Goal: Task Accomplishment & Management: Complete application form

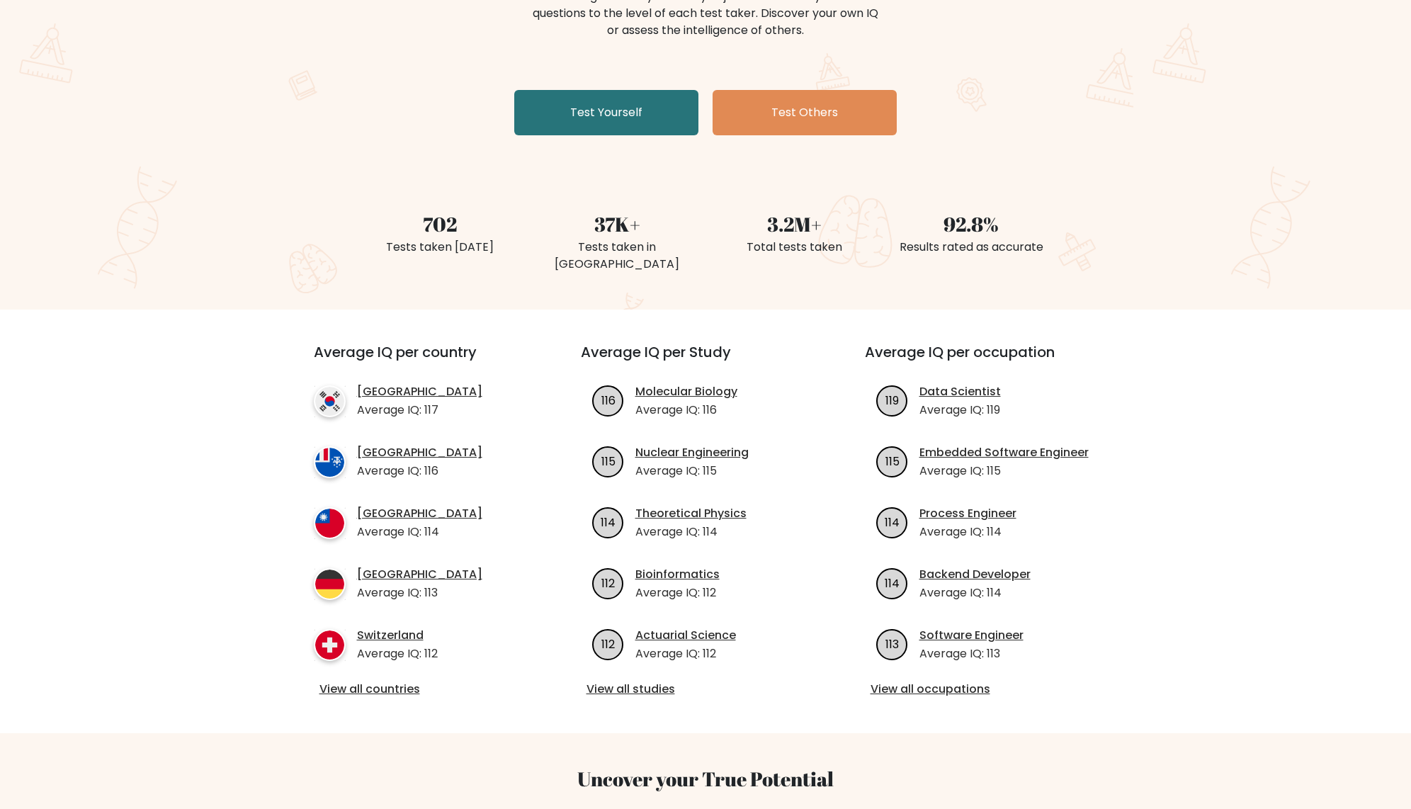
scroll to position [203, 0]
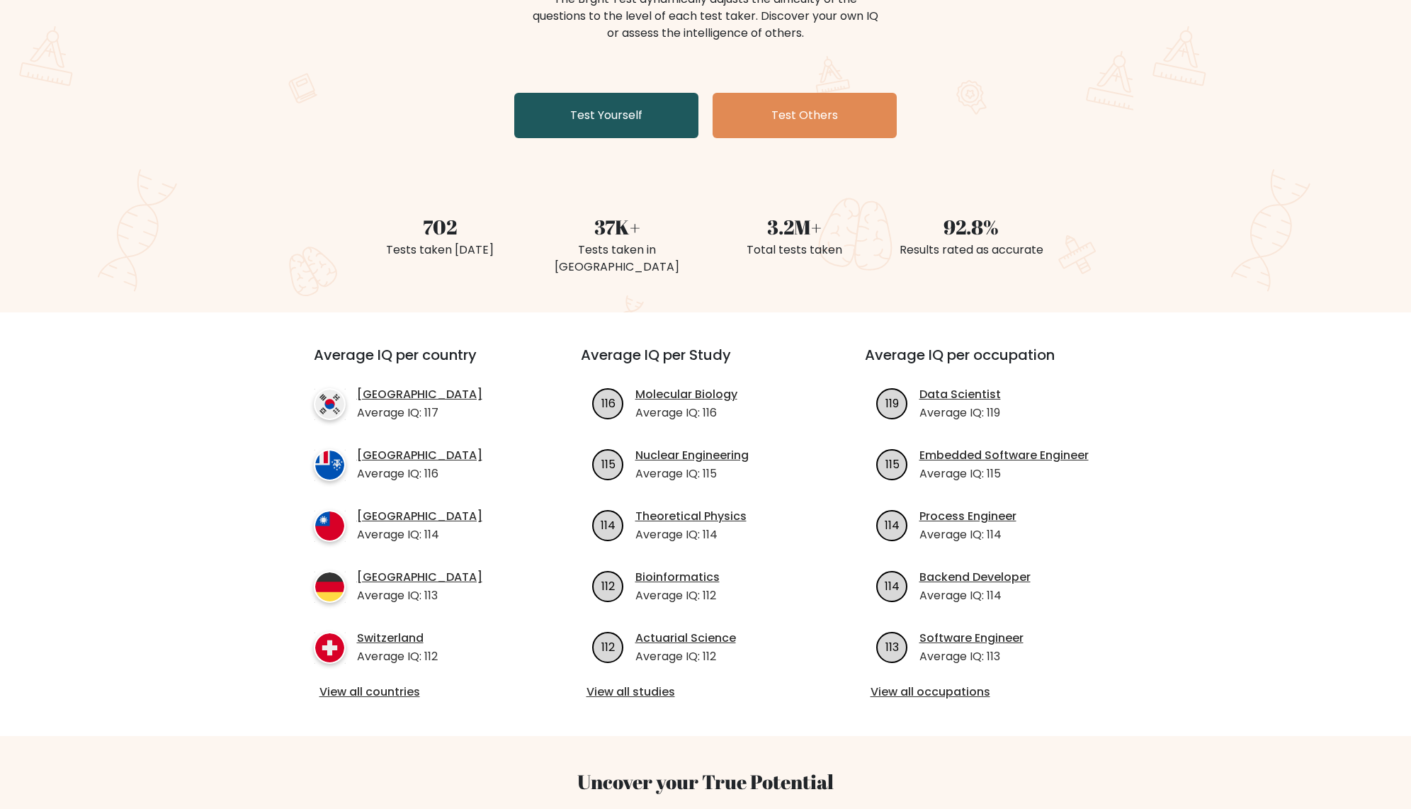
click at [613, 106] on link "Test Yourself" at bounding box center [606, 115] width 184 height 45
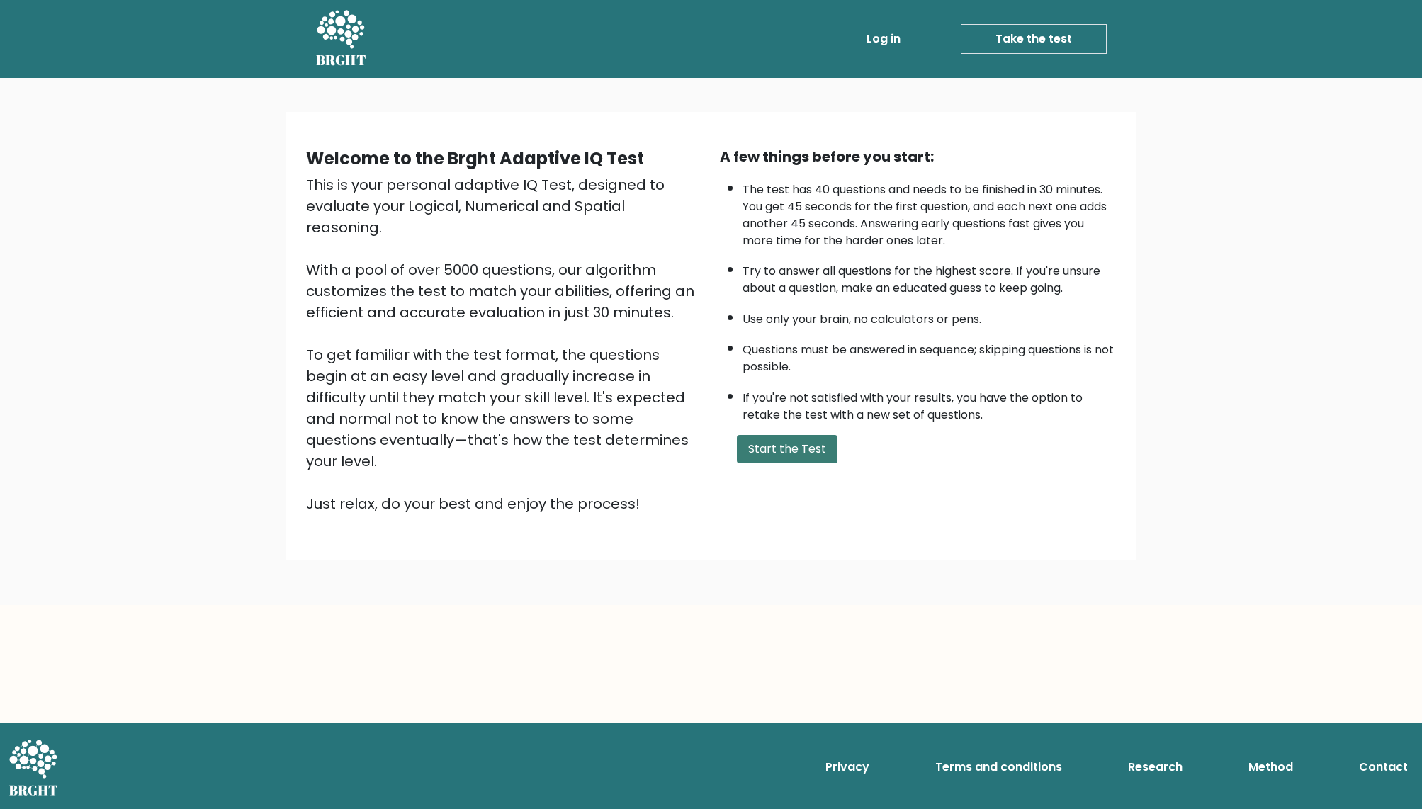
click at [771, 463] on button "Start the Test" at bounding box center [787, 449] width 101 height 28
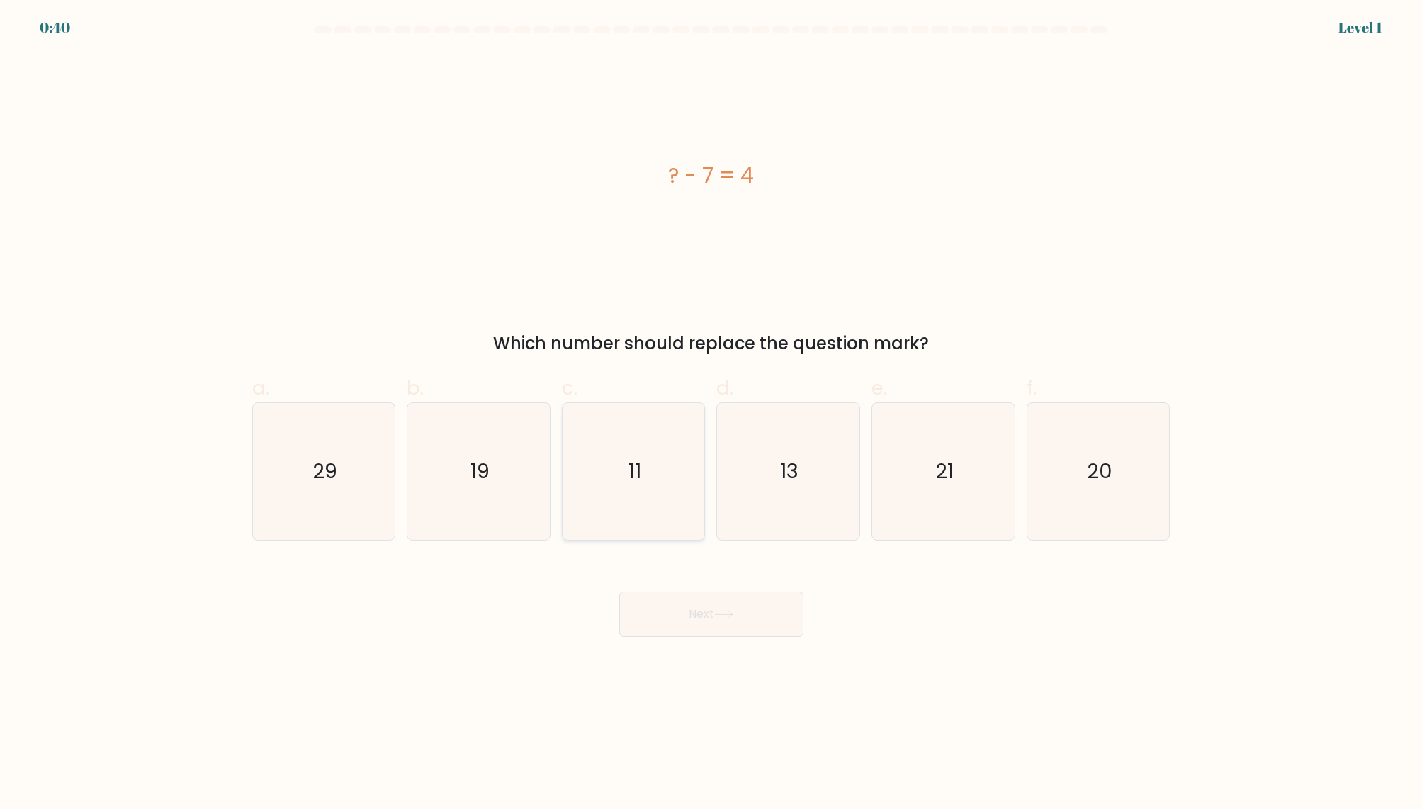
click at [599, 485] on icon "11" at bounding box center [633, 471] width 137 height 137
click at [711, 414] on input "c. 11" at bounding box center [711, 408] width 1 height 9
radio input "true"
click at [744, 607] on button "Next" at bounding box center [711, 613] width 184 height 45
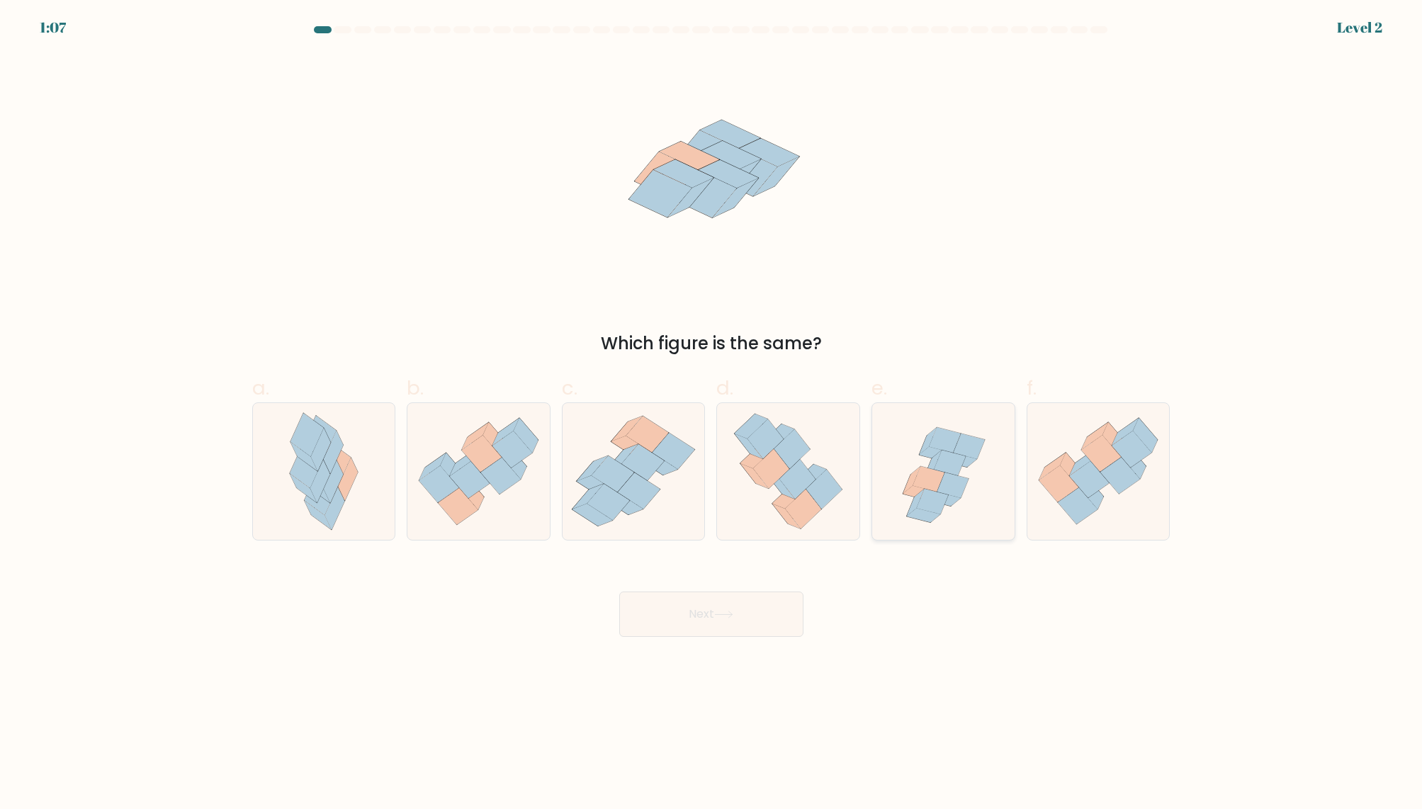
click at [954, 501] on icon at bounding box center [943, 499] width 33 height 14
click at [712, 414] on input "e." at bounding box center [711, 408] width 1 height 9
radio input "true"
click at [751, 613] on button "Next" at bounding box center [711, 613] width 184 height 45
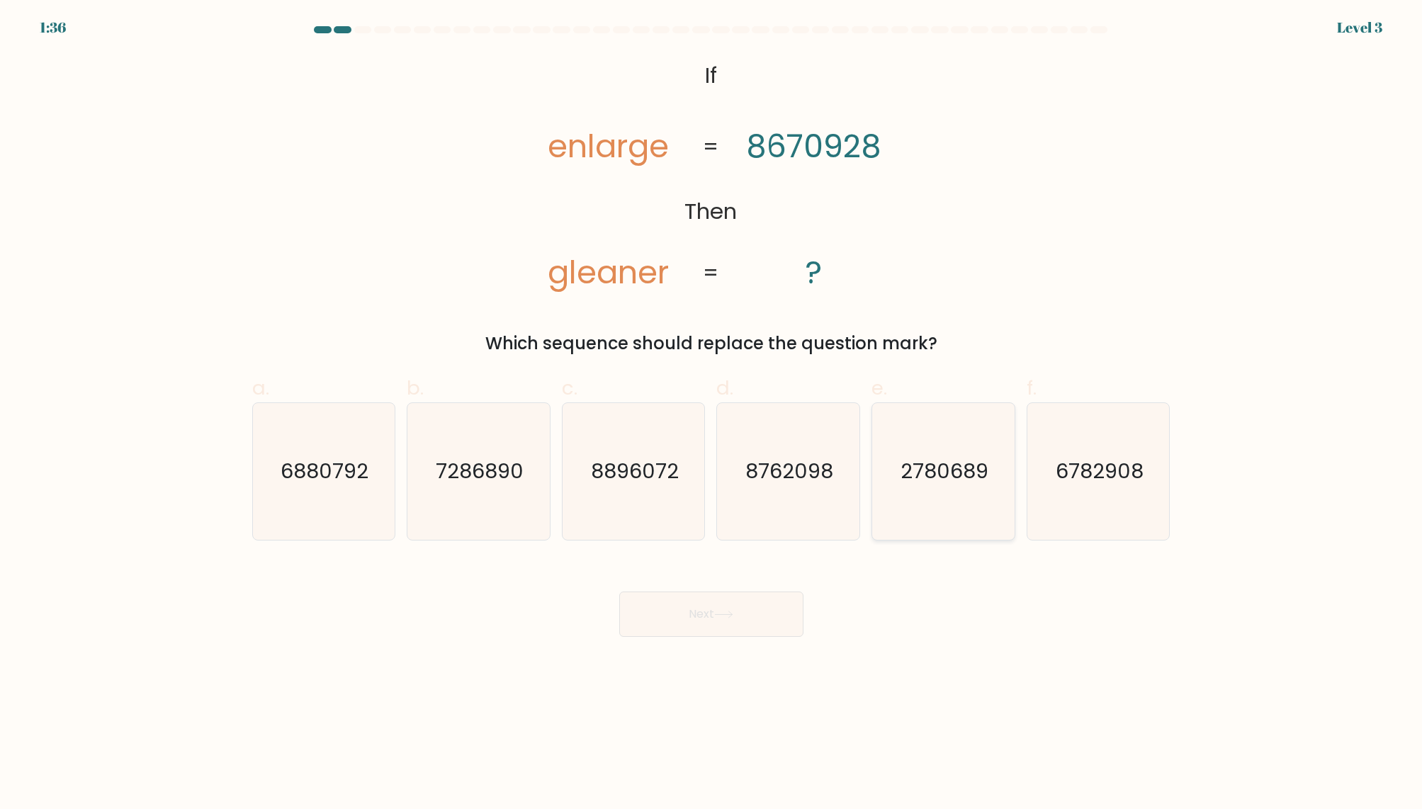
click at [963, 470] on text "2780689" at bounding box center [944, 471] width 88 height 28
click at [712, 414] on input "e. 2780689" at bounding box center [711, 408] width 1 height 9
radio input "true"
click at [703, 609] on button "Next" at bounding box center [711, 613] width 184 height 45
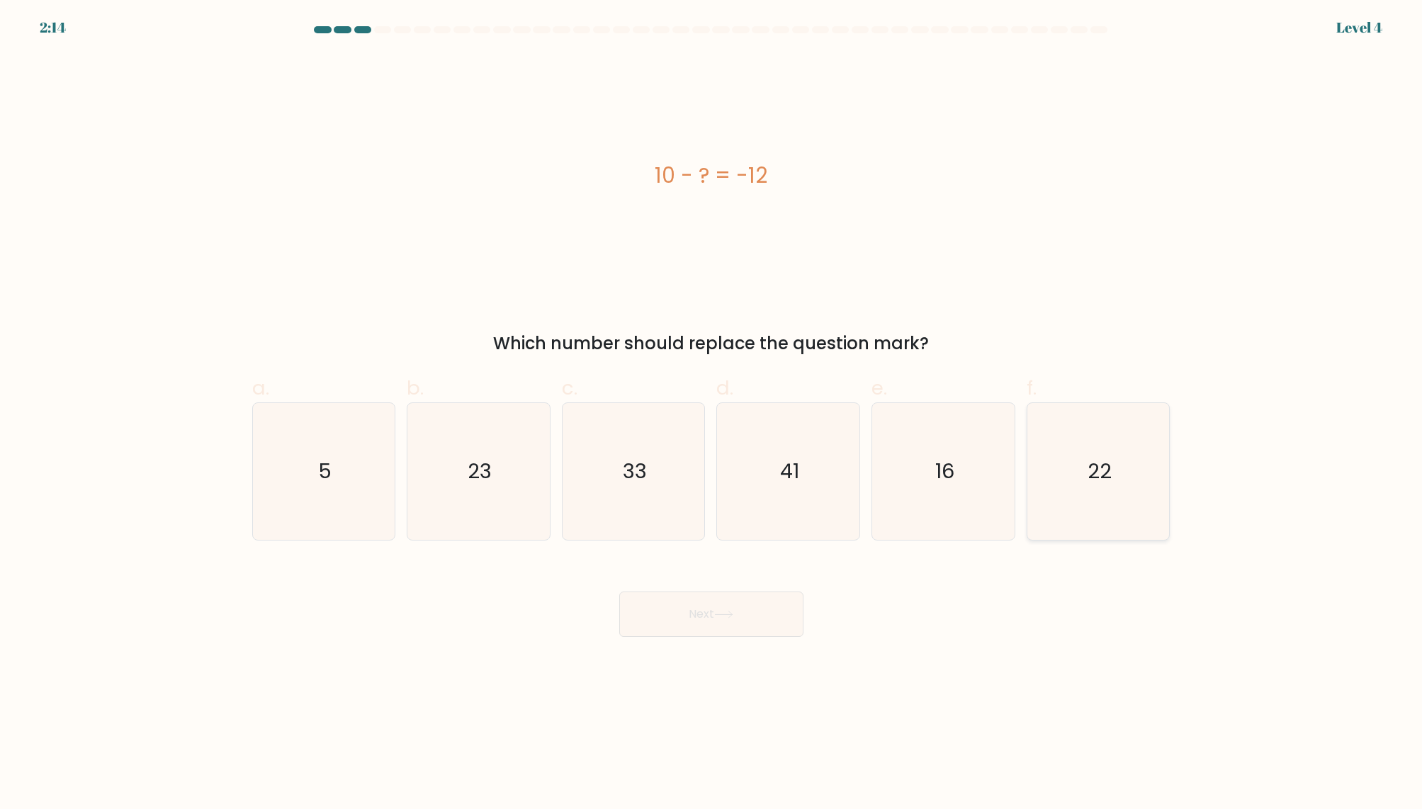
click at [1095, 485] on text "22" at bounding box center [1099, 471] width 24 height 28
click at [712, 414] on input "f. 22" at bounding box center [711, 408] width 1 height 9
radio input "true"
click at [759, 605] on button "Next" at bounding box center [711, 613] width 184 height 45
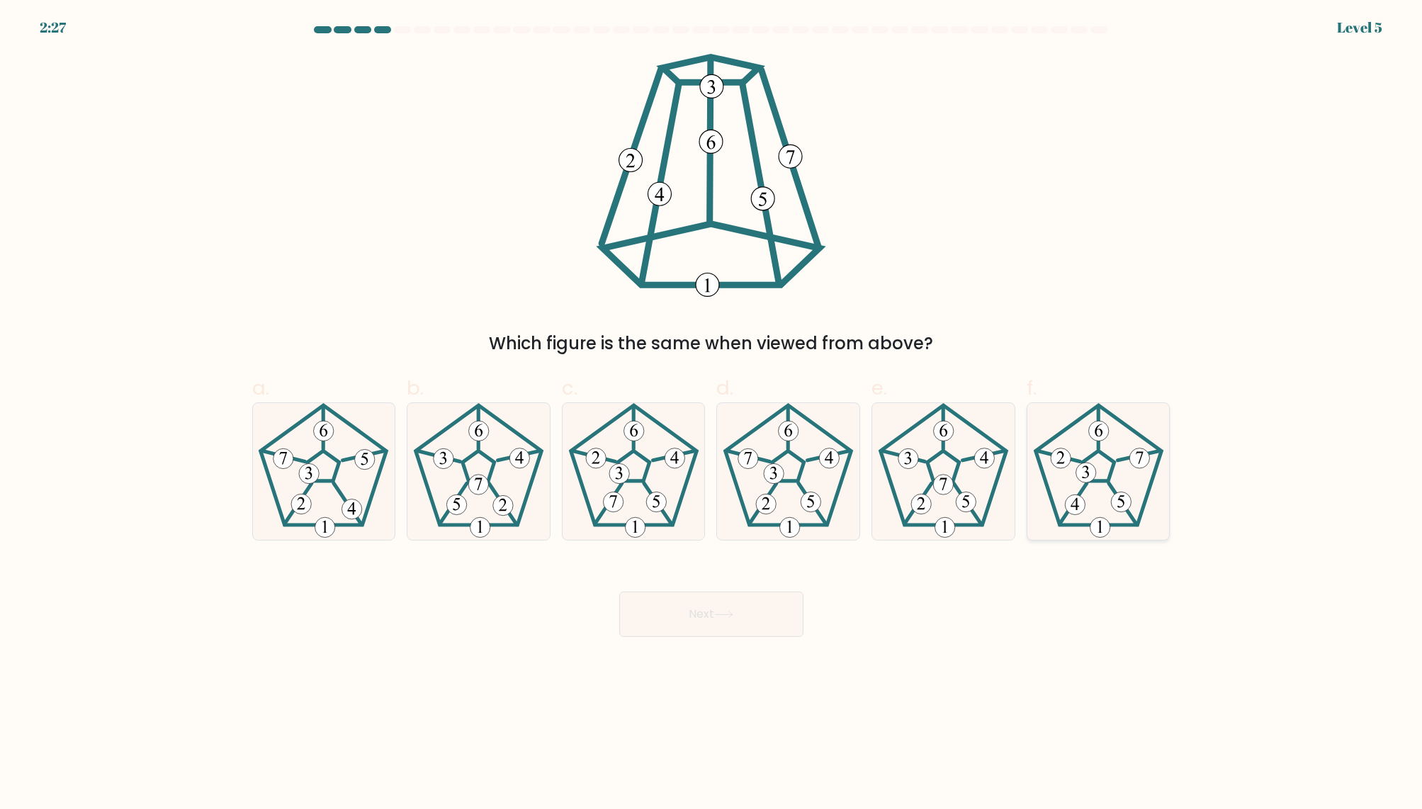
click at [1093, 516] on icon at bounding box center [1098, 471] width 137 height 137
click at [712, 414] on input "f." at bounding box center [711, 408] width 1 height 9
radio input "true"
click at [739, 617] on button "Next" at bounding box center [711, 613] width 184 height 45
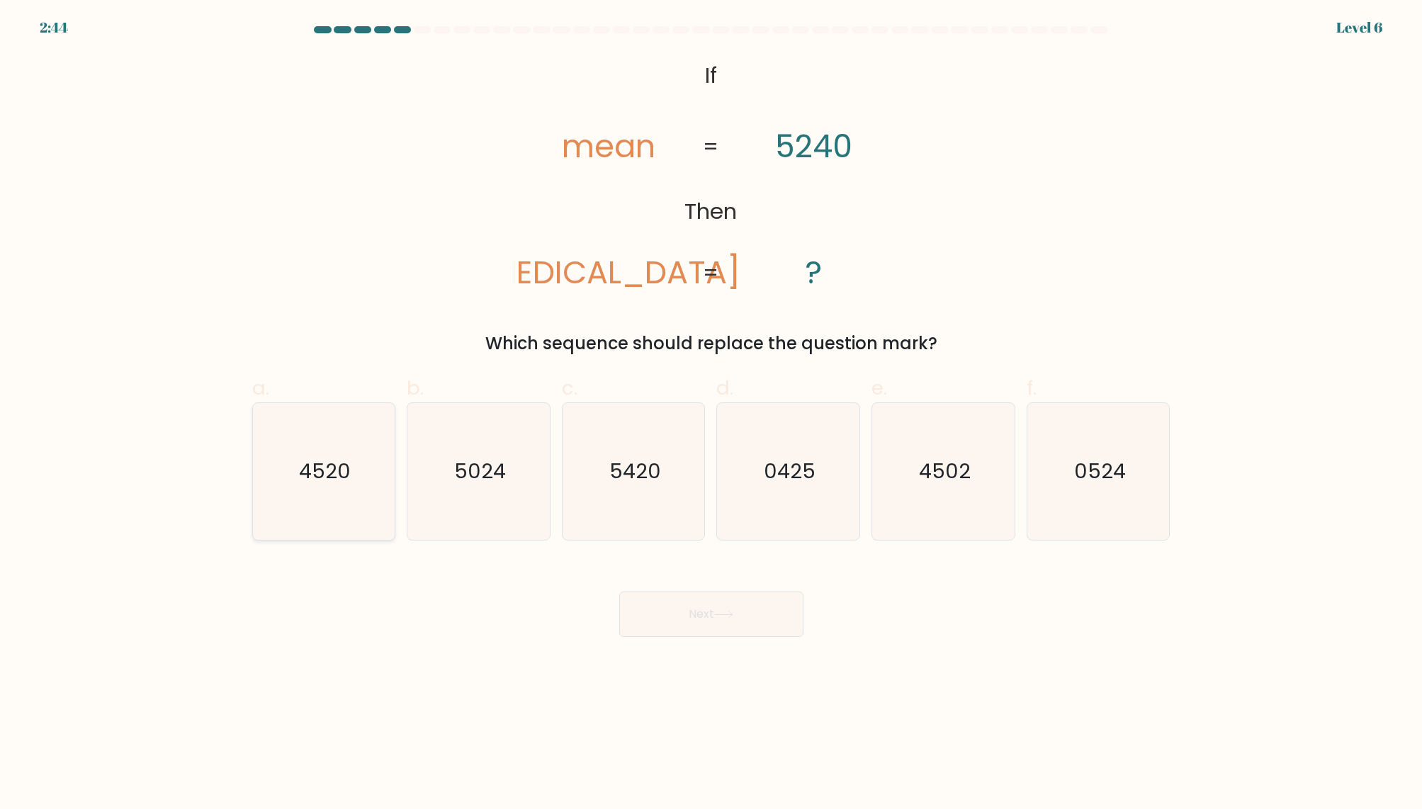
click at [315, 492] on icon "4520" at bounding box center [323, 471] width 137 height 137
click at [711, 414] on input "a. 4520" at bounding box center [711, 408] width 1 height 9
radio input "true"
click at [729, 601] on button "Next" at bounding box center [711, 613] width 184 height 45
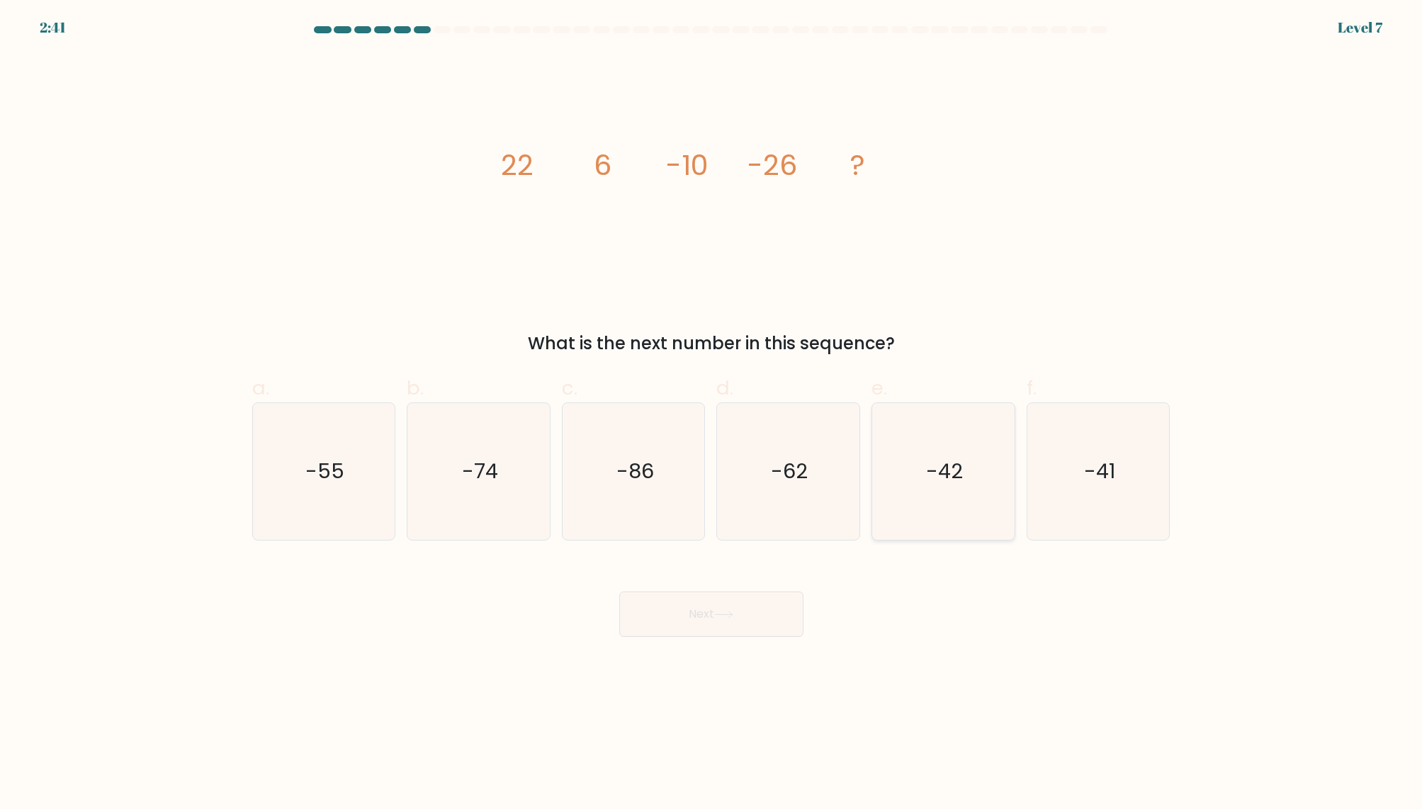
click at [934, 497] on icon "-42" at bounding box center [943, 471] width 137 height 137
click at [712, 414] on input "e. -42" at bounding box center [711, 408] width 1 height 9
radio input "true"
click at [735, 630] on button "Next" at bounding box center [711, 613] width 184 height 45
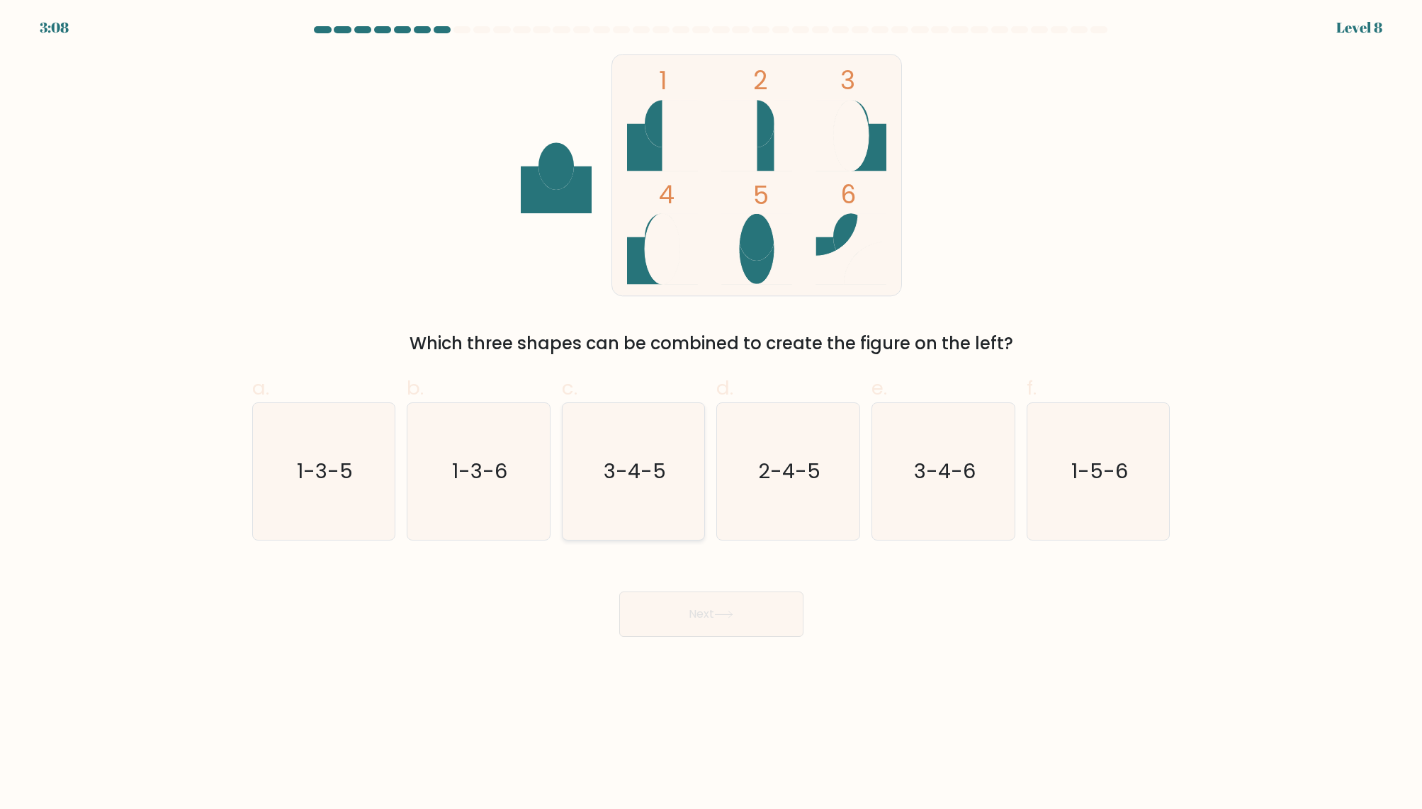
click at [645, 502] on icon "3-4-5" at bounding box center [633, 471] width 137 height 137
click at [711, 414] on input "c. 3-4-5" at bounding box center [711, 408] width 1 height 9
radio input "true"
click at [720, 604] on button "Next" at bounding box center [711, 613] width 184 height 45
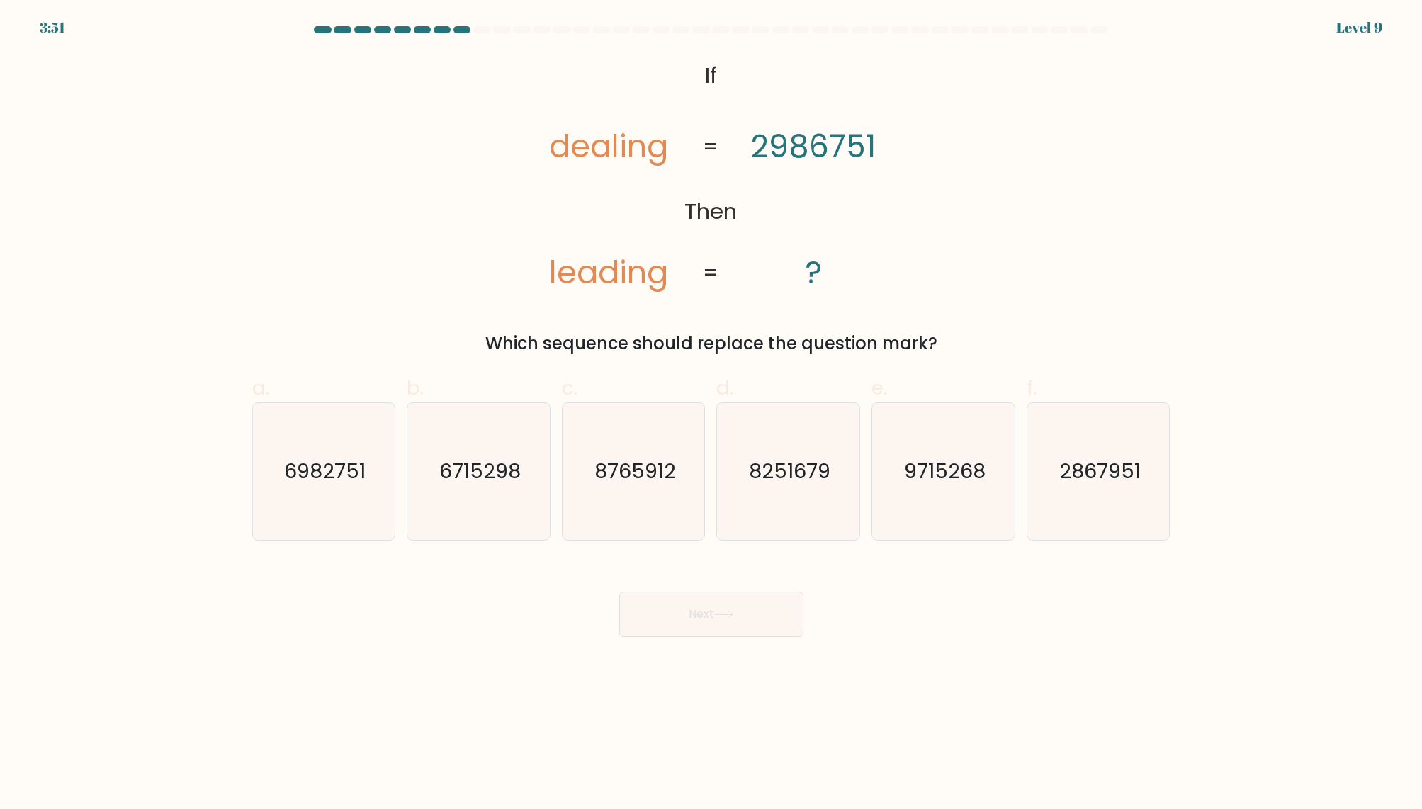
click at [924, 599] on div "Next" at bounding box center [711, 596] width 935 height 79
click at [301, 453] on icon "6982751" at bounding box center [323, 471] width 137 height 137
click at [711, 414] on input "a. 6982751" at bounding box center [711, 408] width 1 height 9
radio input "true"
click at [676, 604] on button "Next" at bounding box center [711, 613] width 184 height 45
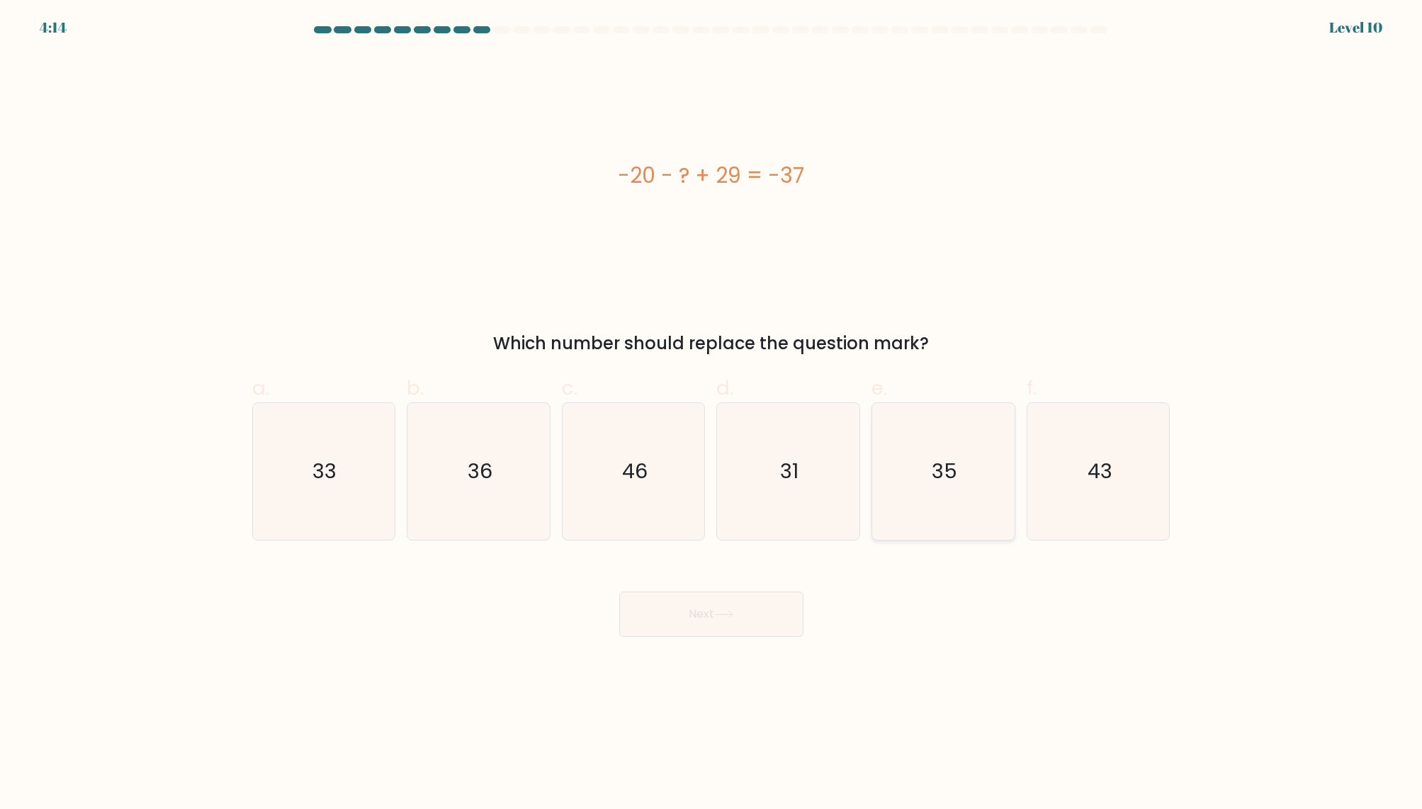
click at [987, 455] on icon "35" at bounding box center [943, 471] width 137 height 137
click at [712, 414] on input "e. 35" at bounding box center [711, 408] width 1 height 9
radio input "true"
drag, startPoint x: 773, startPoint y: 596, endPoint x: 761, endPoint y: 616, distance: 23.8
click at [761, 616] on button "Next" at bounding box center [711, 613] width 184 height 45
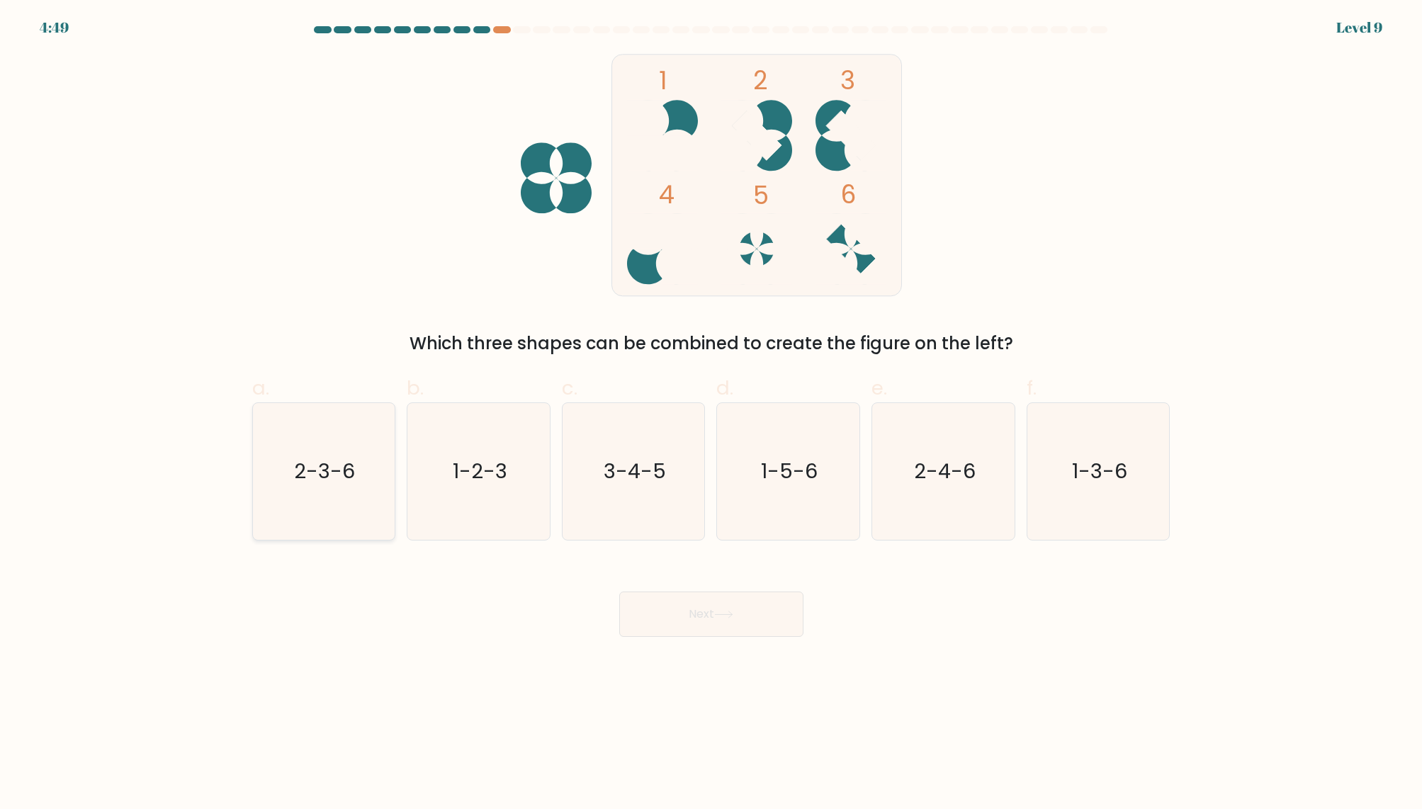
click at [255, 474] on icon "2-3-6" at bounding box center [323, 471] width 137 height 137
click at [711, 414] on input "a. 2-3-6" at bounding box center [711, 408] width 1 height 9
radio input "true"
click at [699, 616] on button "Next" at bounding box center [711, 613] width 184 height 45
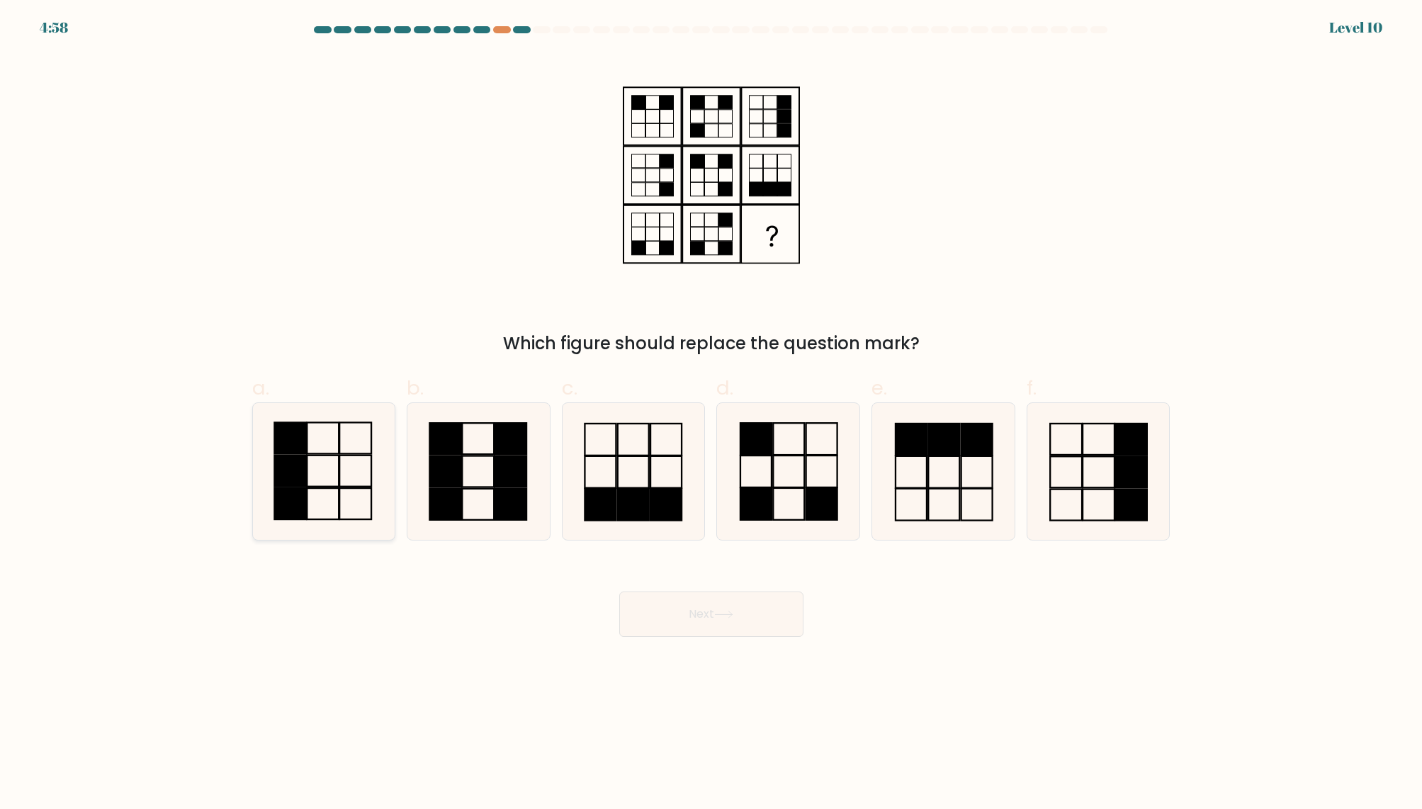
click at [288, 472] on rect at bounding box center [291, 470] width 32 height 31
click at [711, 414] on input "a." at bounding box center [711, 408] width 1 height 9
radio input "true"
click at [740, 607] on button "Next" at bounding box center [711, 613] width 184 height 45
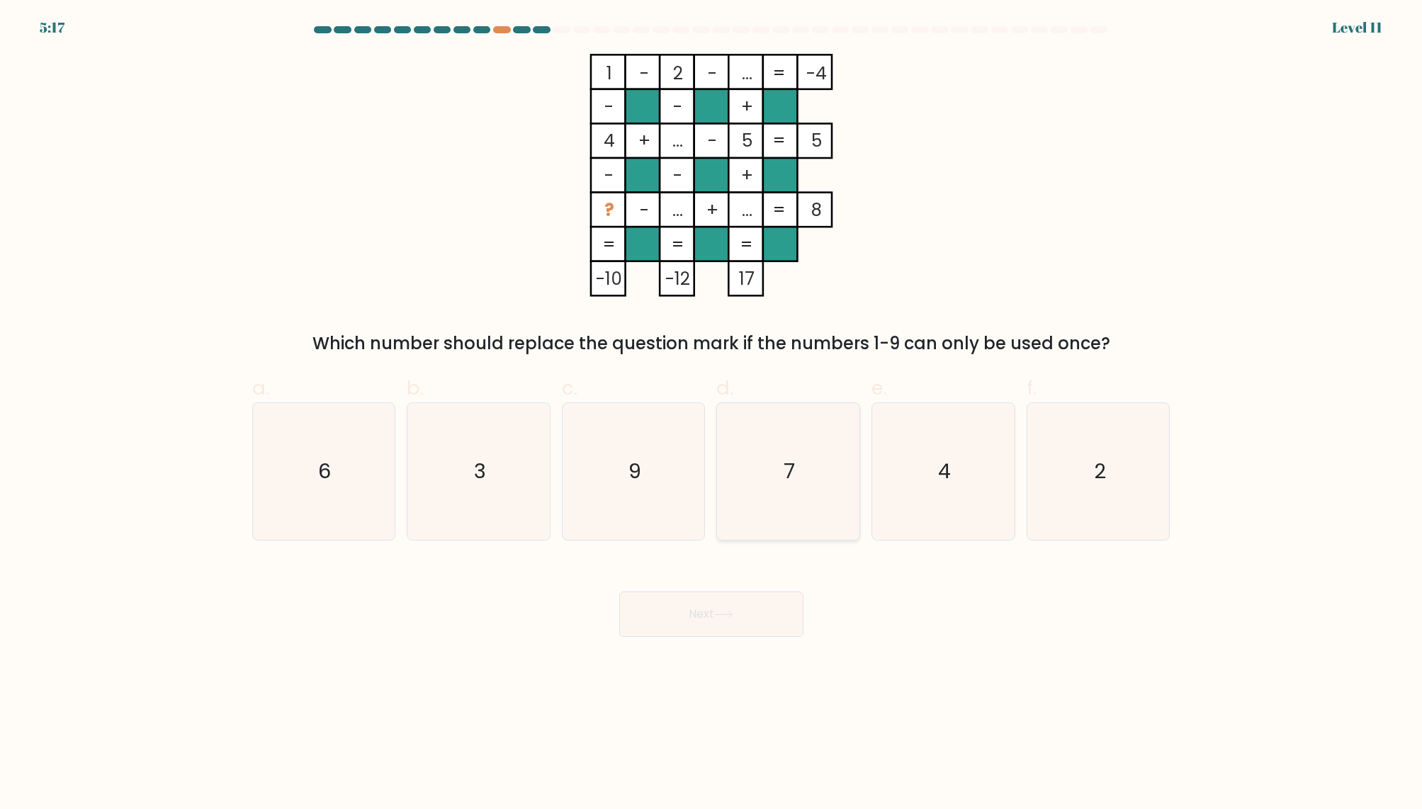
click at [756, 462] on icon "7" at bounding box center [788, 471] width 137 height 137
click at [712, 414] on input "d. 7" at bounding box center [711, 408] width 1 height 9
radio input "true"
click at [742, 609] on button "Next" at bounding box center [711, 613] width 184 height 45
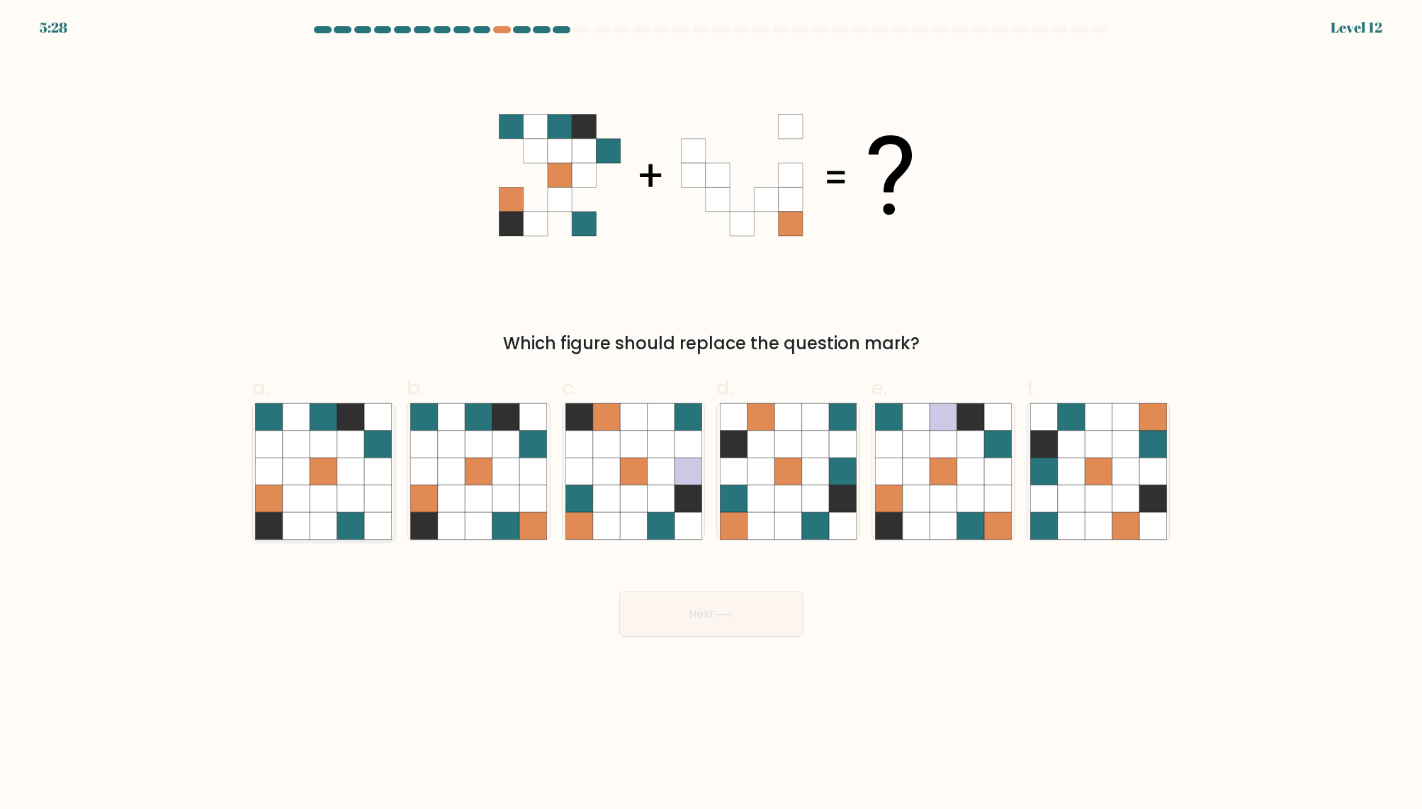
click at [340, 487] on icon at bounding box center [350, 498] width 27 height 27
click at [711, 414] on input "a." at bounding box center [711, 408] width 1 height 9
radio input "true"
click at [742, 616] on button "Next" at bounding box center [711, 613] width 184 height 45
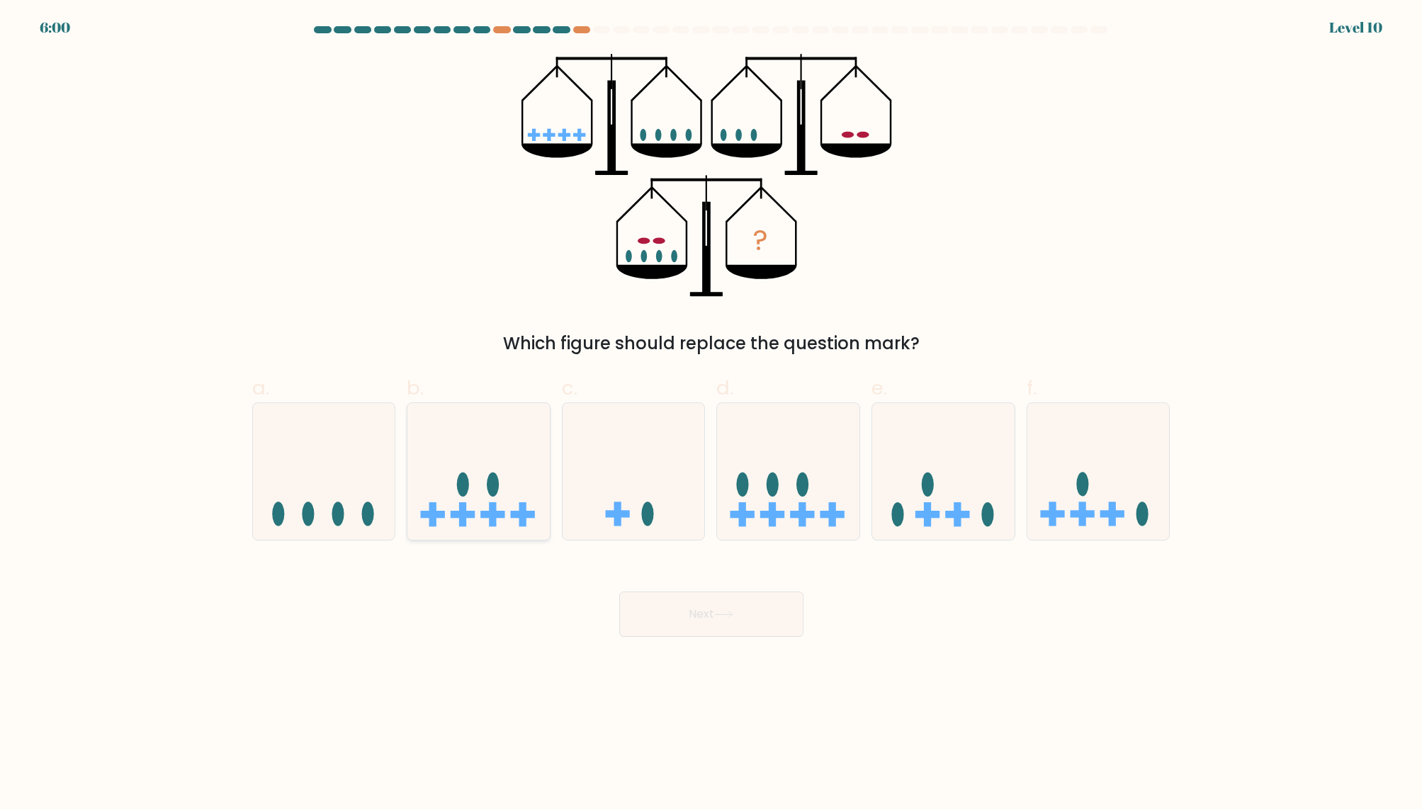
click at [480, 486] on icon at bounding box center [478, 471] width 142 height 118
click at [711, 414] on input "b." at bounding box center [711, 408] width 1 height 9
radio input "true"
click at [689, 606] on button "Next" at bounding box center [711, 613] width 184 height 45
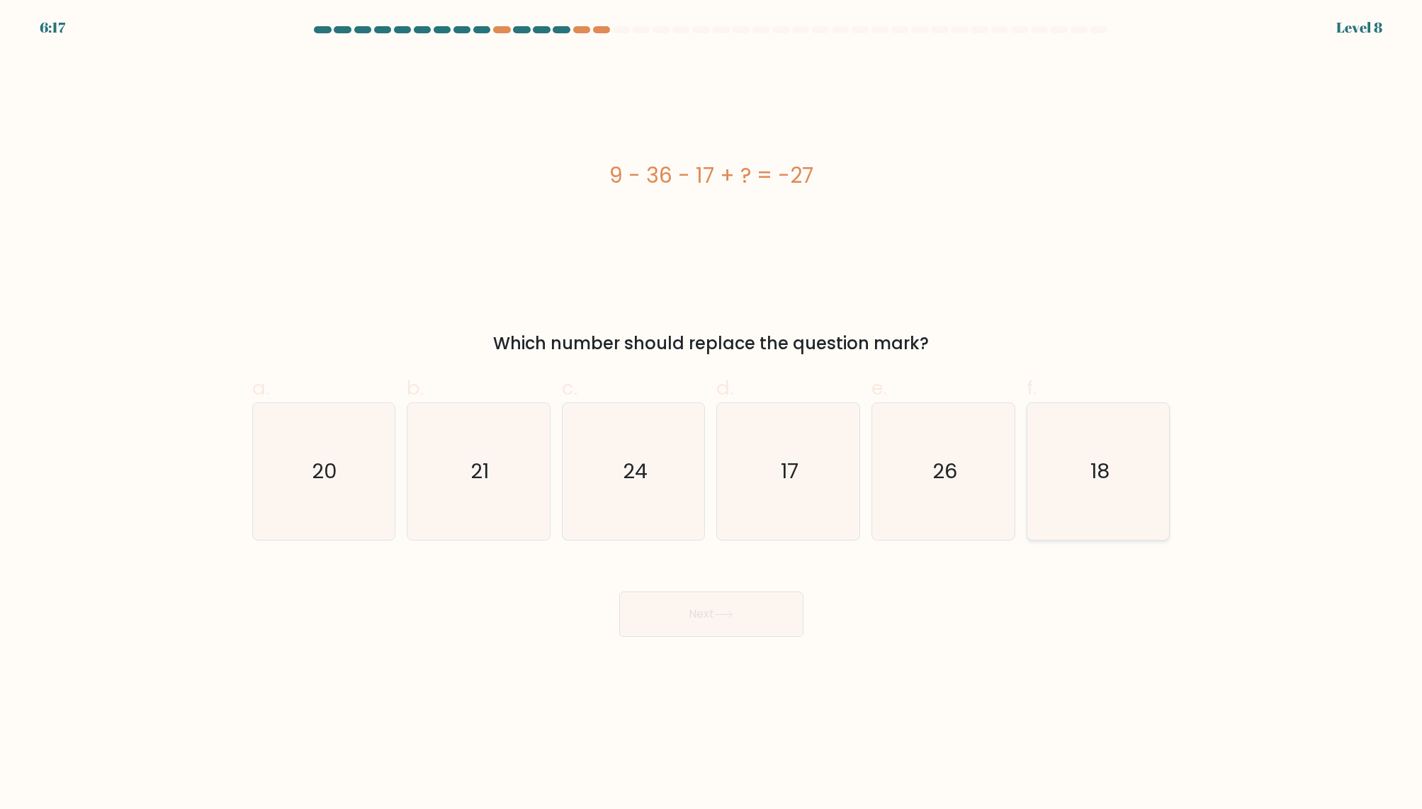
click at [1116, 475] on icon "18" at bounding box center [1098, 471] width 137 height 137
click at [712, 414] on input "f. 18" at bounding box center [711, 408] width 1 height 9
radio input "true"
click at [657, 467] on icon "24" at bounding box center [633, 471] width 137 height 137
click at [711, 414] on input "c. 24" at bounding box center [711, 408] width 1 height 9
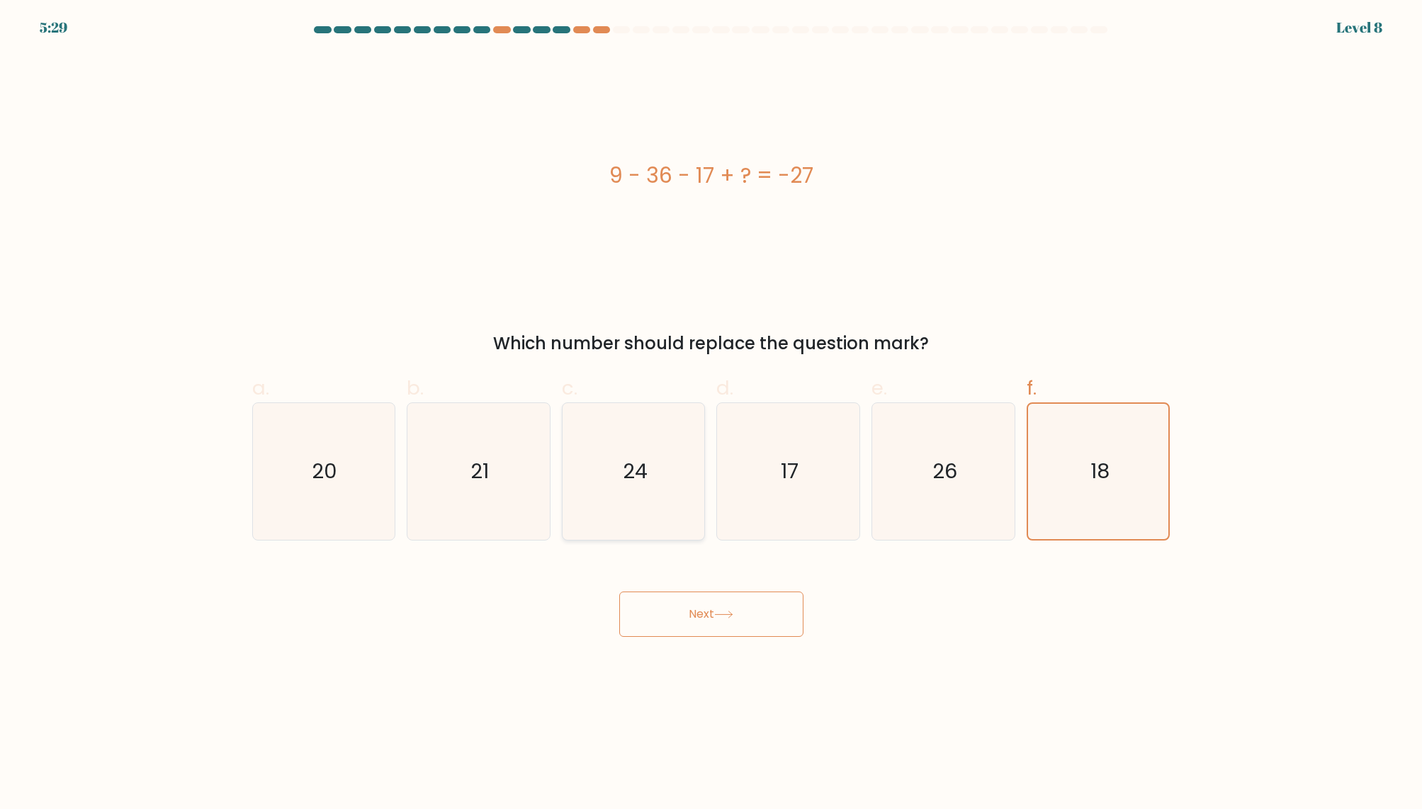
radio input "true"
click at [748, 614] on button "Next" at bounding box center [711, 613] width 184 height 45
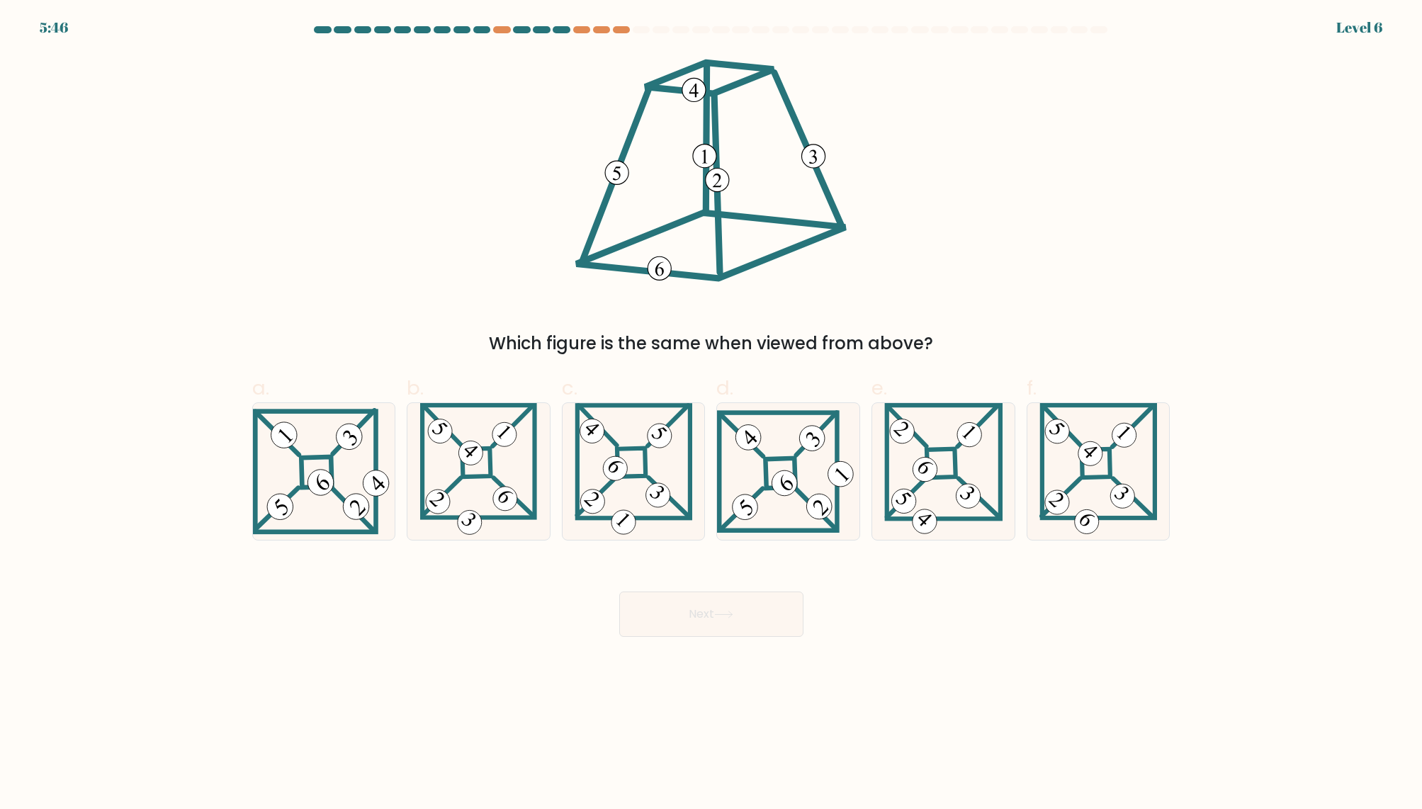
click at [610, 176] on 105_5 at bounding box center [616, 172] width 23 height 23
click at [721, 182] on 105 at bounding box center [717, 179] width 23 height 23
click at [1100, 525] on icon at bounding box center [1098, 471] width 118 height 137
click at [712, 414] on input "f." at bounding box center [711, 408] width 1 height 9
radio input "true"
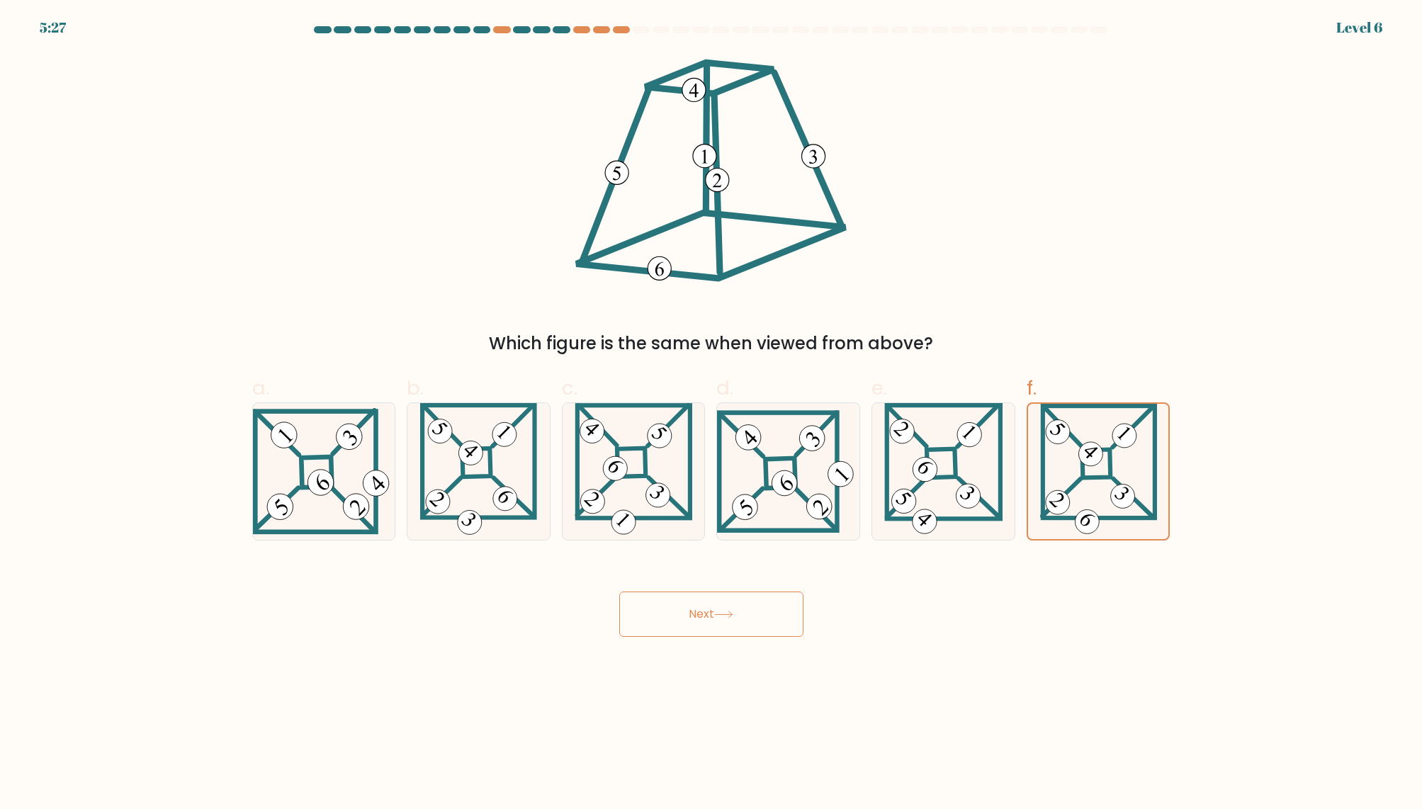
click at [689, 628] on button "Next" at bounding box center [711, 613] width 184 height 45
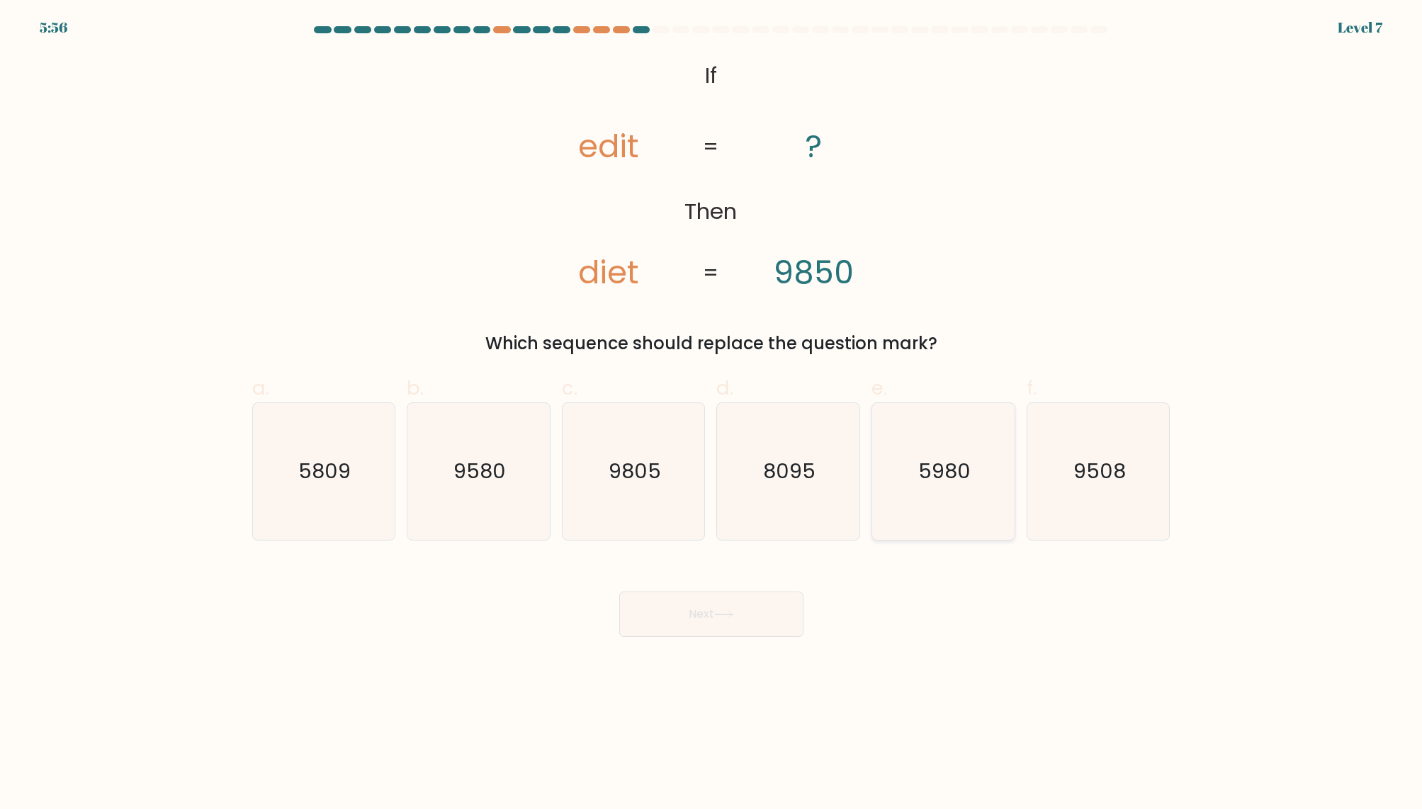
click at [964, 487] on icon "5980" at bounding box center [943, 471] width 137 height 137
click at [712, 414] on input "e. 5980" at bounding box center [711, 408] width 1 height 9
radio input "true"
click at [733, 638] on body "5:55 Level 7 If" at bounding box center [711, 404] width 1422 height 809
click at [725, 605] on button "Next" at bounding box center [711, 613] width 184 height 45
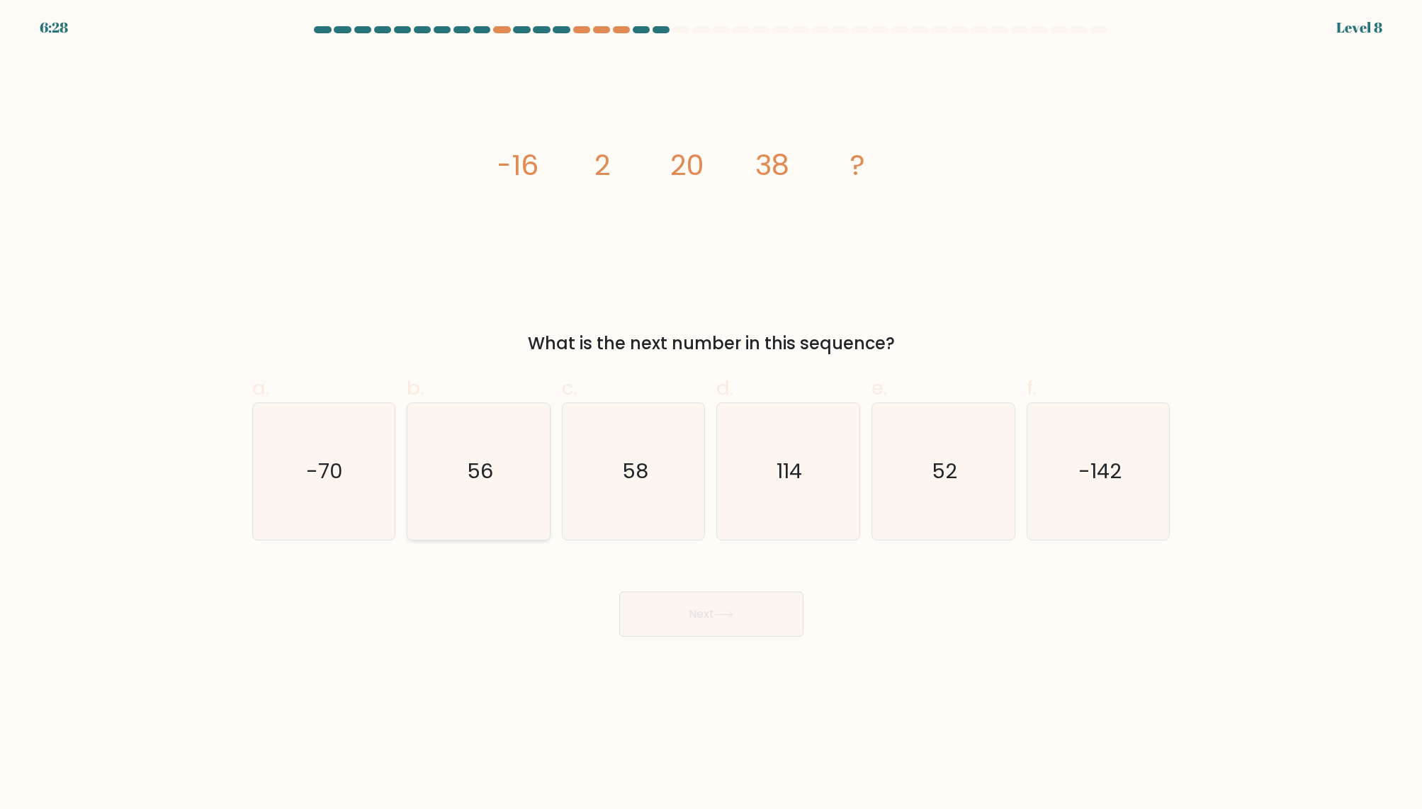
click at [497, 466] on icon "56" at bounding box center [478, 471] width 137 height 137
click at [711, 414] on input "b. 56" at bounding box center [711, 408] width 1 height 9
radio input "true"
click at [779, 615] on button "Next" at bounding box center [711, 613] width 184 height 45
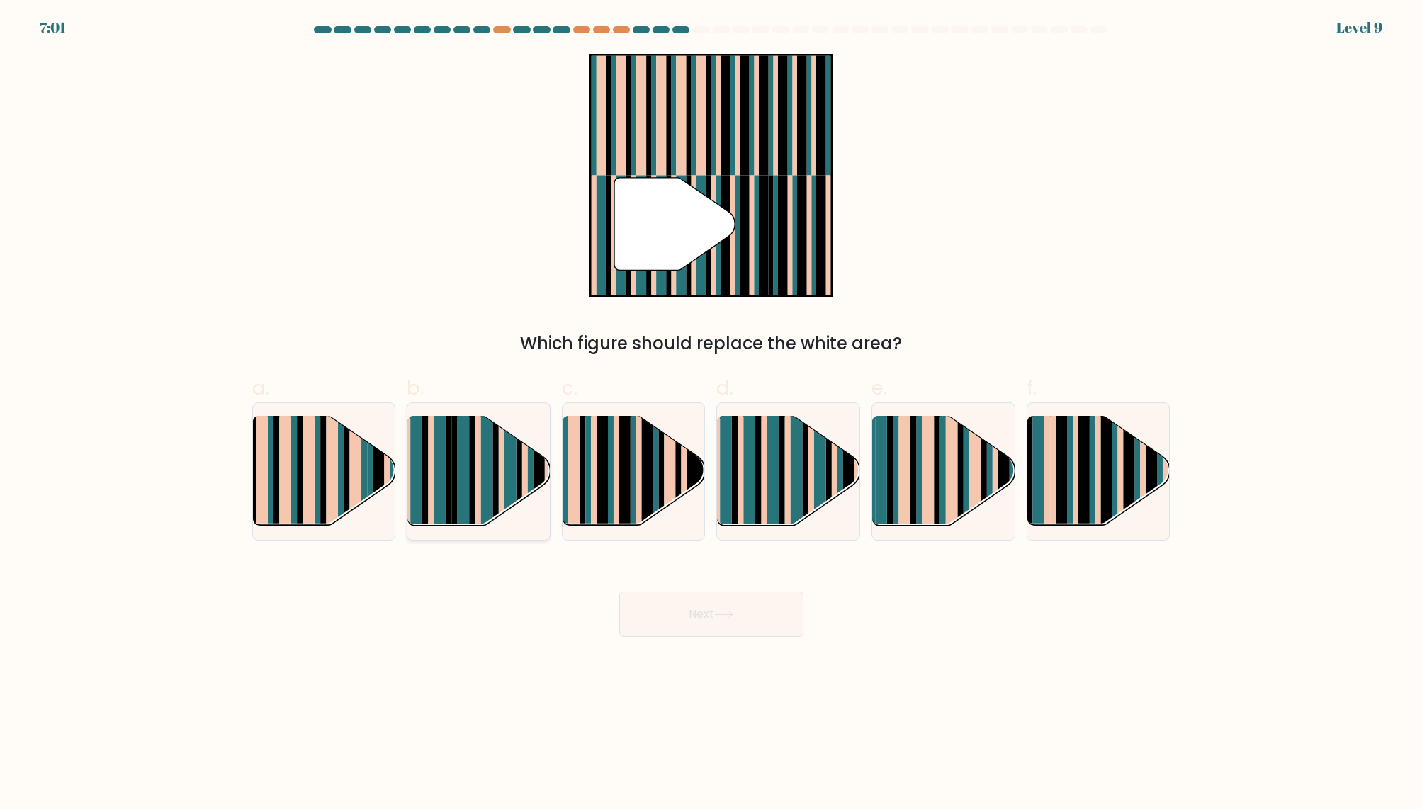
click at [467, 492] on rect at bounding box center [464, 484] width 12 height 141
click at [711, 414] on input "b." at bounding box center [711, 408] width 1 height 9
radio input "true"
click at [793, 471] on rect at bounding box center [797, 484] width 12 height 141
click at [712, 414] on input "d." at bounding box center [711, 408] width 1 height 9
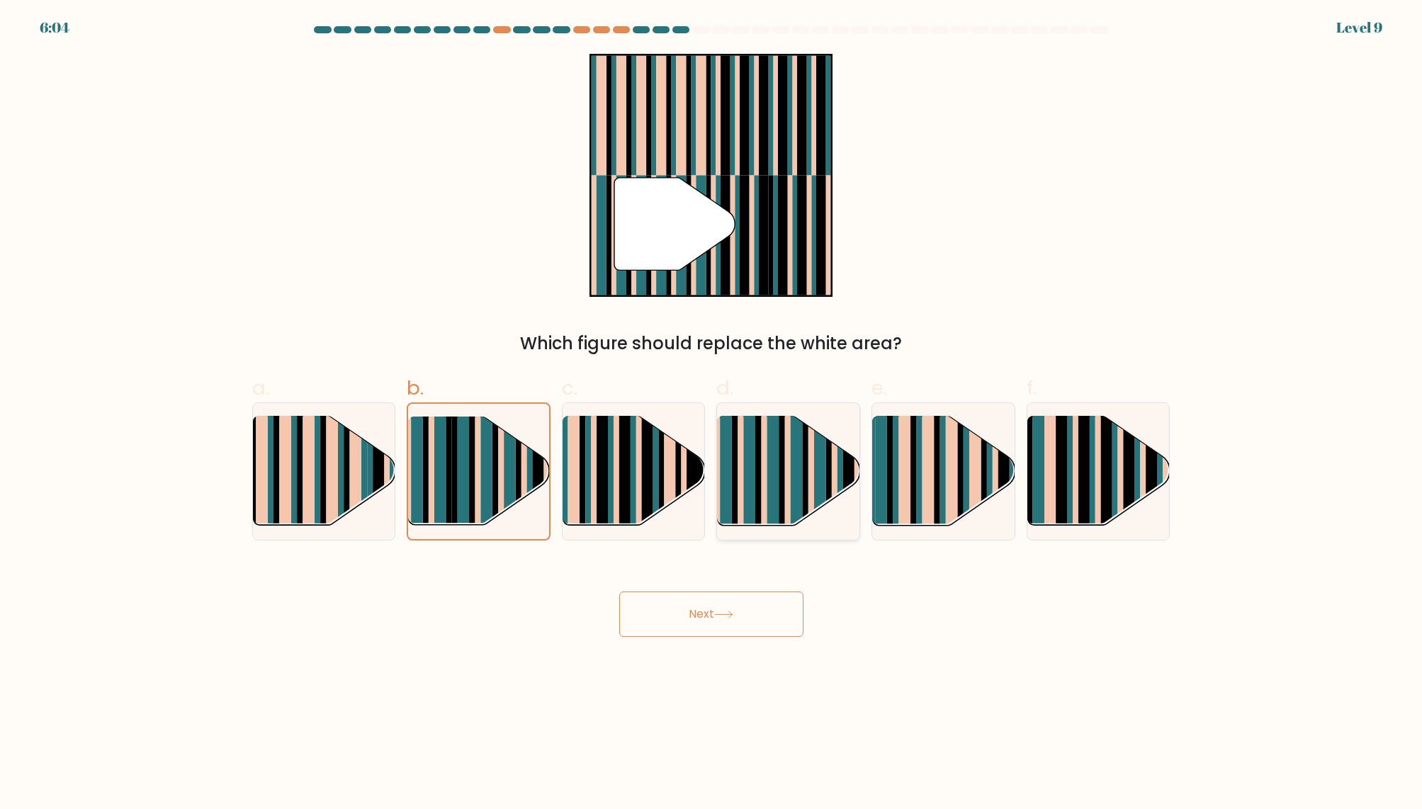
radio input "true"
click at [739, 618] on button "Next" at bounding box center [711, 613] width 184 height 45
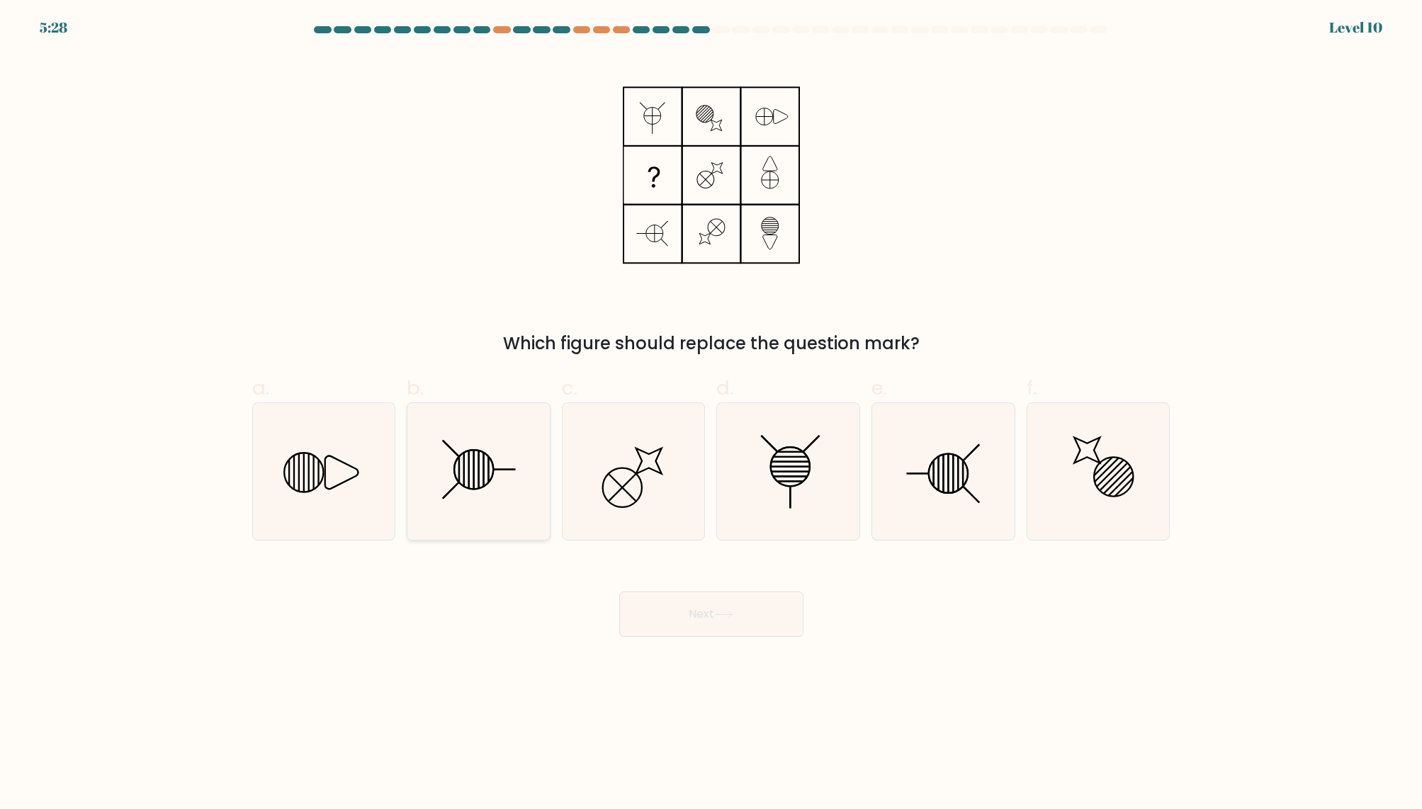
click at [469, 451] on line at bounding box center [469, 470] width 0 height 38
click at [711, 414] on input "b." at bounding box center [711, 408] width 1 height 9
radio input "true"
click at [732, 618] on icon at bounding box center [723, 615] width 19 height 8
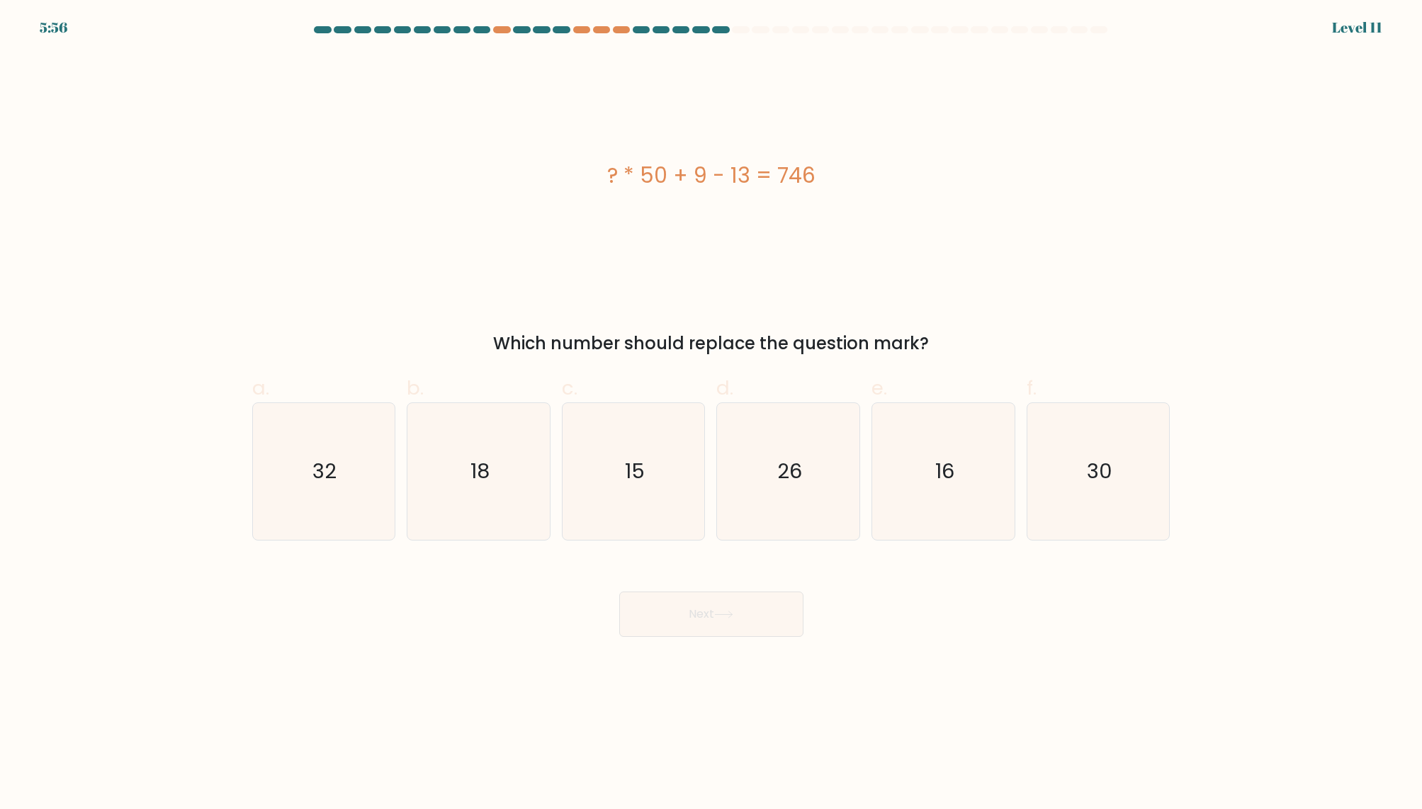
drag, startPoint x: 677, startPoint y: 177, endPoint x: 748, endPoint y: 176, distance: 70.8
click at [748, 176] on div "? * 50 + 9 - 13 = 746" at bounding box center [711, 175] width 918 height 32
click at [601, 546] on form "a." at bounding box center [711, 331] width 1422 height 611
drag, startPoint x: 635, startPoint y: 508, endPoint x: 647, endPoint y: 516, distance: 15.3
click at [635, 508] on icon "15" at bounding box center [633, 471] width 137 height 137
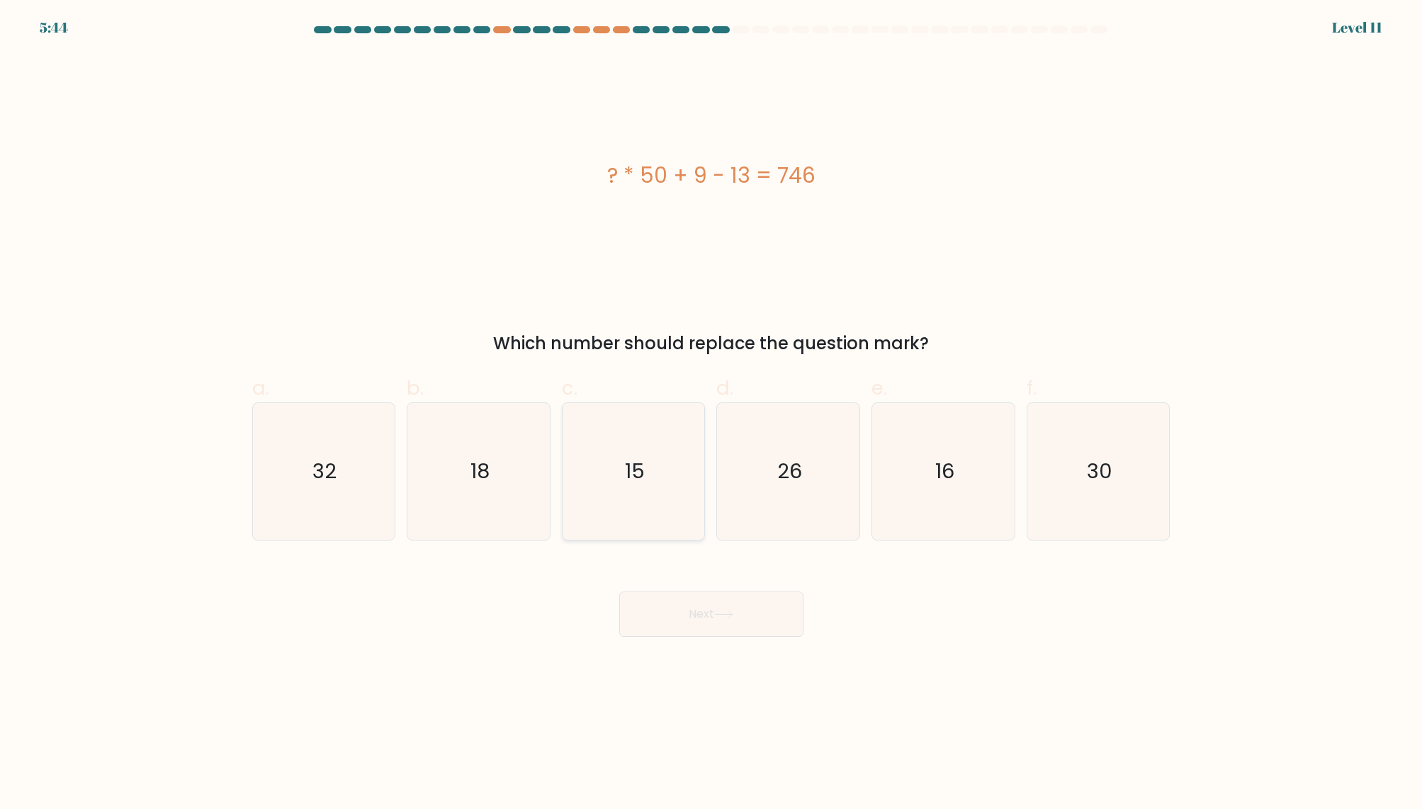
click at [711, 414] on input "c. 15" at bounding box center [711, 408] width 1 height 9
radio input "true"
click at [743, 614] on button "Next" at bounding box center [711, 613] width 184 height 45
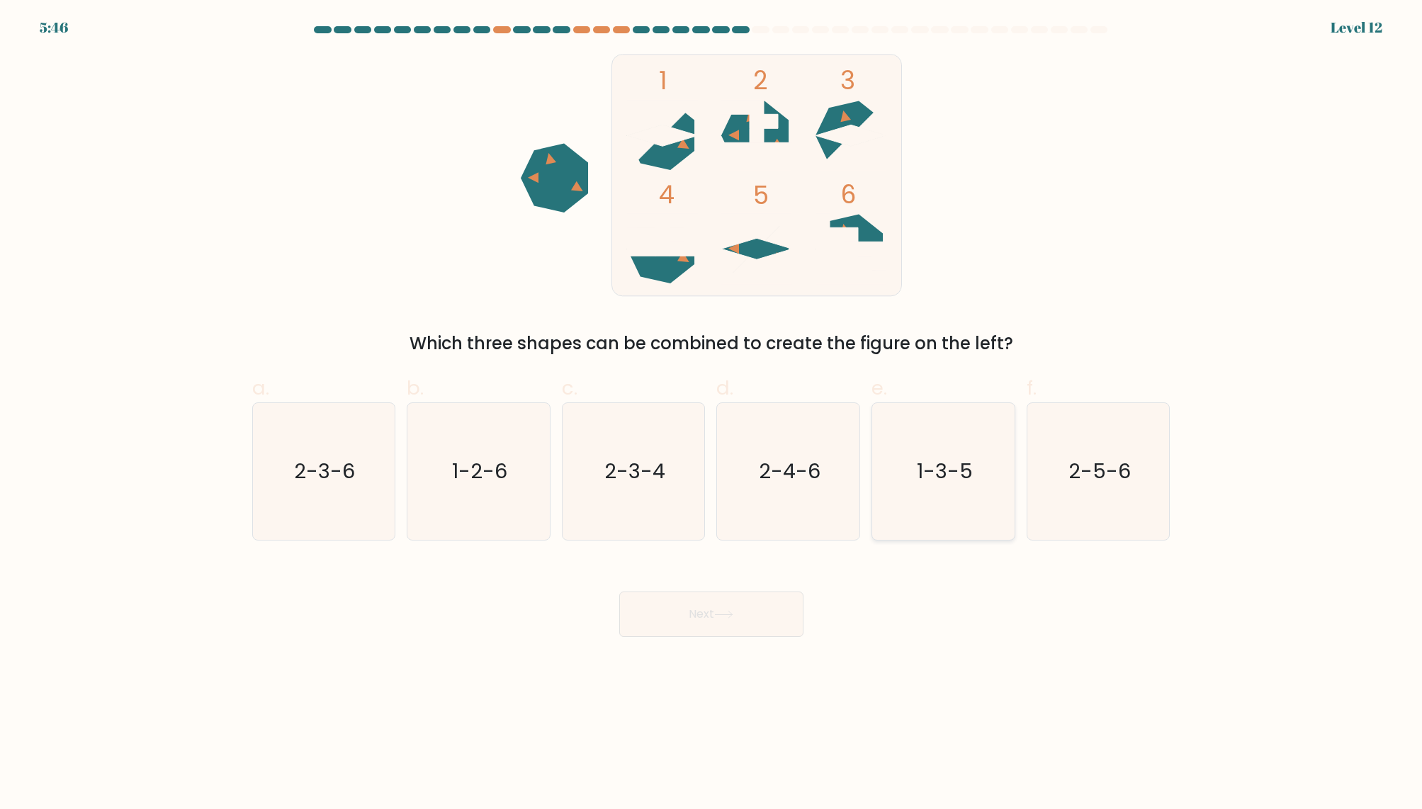
click at [956, 454] on icon "1-3-5" at bounding box center [943, 471] width 137 height 137
click at [712, 414] on input "e. 1-3-5" at bounding box center [711, 408] width 1 height 9
radio input "true"
click at [731, 615] on icon at bounding box center [723, 615] width 19 height 8
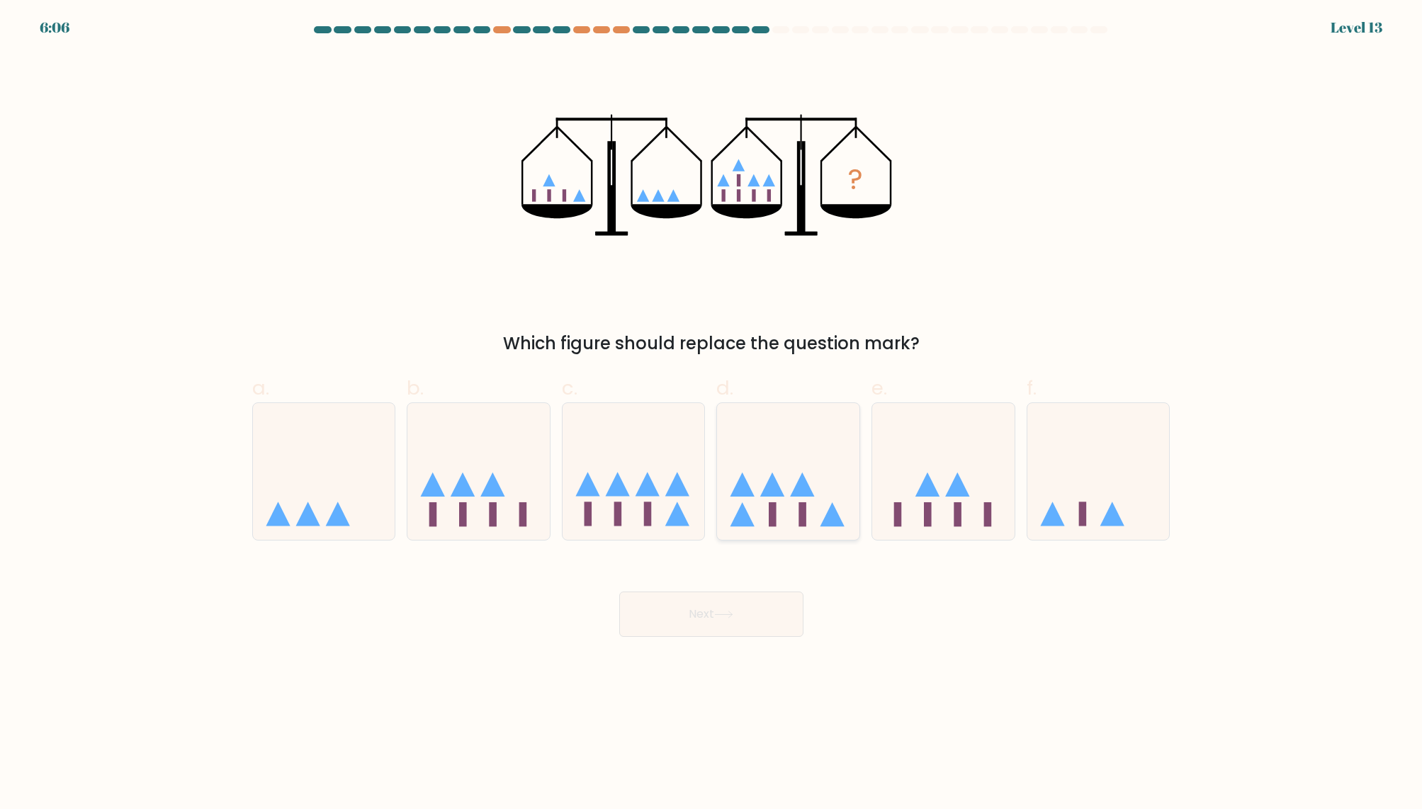
click at [811, 517] on icon at bounding box center [788, 471] width 142 height 118
click at [712, 414] on input "d." at bounding box center [711, 408] width 1 height 9
radio input "true"
click at [766, 633] on button "Next" at bounding box center [711, 613] width 184 height 45
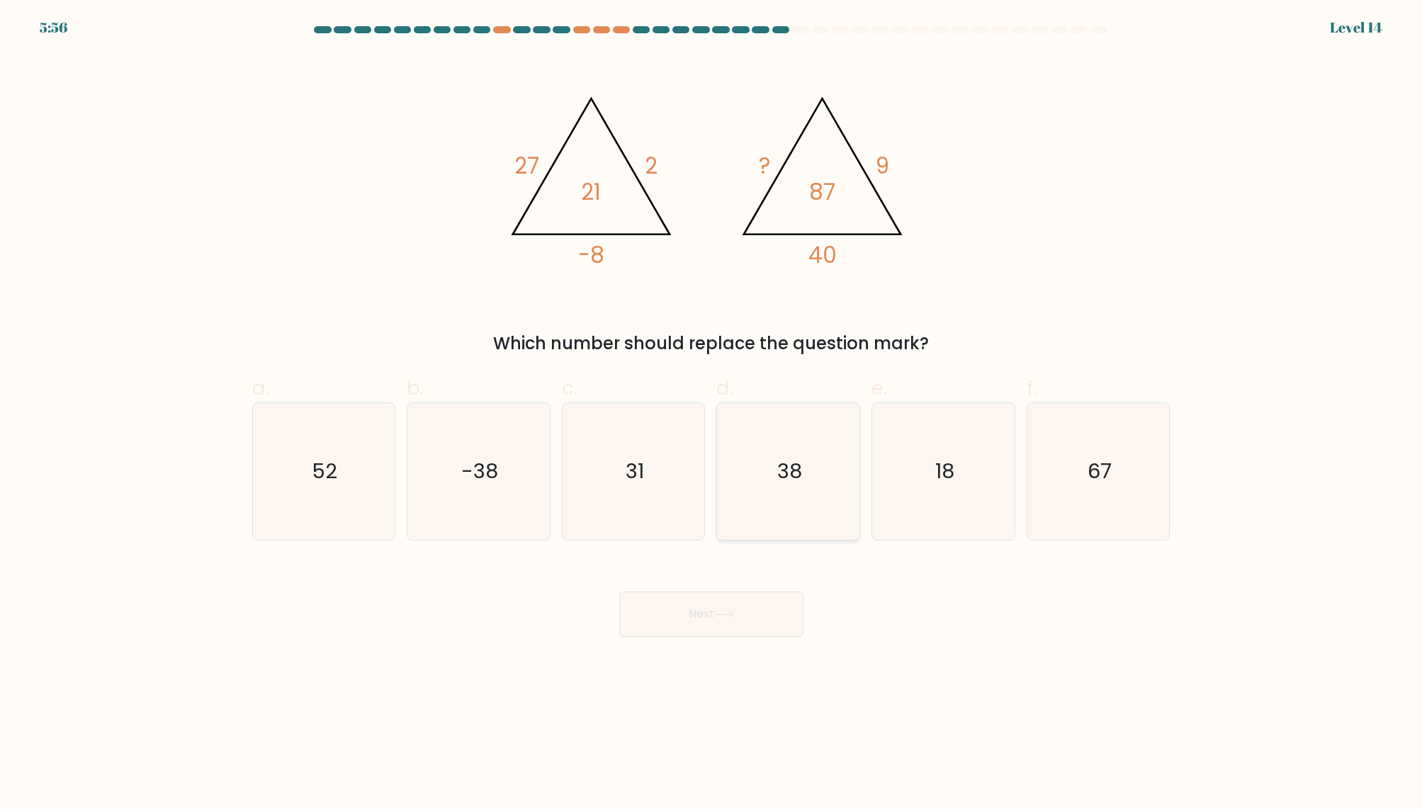
click at [812, 466] on icon "38" at bounding box center [788, 471] width 137 height 137
click at [712, 414] on input "d. 38" at bounding box center [711, 408] width 1 height 9
radio input "true"
click at [703, 608] on button "Next" at bounding box center [711, 613] width 184 height 45
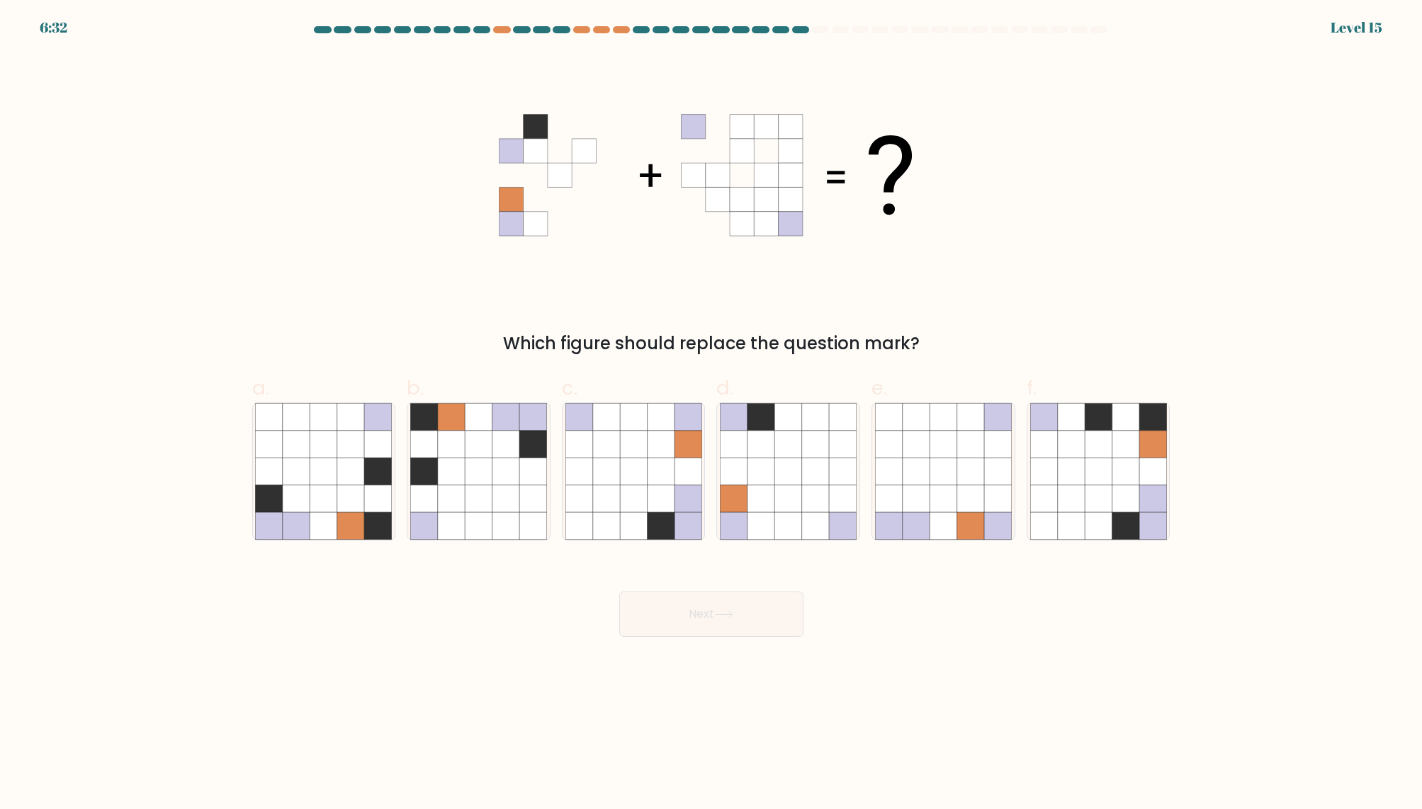
click at [632, 301] on div "Which figure should replace the question mark?" at bounding box center [711, 205] width 935 height 302
click at [700, 124] on icon at bounding box center [693, 127] width 24 height 24
click at [502, 129] on icon at bounding box center [511, 127] width 24 height 24
click at [665, 523] on icon at bounding box center [660, 525] width 27 height 27
click at [711, 414] on input "c." at bounding box center [711, 408] width 1 height 9
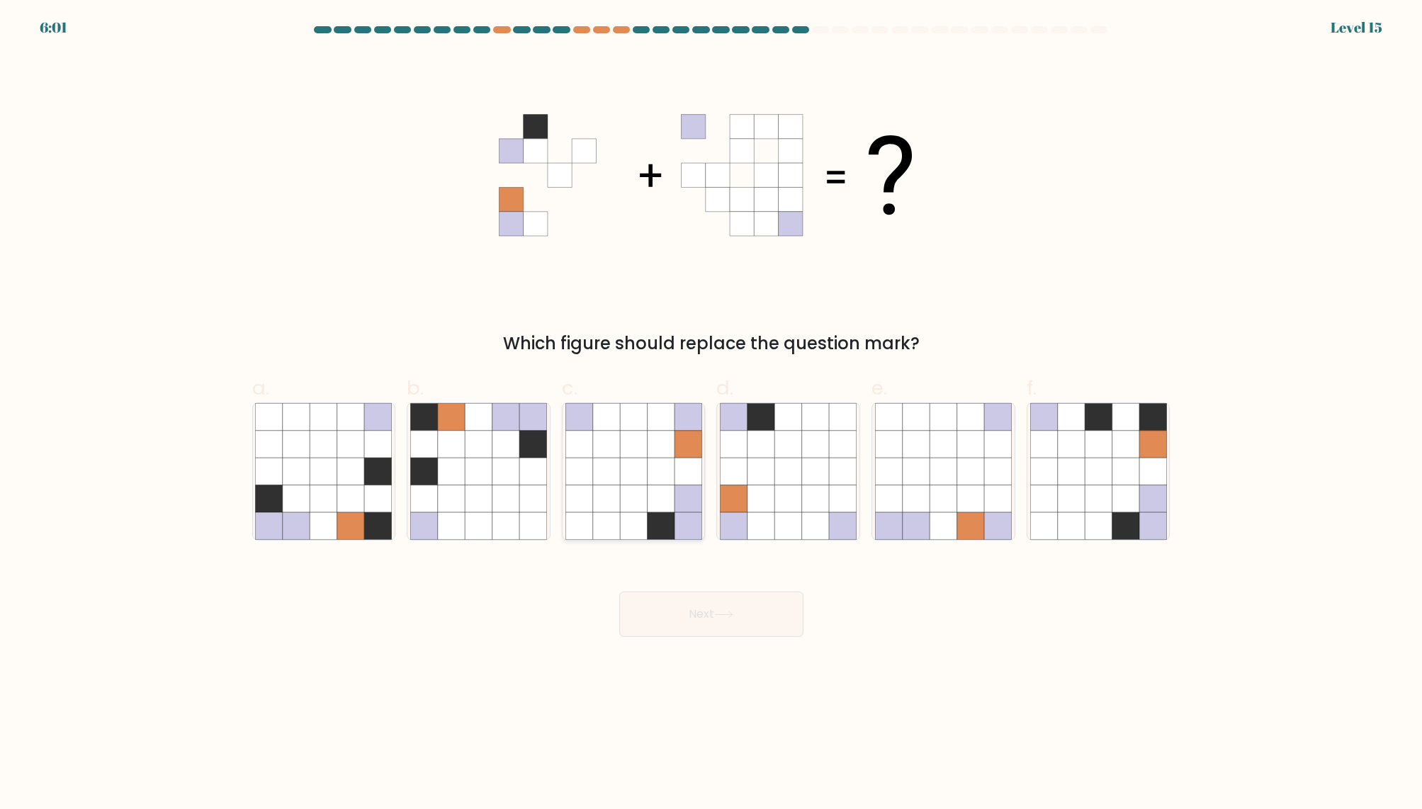
radio input "true"
click at [753, 622] on button "Next" at bounding box center [711, 613] width 184 height 45
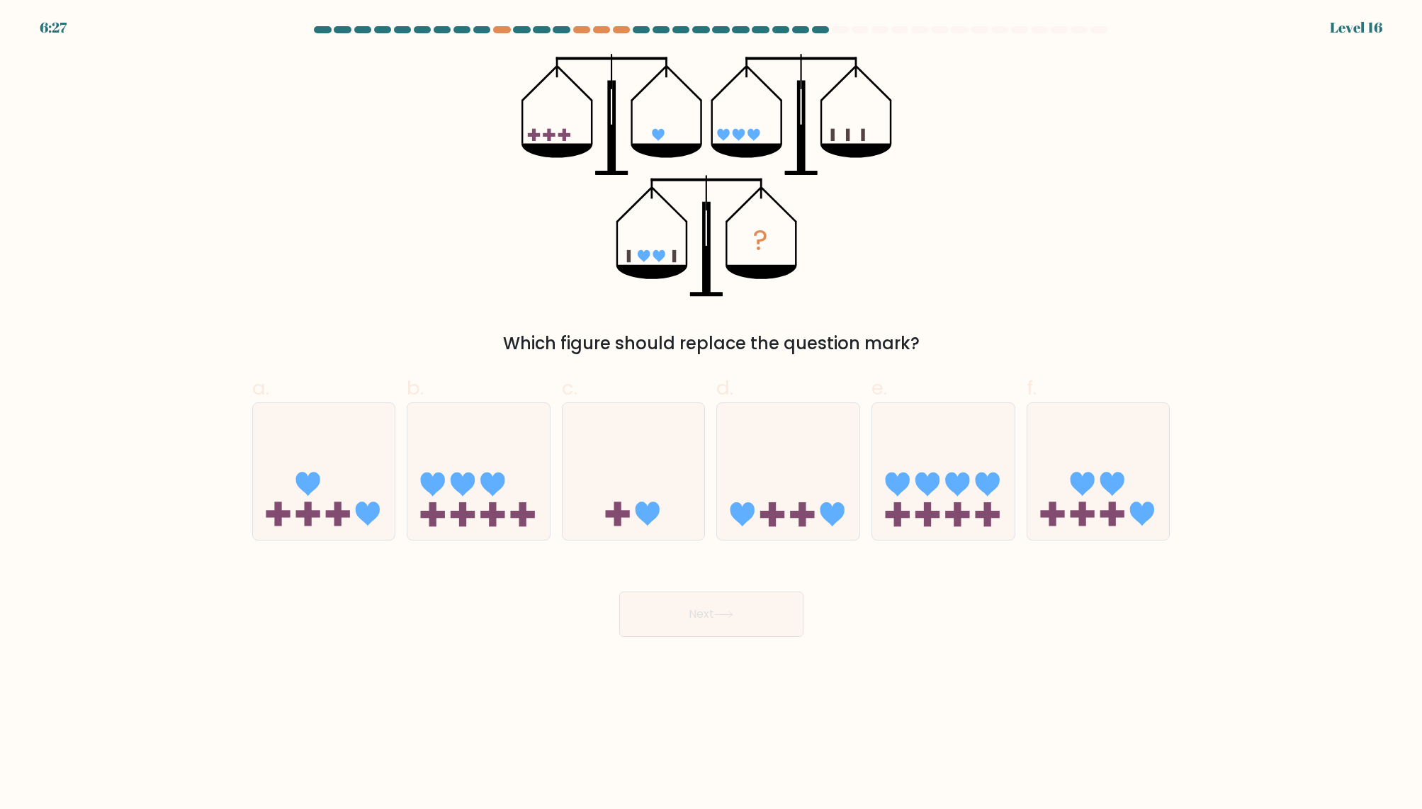
click at [662, 138] on icon "?" at bounding box center [710, 175] width 379 height 243
click at [822, 485] on icon at bounding box center [788, 471] width 142 height 118
click at [712, 414] on input "d." at bounding box center [711, 408] width 1 height 9
radio input "true"
click at [766, 619] on button "Next" at bounding box center [711, 613] width 184 height 45
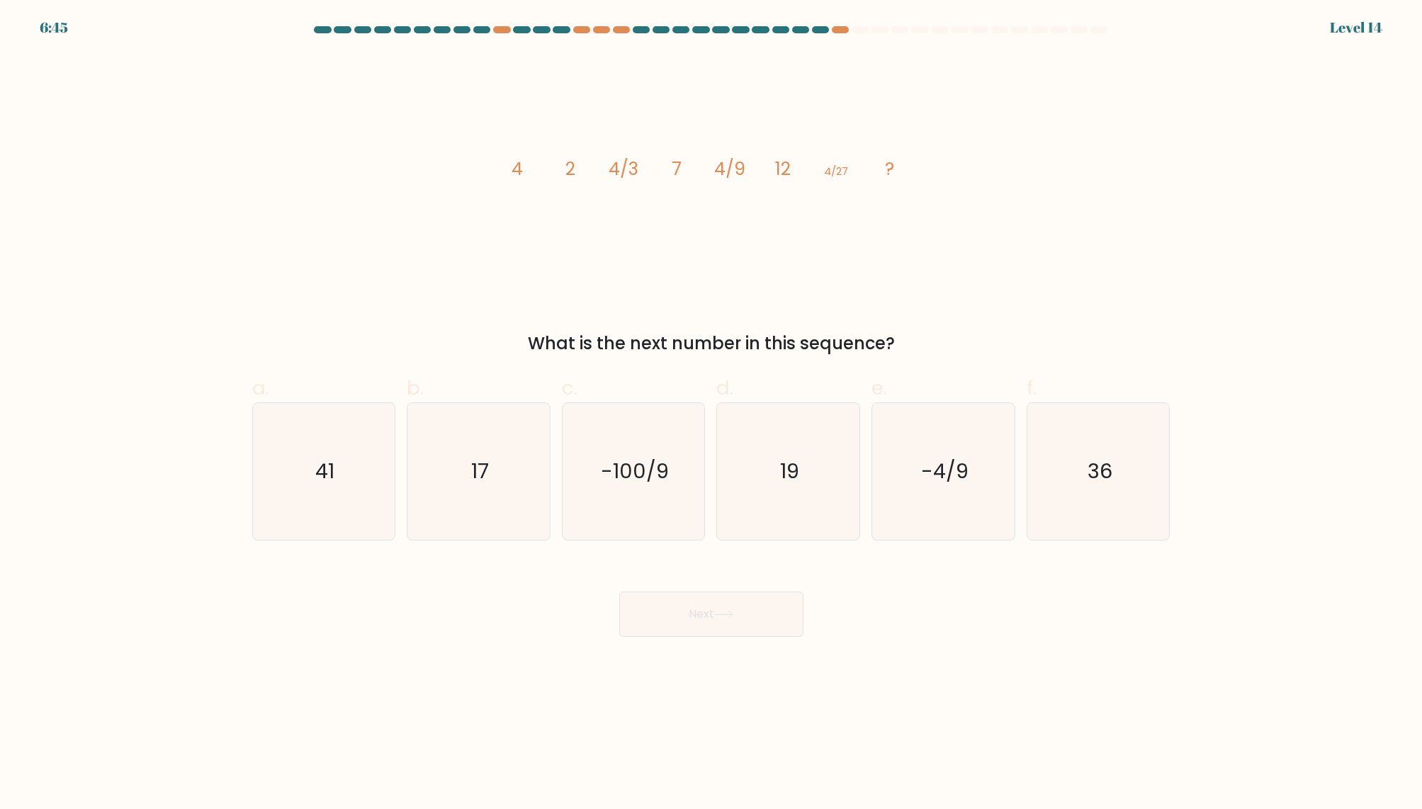
drag, startPoint x: 526, startPoint y: 171, endPoint x: 577, endPoint y: 171, distance: 51.0
click at [577, 171] on icon "image/svg+xml 4 2 4/3 7 4/9 12 4/27 ?" at bounding box center [711, 175] width 425 height 243
click at [543, 194] on icon "image/svg+xml 4 2 4/3 7 4/9 12 4/27 ?" at bounding box center [711, 175] width 425 height 243
drag, startPoint x: 513, startPoint y: 170, endPoint x: 535, endPoint y: 169, distance: 22.0
click at [535, 169] on icon "image/svg+xml 4 2 4/3 7 4/9 12 4/27 ?" at bounding box center [711, 175] width 425 height 243
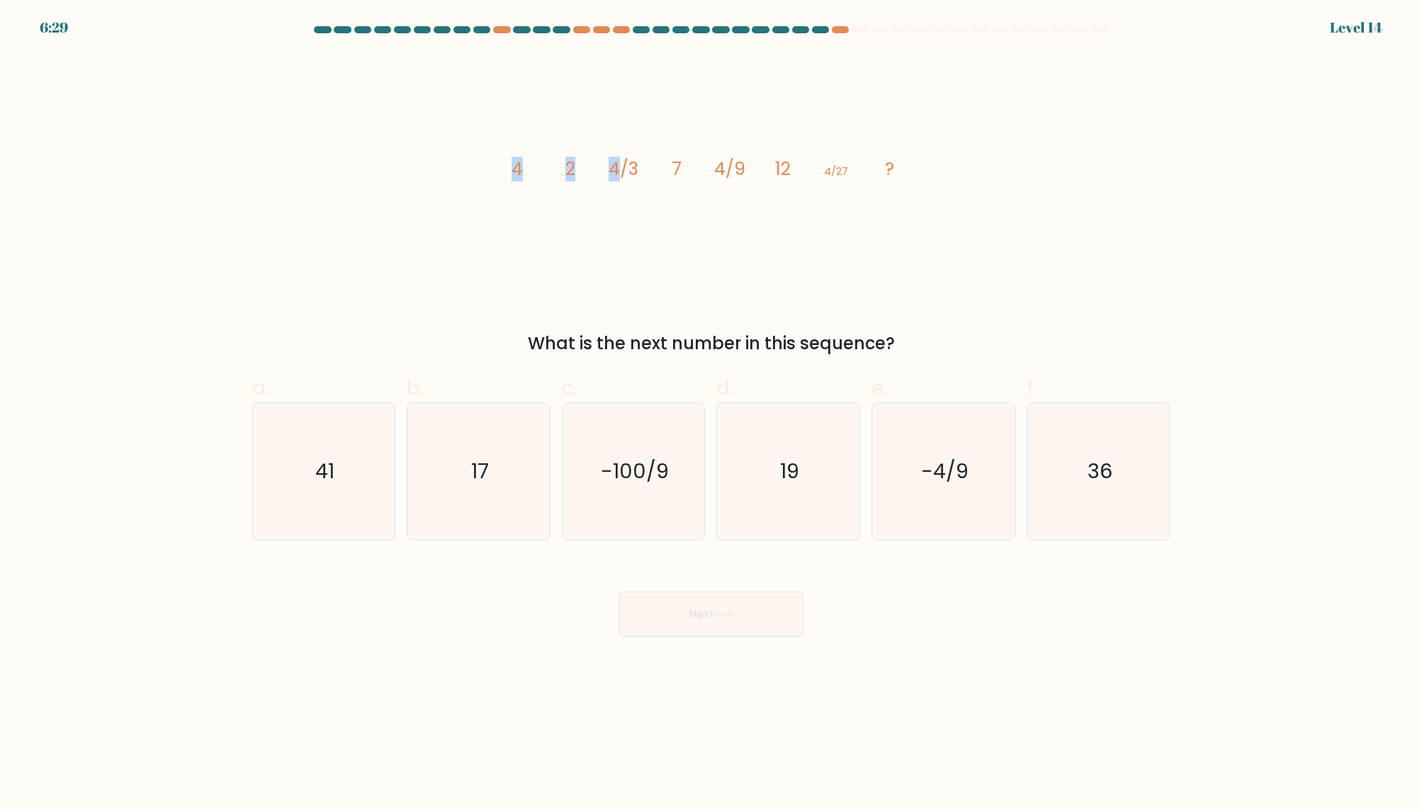
drag, startPoint x: 618, startPoint y: 175, endPoint x: 647, endPoint y: 172, distance: 29.9
click at [647, 172] on icon "image/svg+xml 4 2 4/3 7 4/9 12 4/27 ?" at bounding box center [711, 175] width 425 height 243
drag, startPoint x: 676, startPoint y: 166, endPoint x: 694, endPoint y: 165, distance: 17.7
click at [694, 165] on icon "image/svg+xml 4 2 4/3 7 4/9 12 4/27 ?" at bounding box center [711, 175] width 425 height 243
drag, startPoint x: 723, startPoint y: 176, endPoint x: 765, endPoint y: 174, distance: 41.8
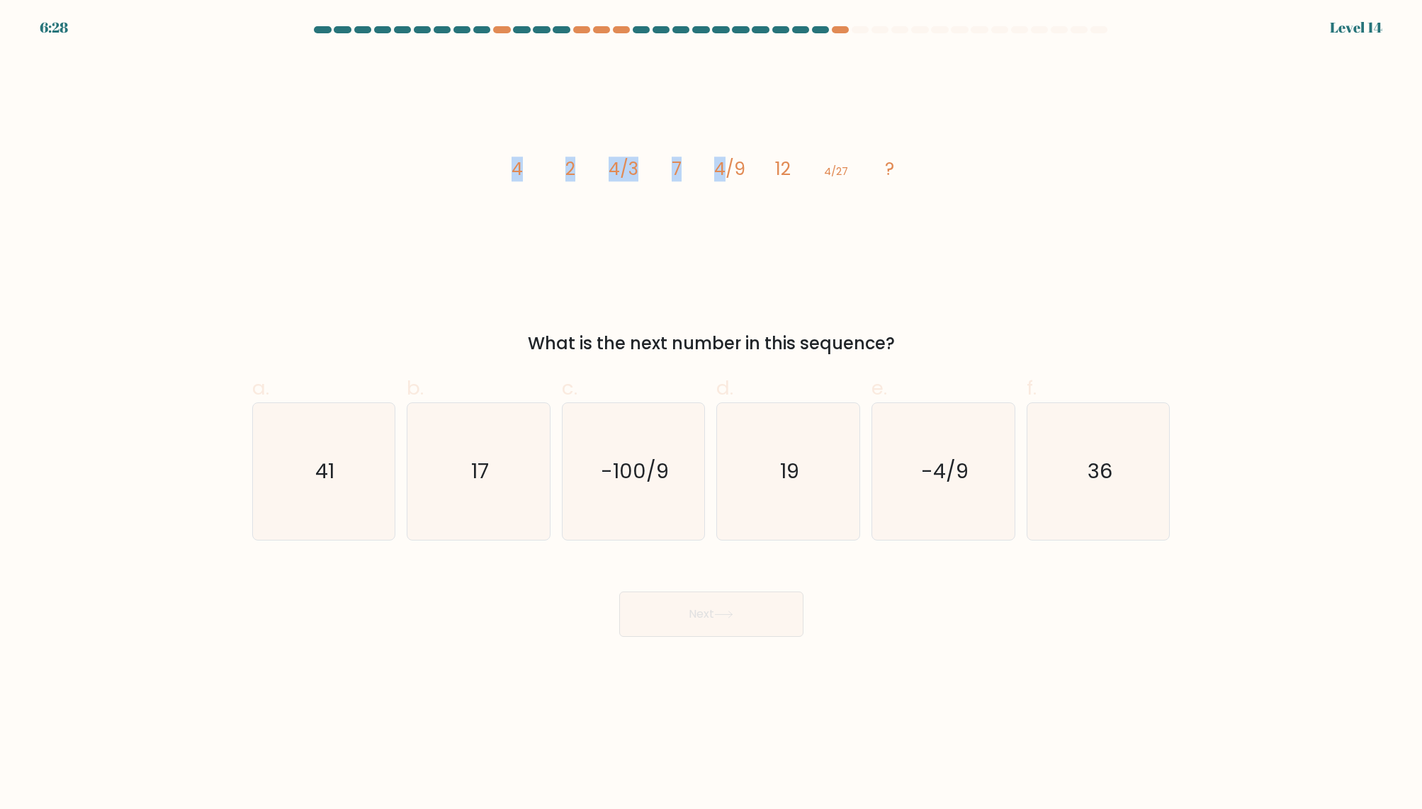
click at [765, 174] on icon "image/svg+xml 4 2 4/3 7 4/9 12 4/27 ?" at bounding box center [711, 175] width 425 height 243
drag, startPoint x: 786, startPoint y: 176, endPoint x: 796, endPoint y: 173, distance: 10.3
click at [796, 173] on icon "image/svg+xml 4 2 4/3 7 4/9 12 4/27 ?" at bounding box center [711, 175] width 425 height 243
click at [831, 194] on icon "image/svg+xml 4 2 4/3 7 4/9 12 4/27 ?" at bounding box center [711, 175] width 425 height 243
click at [615, 168] on tspan "4/3" at bounding box center [623, 169] width 30 height 25
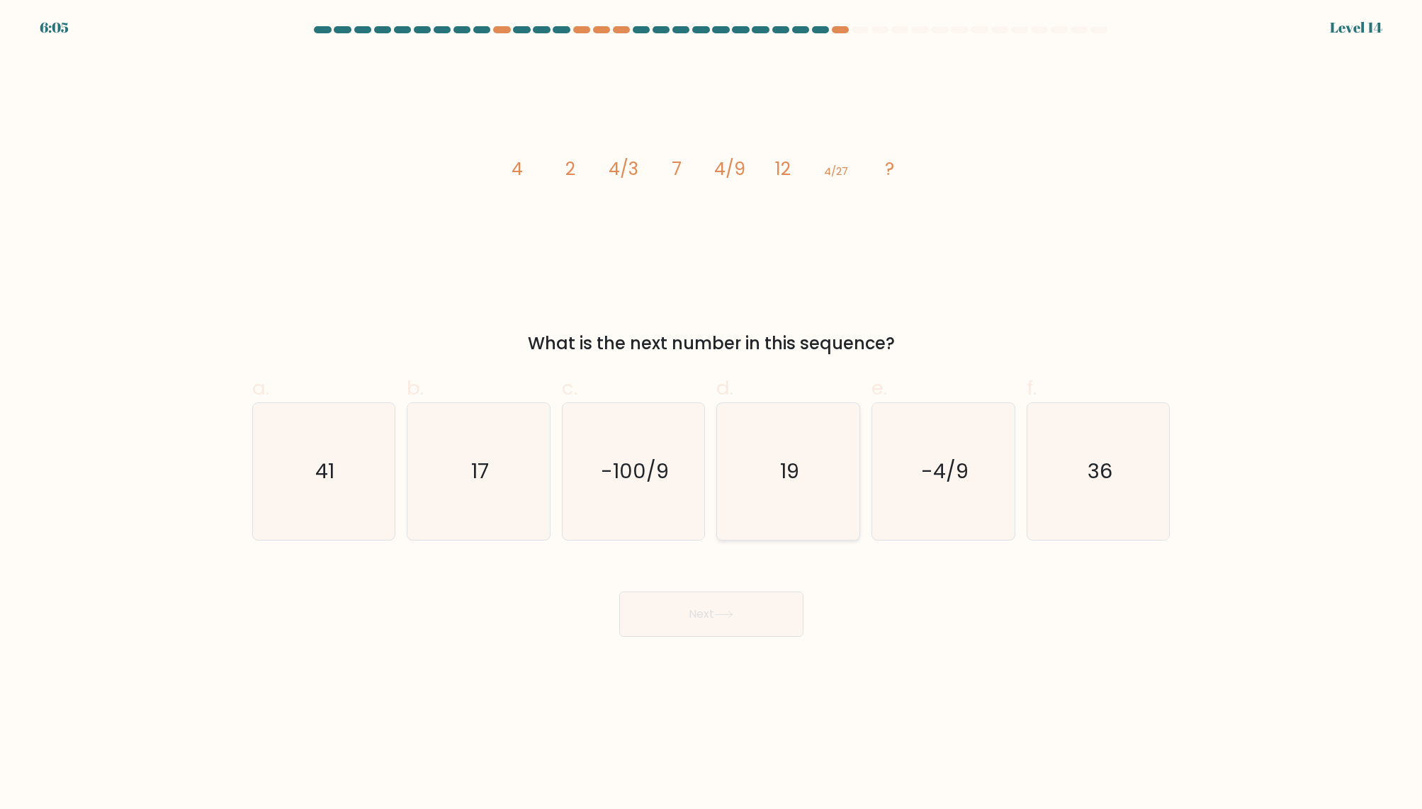
click at [804, 492] on icon "19" at bounding box center [788, 471] width 137 height 137
click at [712, 414] on input "d. 19" at bounding box center [711, 408] width 1 height 9
radio input "true"
click at [771, 608] on button "Next" at bounding box center [711, 613] width 184 height 45
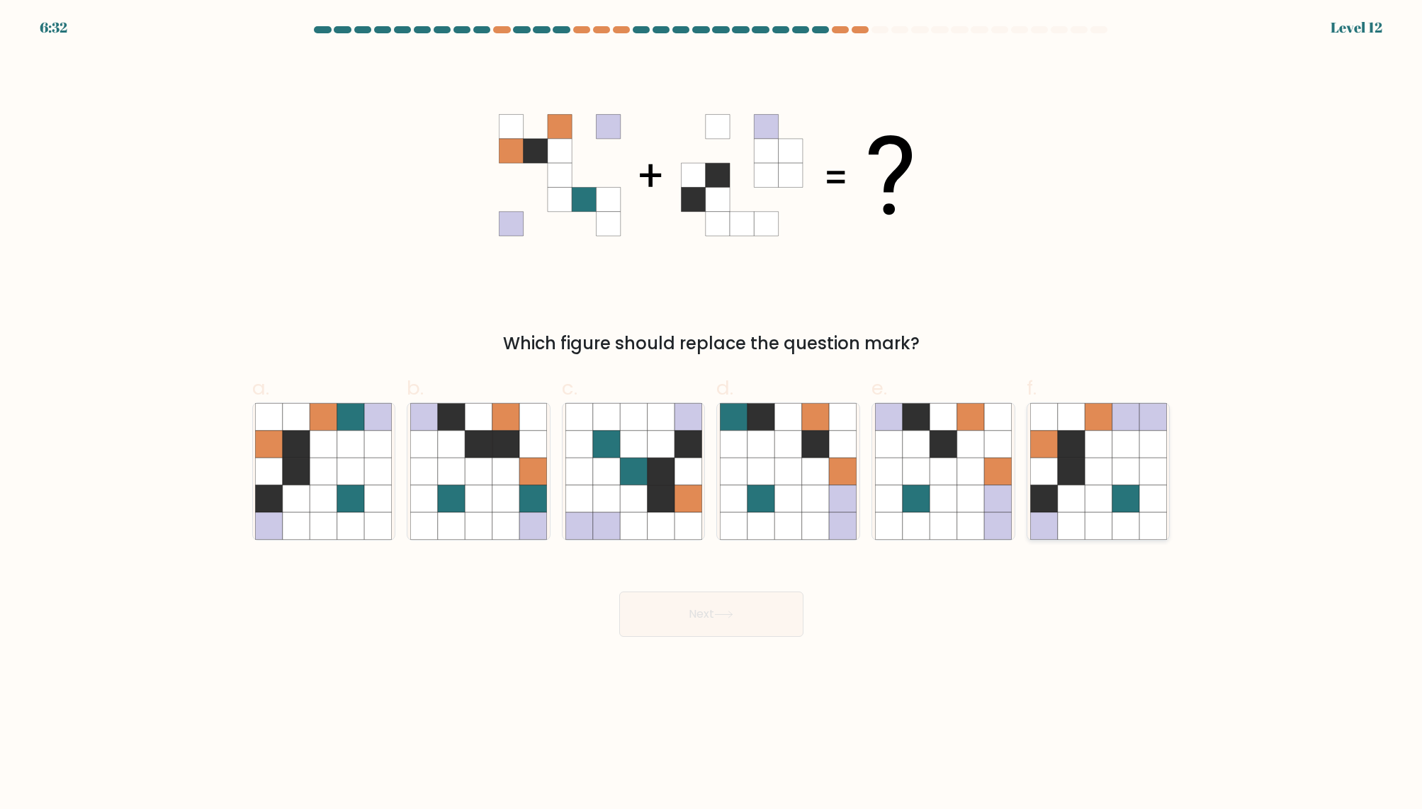
click at [1118, 425] on icon at bounding box center [1124, 416] width 27 height 27
click at [712, 414] on input "f." at bounding box center [711, 408] width 1 height 9
radio input "true"
click at [746, 607] on button "Next" at bounding box center [711, 613] width 184 height 45
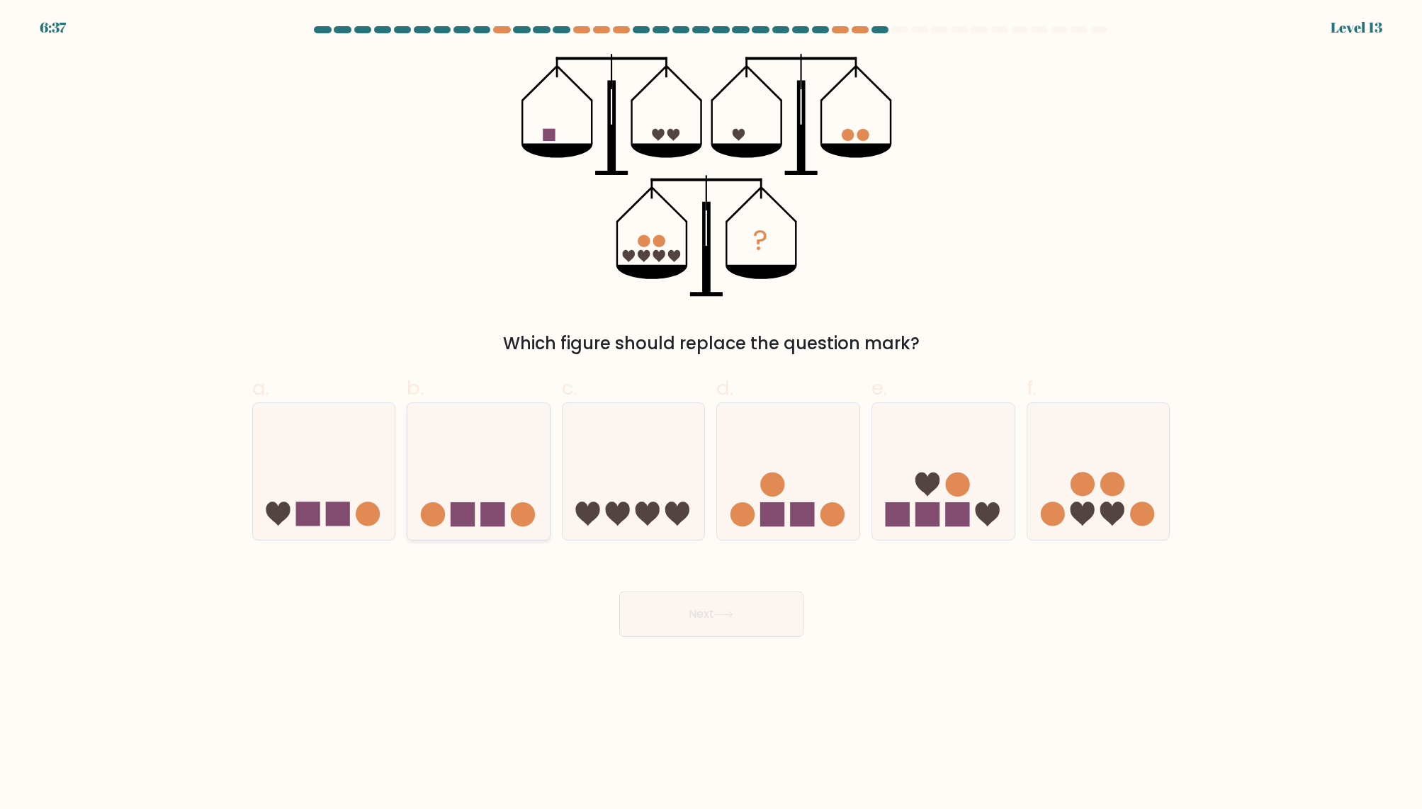
click at [480, 475] on icon at bounding box center [478, 471] width 142 height 118
click at [711, 414] on input "b." at bounding box center [711, 408] width 1 height 9
radio input "true"
click at [707, 599] on button "Next" at bounding box center [711, 613] width 184 height 45
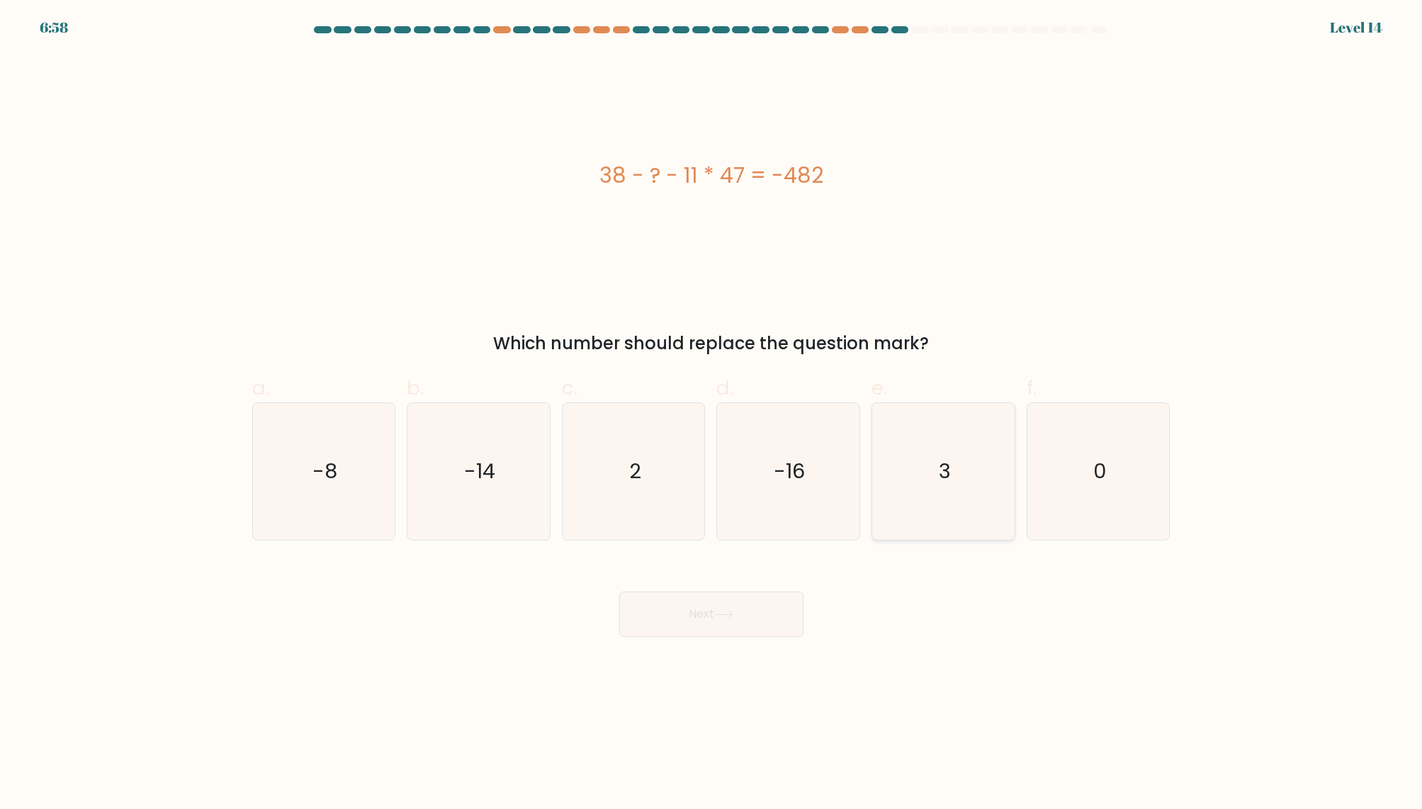
click at [922, 476] on icon "3" at bounding box center [943, 471] width 137 height 137
click at [712, 414] on input "e. 3" at bounding box center [711, 408] width 1 height 9
radio input "true"
click at [472, 503] on icon "-14" at bounding box center [478, 471] width 137 height 137
click at [711, 414] on input "b. -14" at bounding box center [711, 408] width 1 height 9
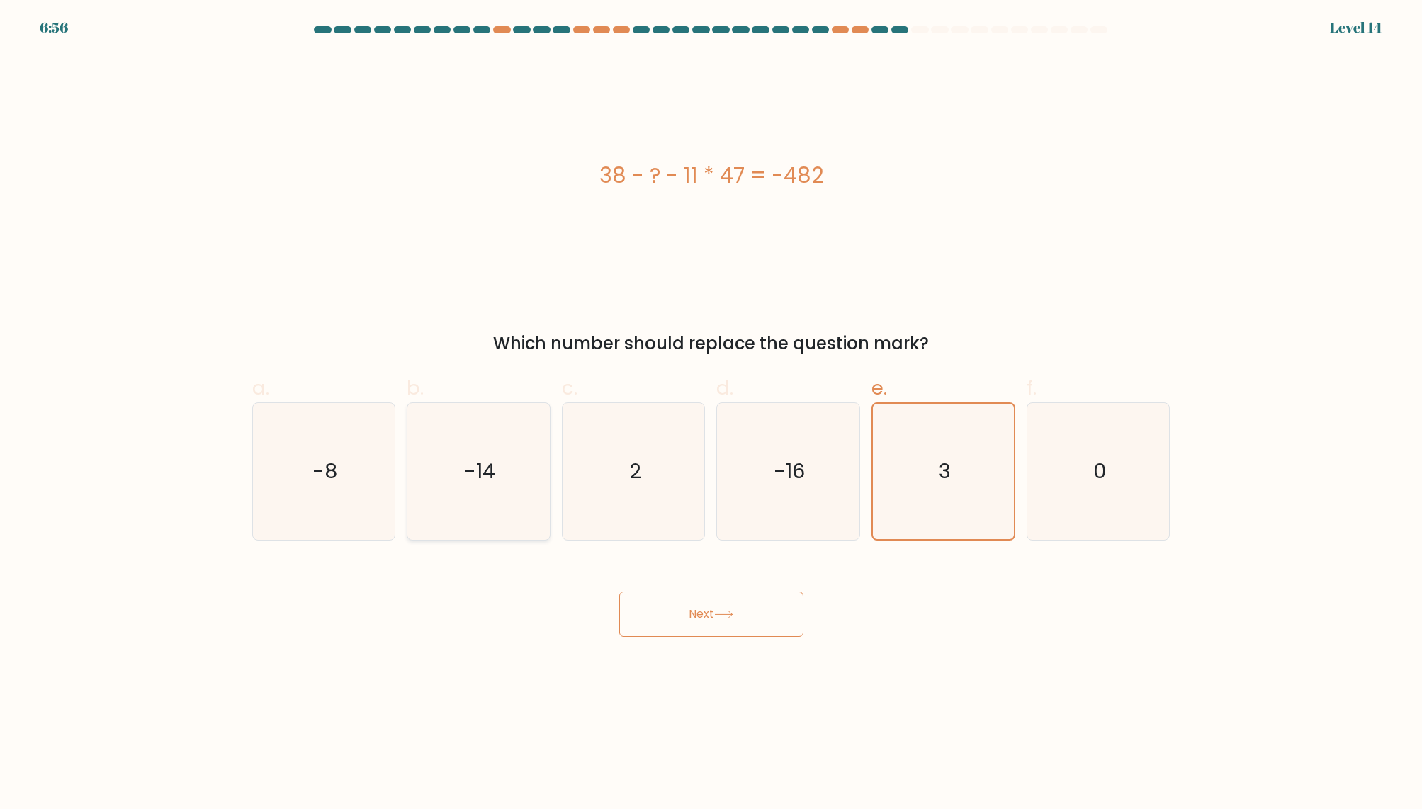
radio input "true"
click at [728, 608] on button "Next" at bounding box center [711, 613] width 184 height 45
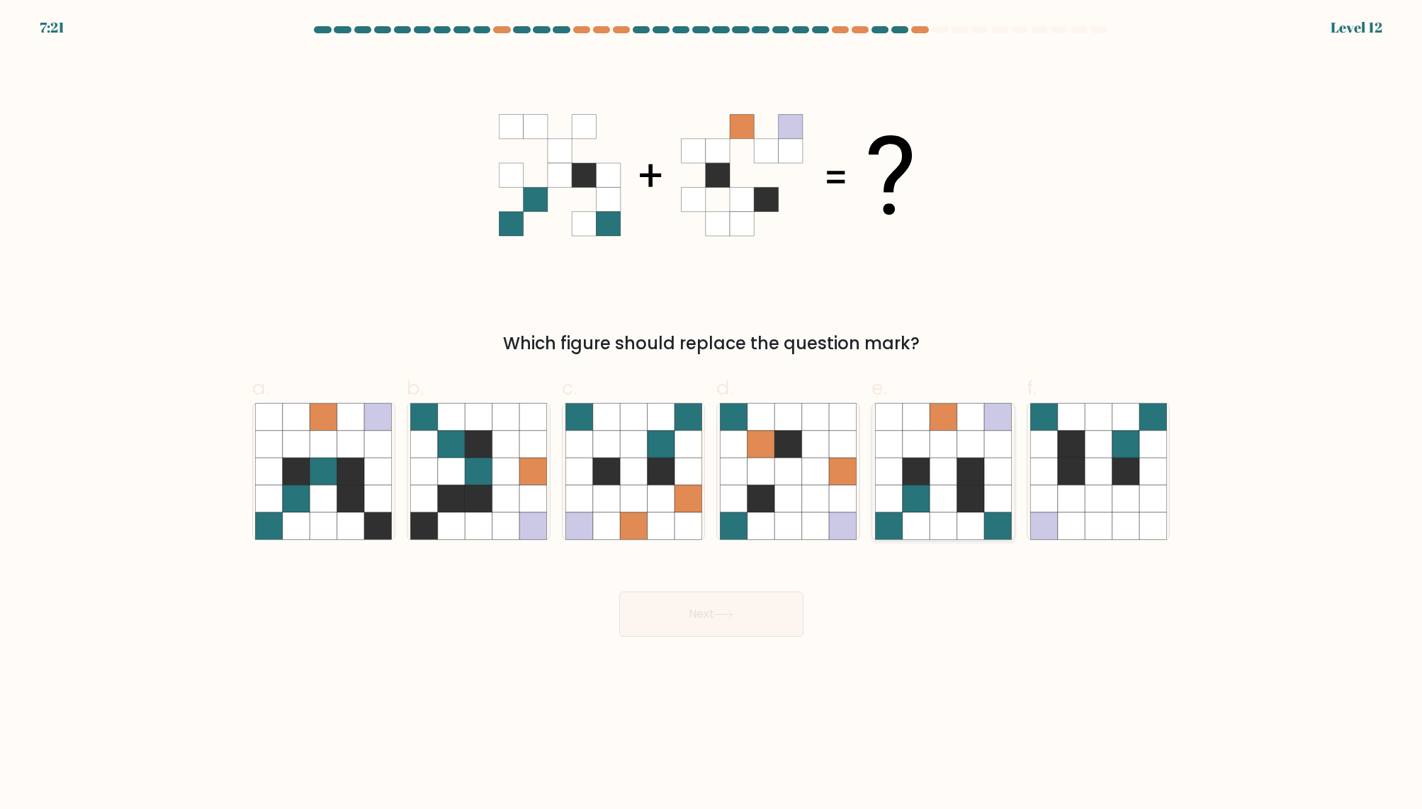
click at [934, 488] on icon at bounding box center [942, 498] width 27 height 27
click at [712, 414] on input "e." at bounding box center [711, 408] width 1 height 9
radio input "true"
click at [754, 624] on button "Next" at bounding box center [711, 613] width 184 height 45
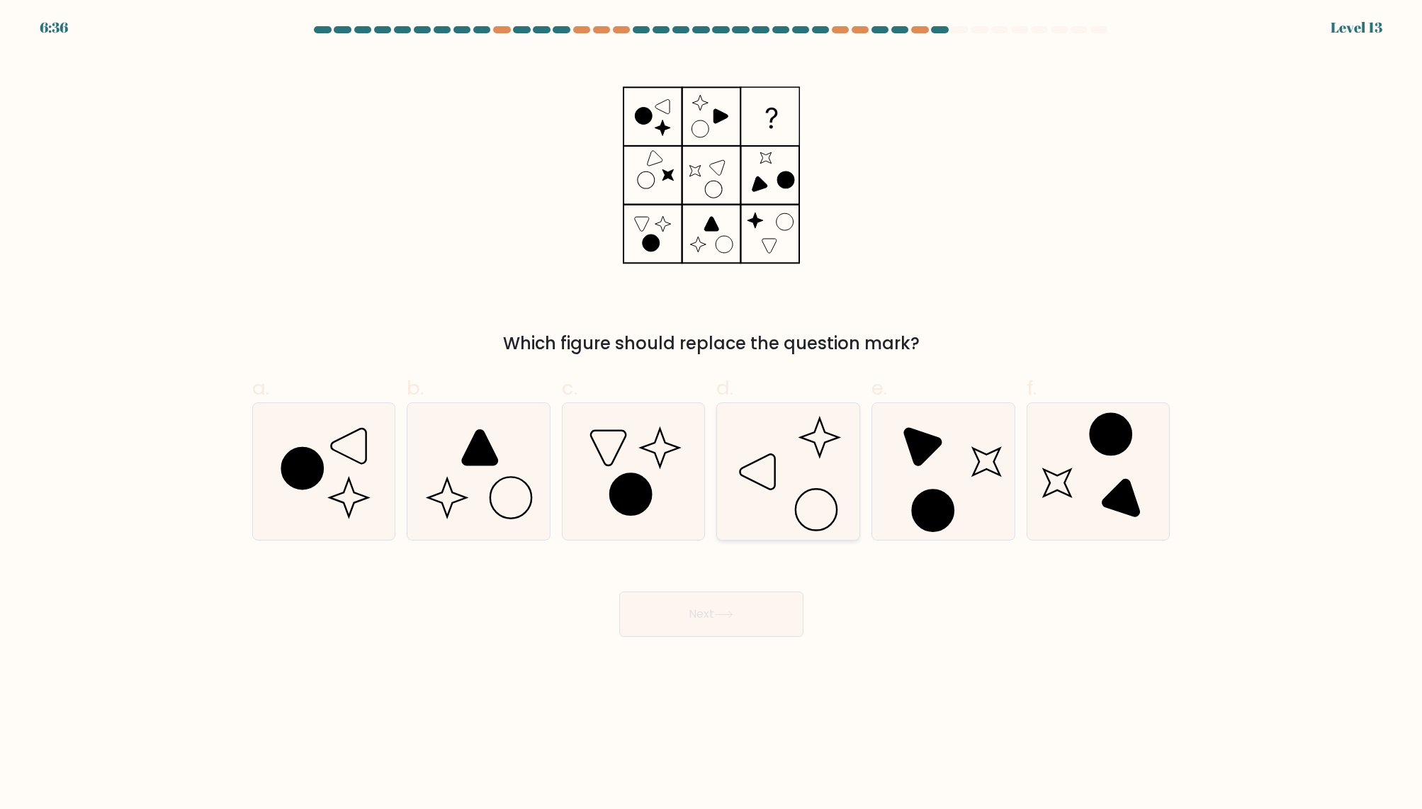
click at [797, 459] on icon at bounding box center [788, 471] width 137 height 137
click at [712, 414] on input "d." at bounding box center [711, 408] width 1 height 9
radio input "true"
click at [340, 456] on icon at bounding box center [323, 471] width 137 height 137
click at [711, 414] on input "a." at bounding box center [711, 408] width 1 height 9
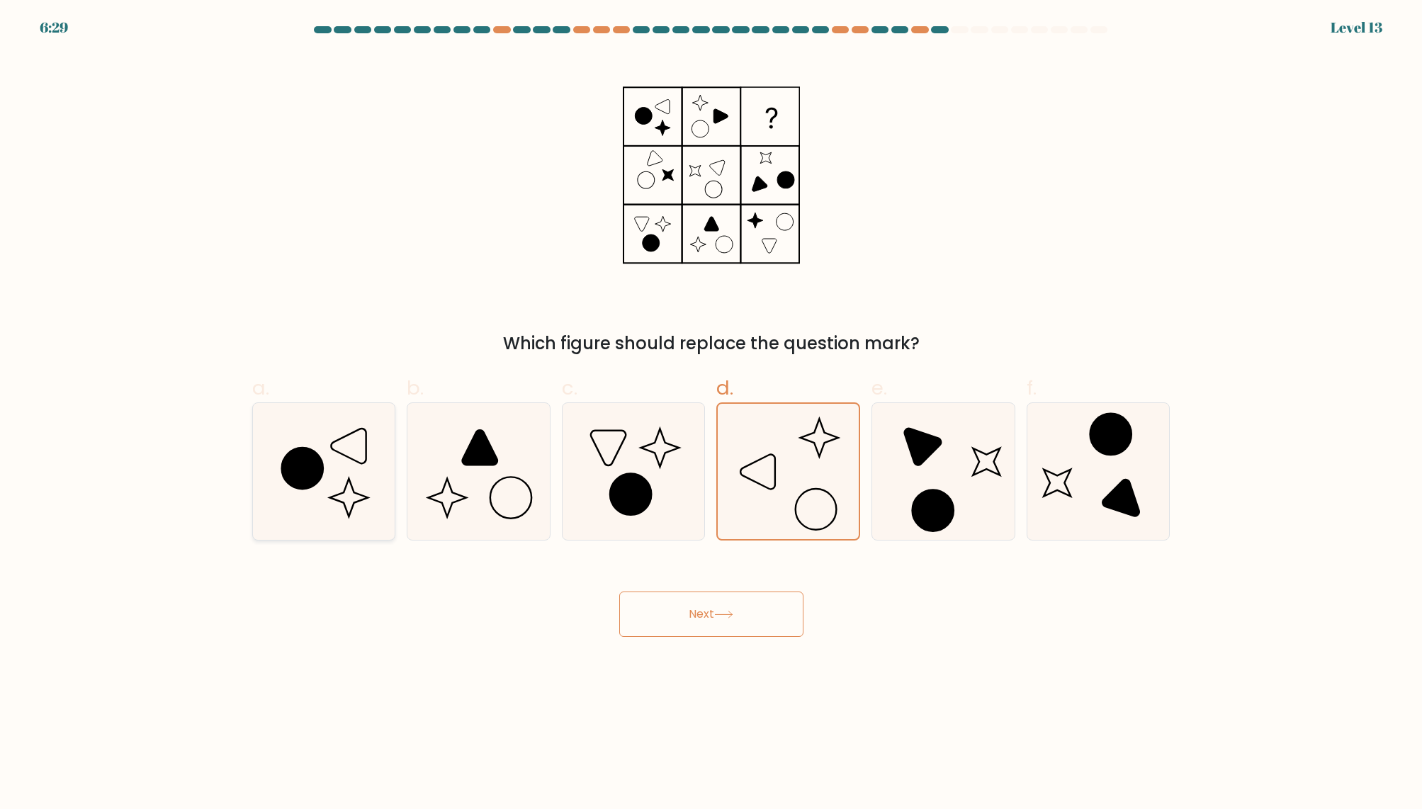
radio input "true"
click at [788, 492] on icon at bounding box center [788, 471] width 137 height 137
click at [712, 414] on input "d." at bounding box center [711, 408] width 1 height 9
radio input "true"
click at [756, 606] on button "Next" at bounding box center [711, 613] width 184 height 45
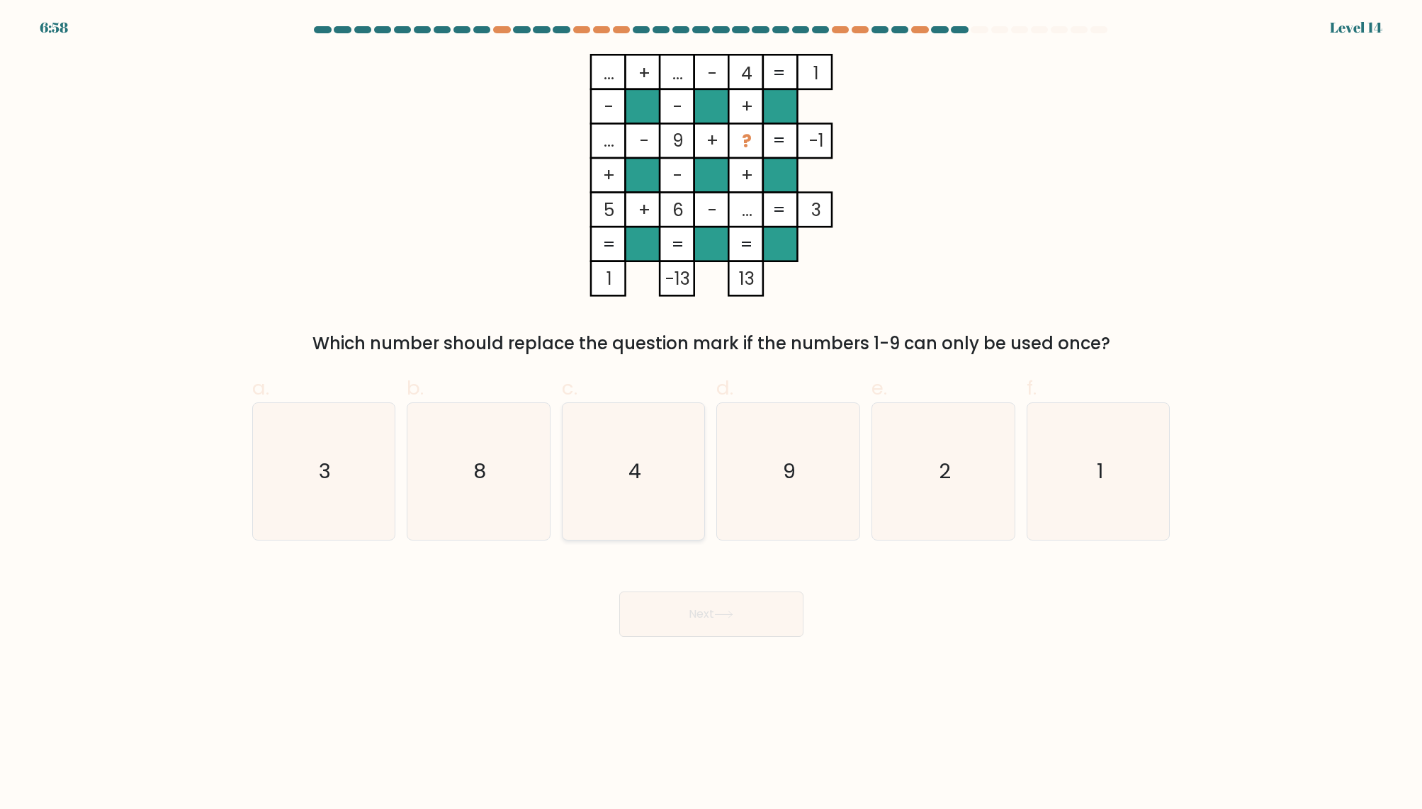
click at [610, 499] on icon "4" at bounding box center [633, 471] width 137 height 137
click at [711, 414] on input "c. 4" at bounding box center [711, 408] width 1 height 9
radio input "true"
click at [724, 619] on button "Next" at bounding box center [711, 613] width 184 height 45
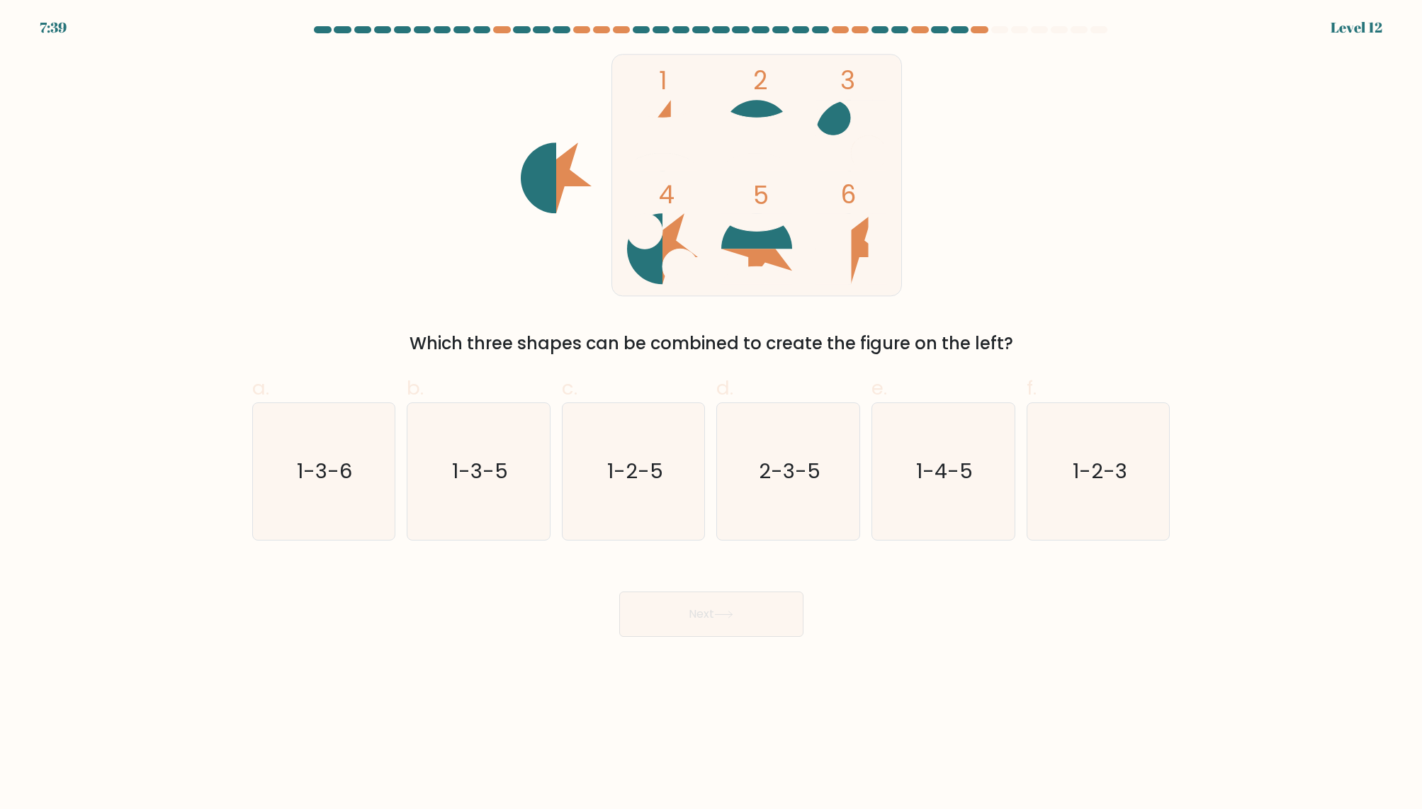
click at [511, 261] on div "1 2 3 4 5 6 Which three shapes can be combined to create the figure on the left?" at bounding box center [711, 205] width 935 height 302
click at [836, 128] on icon at bounding box center [832, 135] width 35 height 71
click at [1079, 426] on icon "1-2-3" at bounding box center [1098, 471] width 137 height 137
click at [712, 414] on input "f. 1-2-3" at bounding box center [711, 408] width 1 height 9
radio input "true"
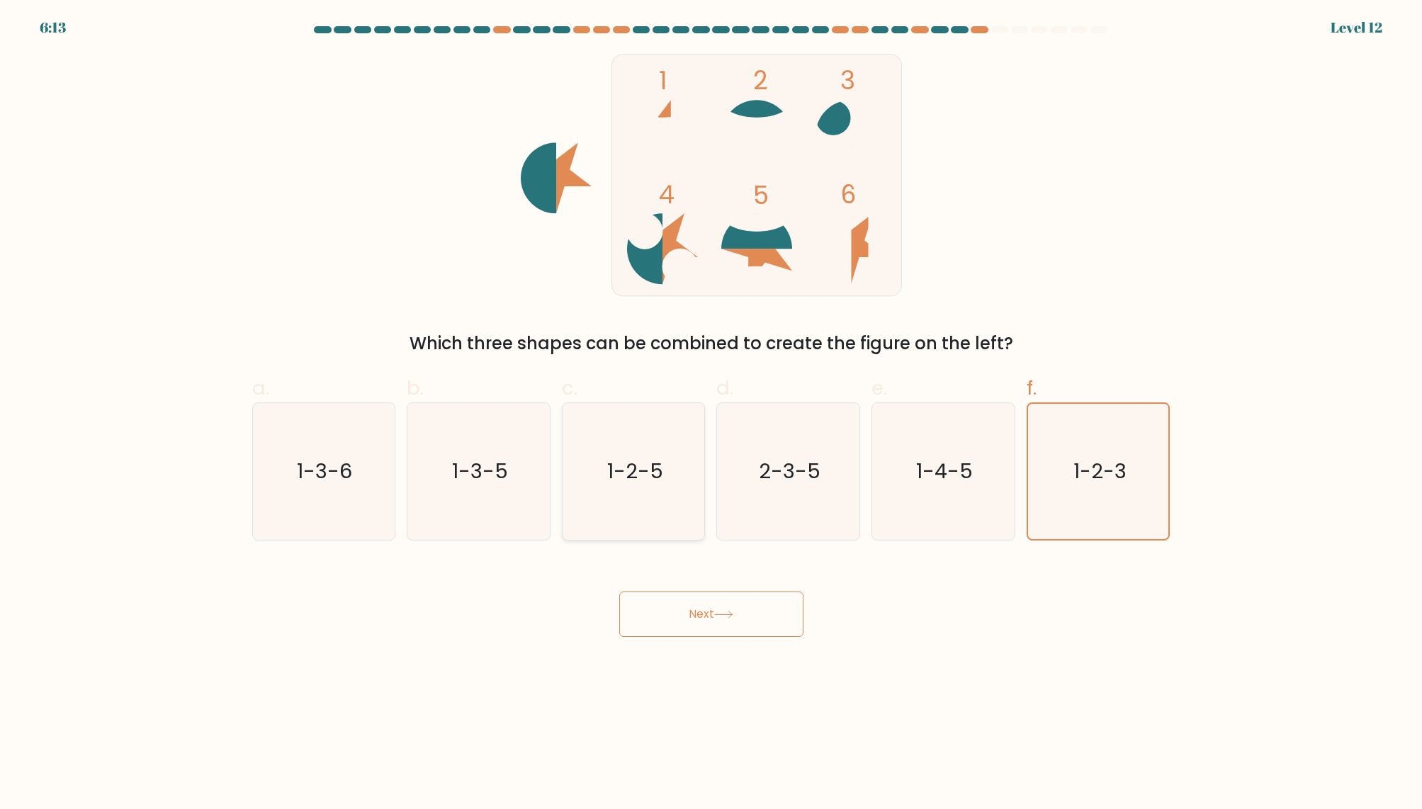
click at [609, 485] on text "1-2-5" at bounding box center [635, 471] width 56 height 28
click at [711, 414] on input "c. 1-2-5" at bounding box center [711, 408] width 1 height 9
radio input "true"
click at [713, 635] on button "Next" at bounding box center [711, 613] width 184 height 45
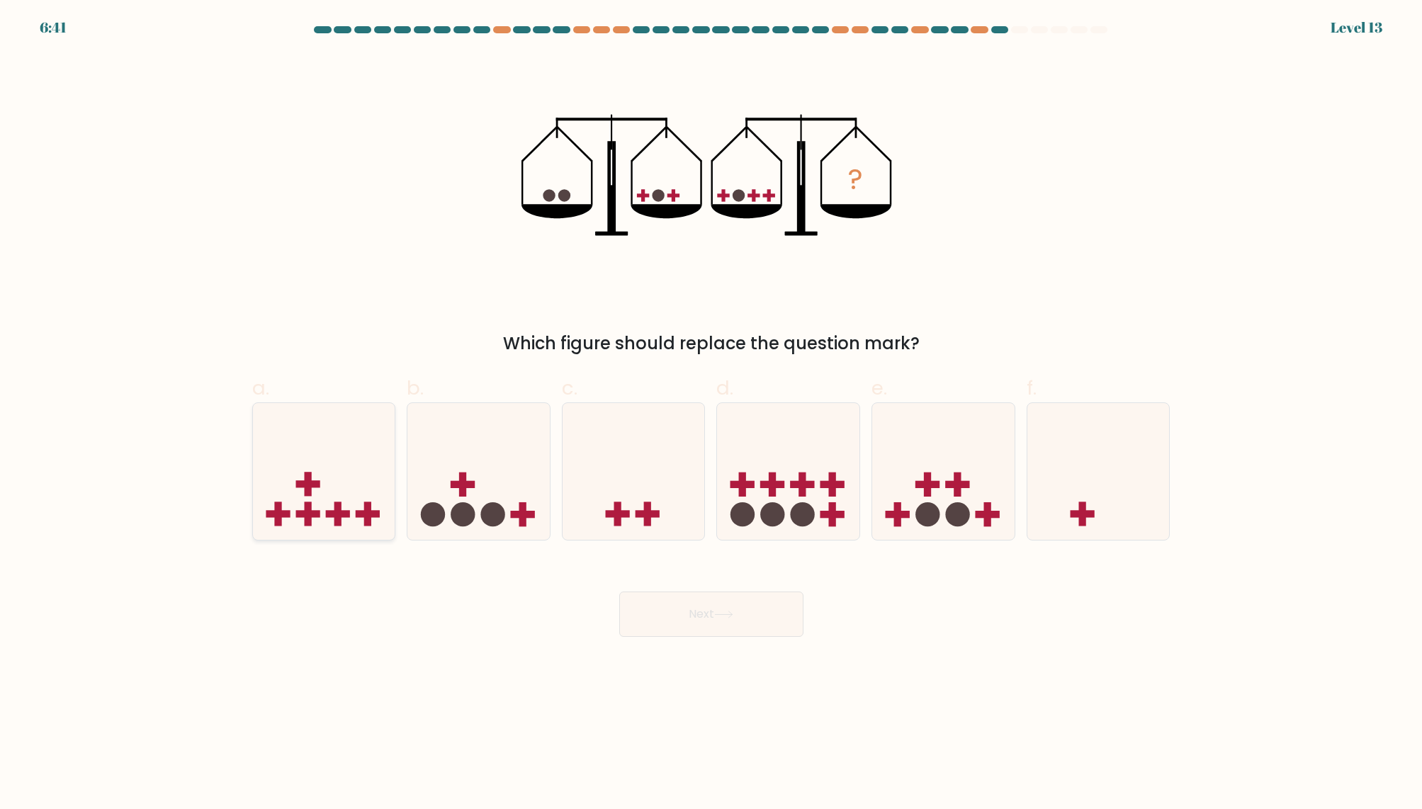
click at [351, 505] on icon at bounding box center [324, 471] width 142 height 118
click at [711, 414] on input "a." at bounding box center [711, 408] width 1 height 9
radio input "true"
click at [707, 603] on button "Next" at bounding box center [711, 613] width 184 height 45
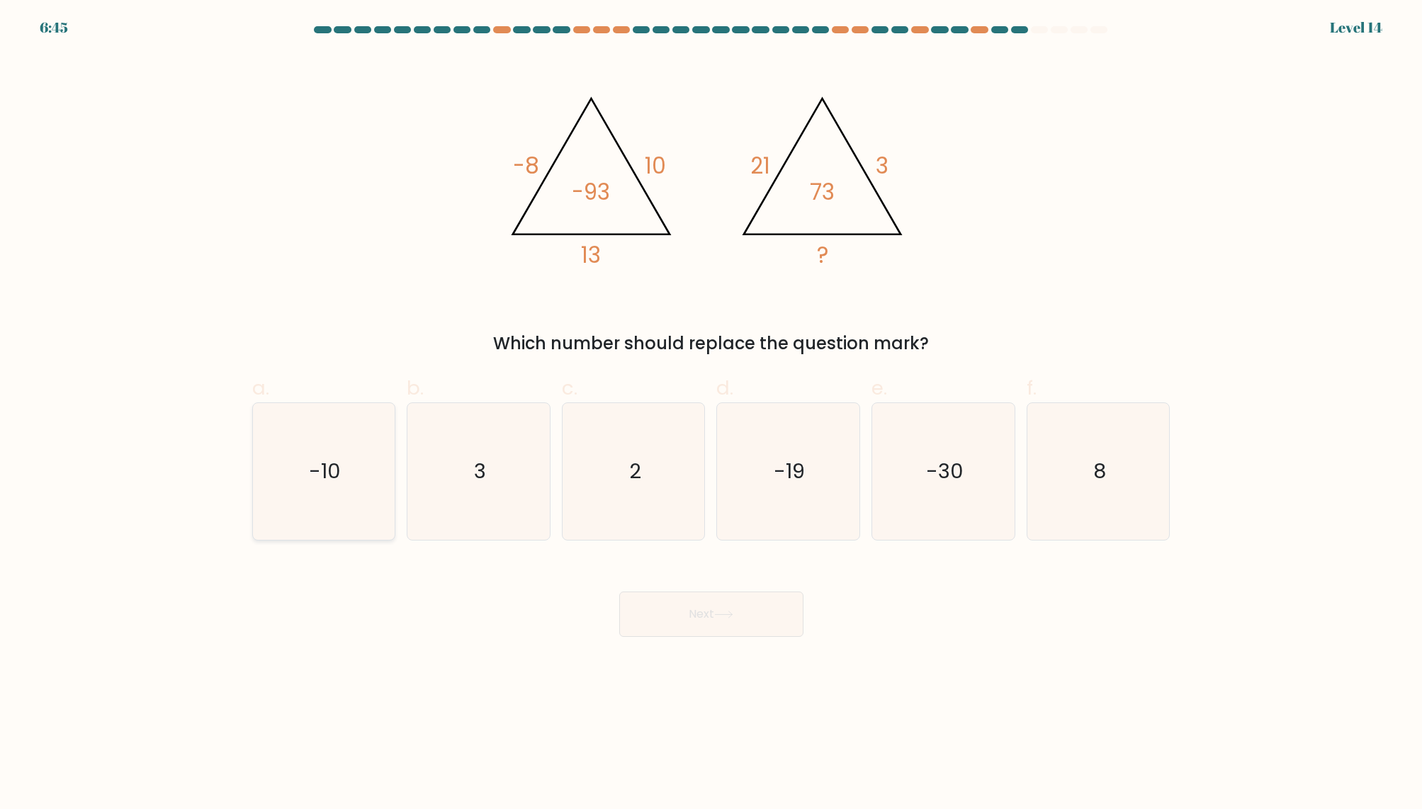
click at [285, 487] on icon "-10" at bounding box center [323, 471] width 137 height 137
click at [711, 414] on input "a. -10" at bounding box center [711, 408] width 1 height 9
radio input "true"
click at [727, 617] on icon at bounding box center [723, 615] width 19 height 8
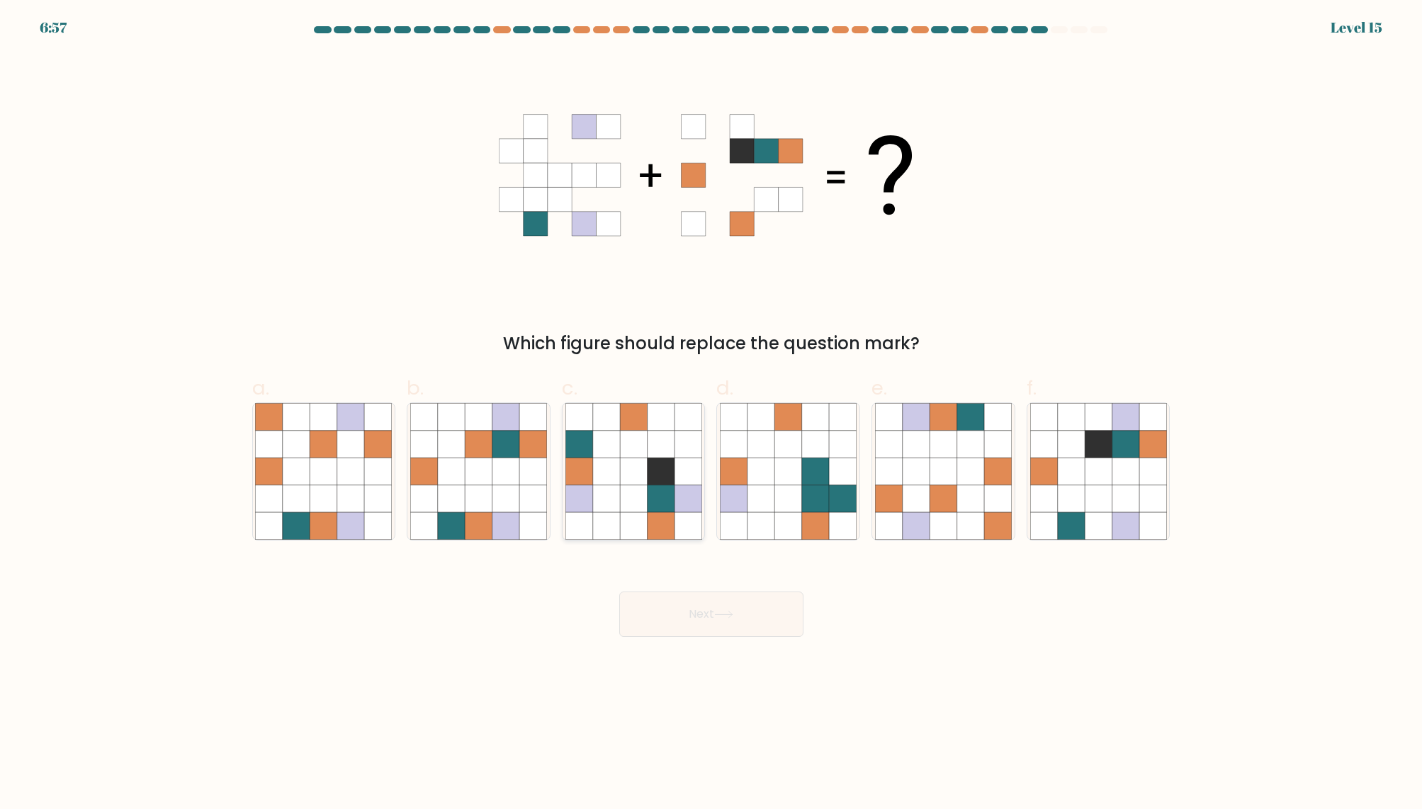
click at [659, 469] on icon at bounding box center [660, 471] width 27 height 27
click at [711, 414] on input "c." at bounding box center [711, 408] width 1 height 9
radio input "true"
click at [718, 611] on icon at bounding box center [723, 615] width 19 height 8
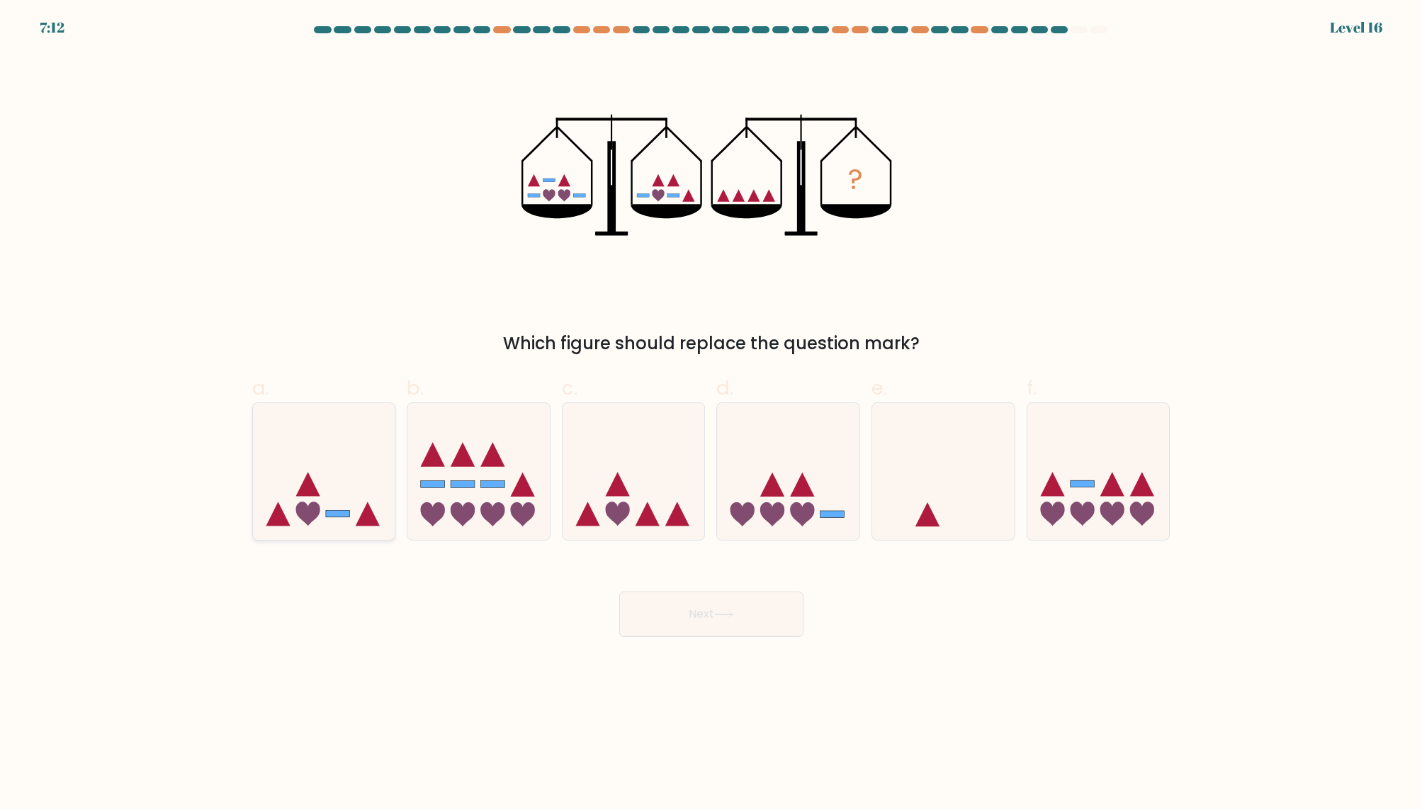
click at [334, 461] on icon at bounding box center [324, 471] width 142 height 118
click at [711, 414] on input "a." at bounding box center [711, 408] width 1 height 9
radio input "true"
click at [706, 607] on button "Next" at bounding box center [711, 613] width 184 height 45
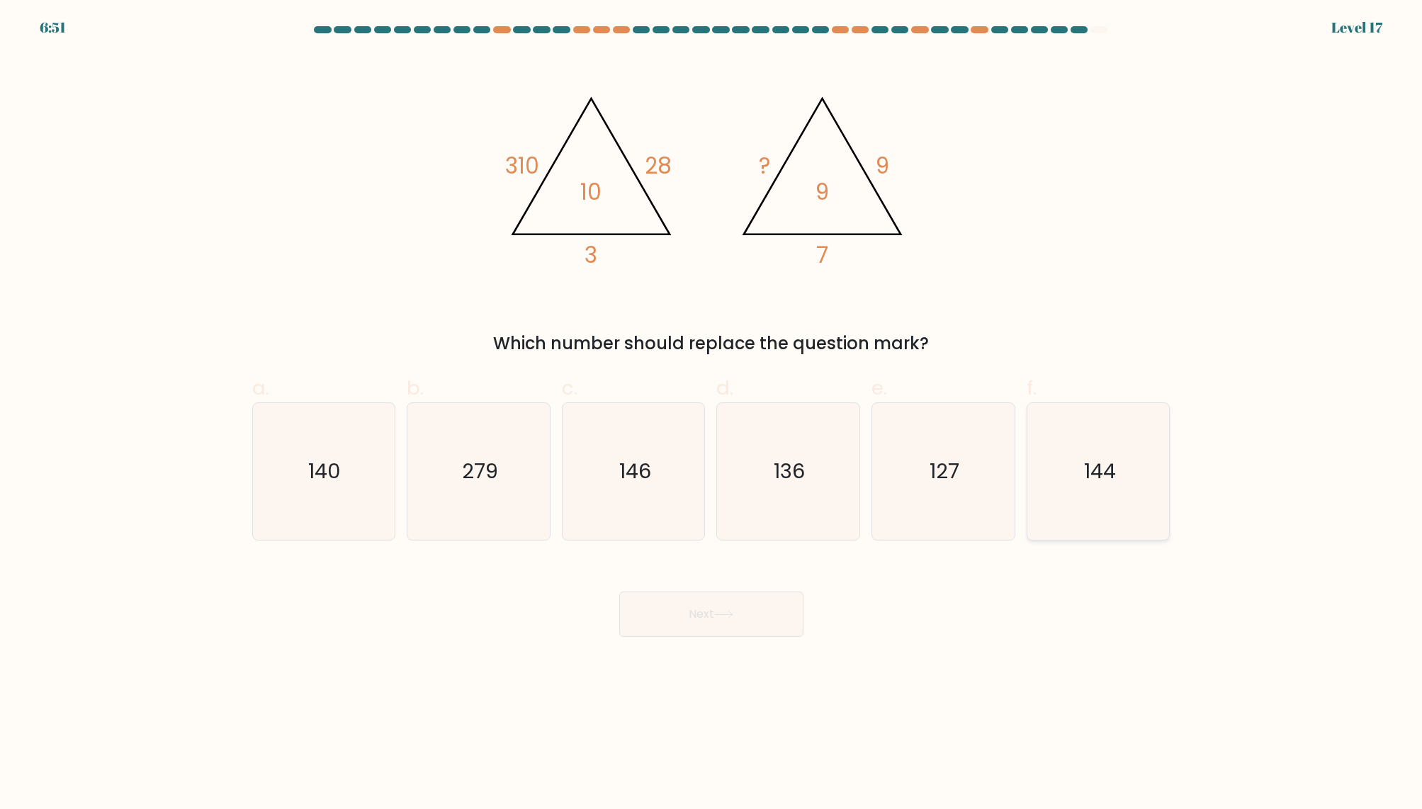
click at [1087, 487] on icon "144" at bounding box center [1098, 471] width 137 height 137
click at [712, 414] on input "f. 144" at bounding box center [711, 408] width 1 height 9
radio input "true"
click at [723, 622] on button "Next" at bounding box center [711, 613] width 184 height 45
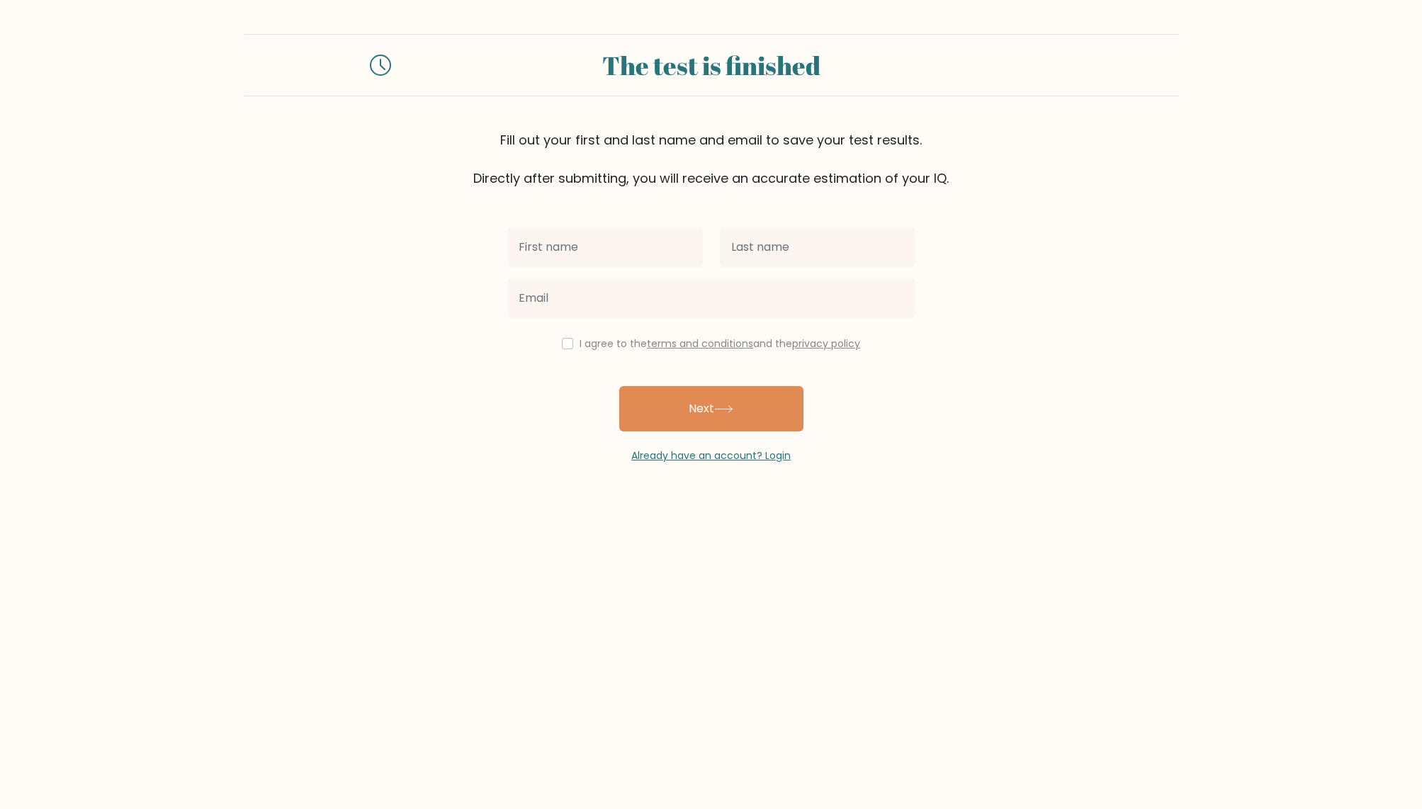
click at [691, 249] on input "text" at bounding box center [605, 247] width 196 height 40
click at [687, 250] on input "text" at bounding box center [605, 247] width 196 height 40
click at [635, 248] on input "text" at bounding box center [605, 247] width 196 height 40
type input "n"
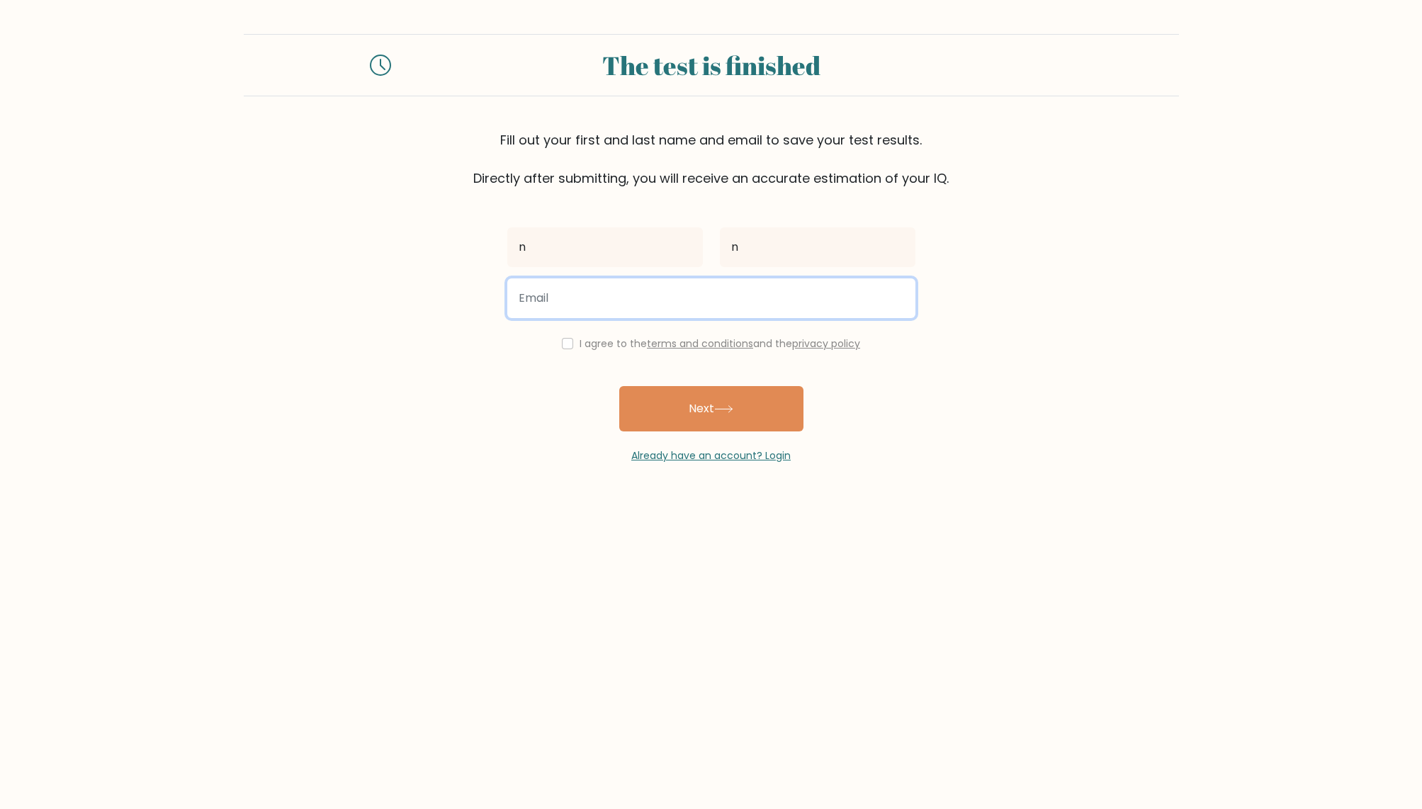
click at [749, 310] on input "email" at bounding box center [711, 298] width 408 height 40
type input "pergola_replay6a@icloud.com"
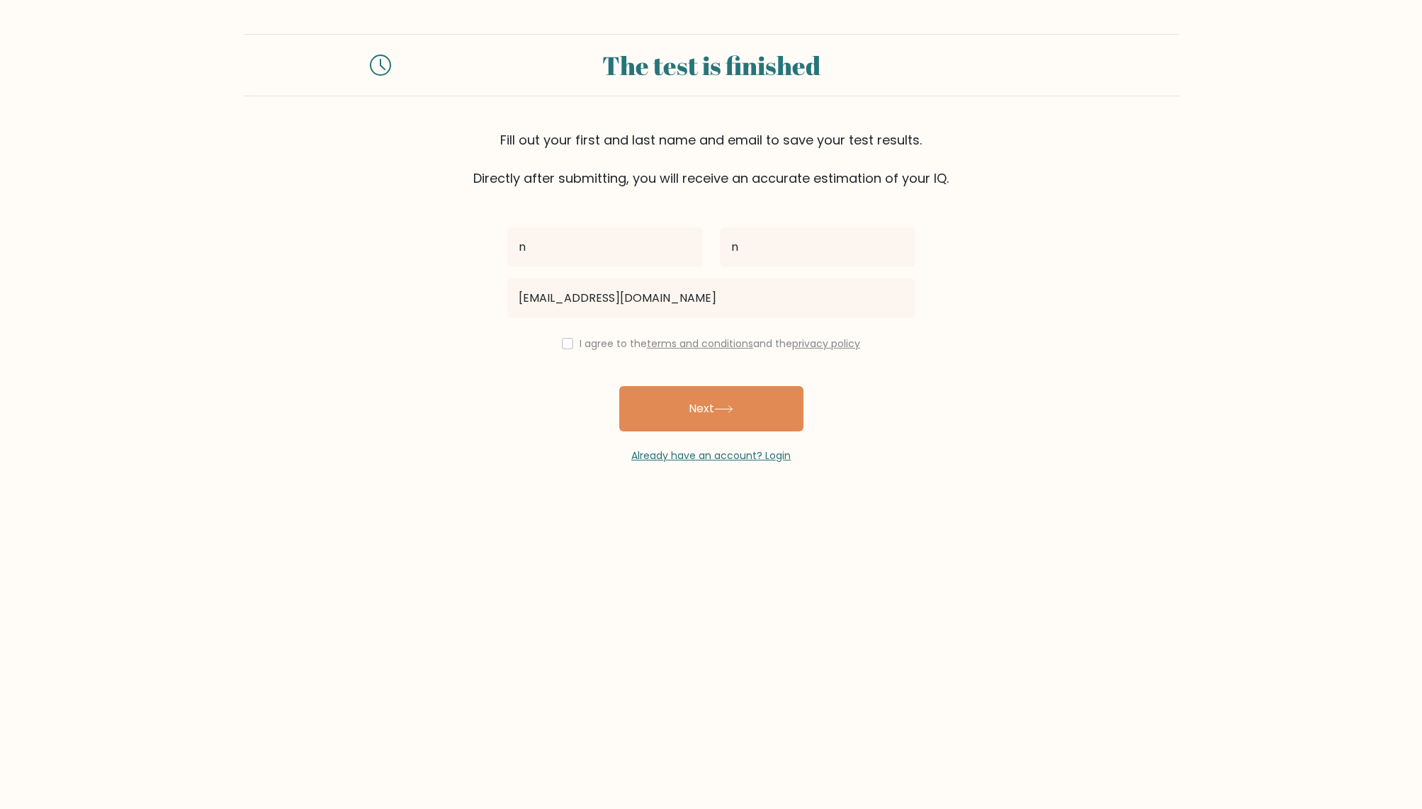
click at [565, 346] on input "checkbox" at bounding box center [567, 343] width 11 height 11
checkbox input "true"
click at [706, 404] on button "Next" at bounding box center [711, 408] width 184 height 45
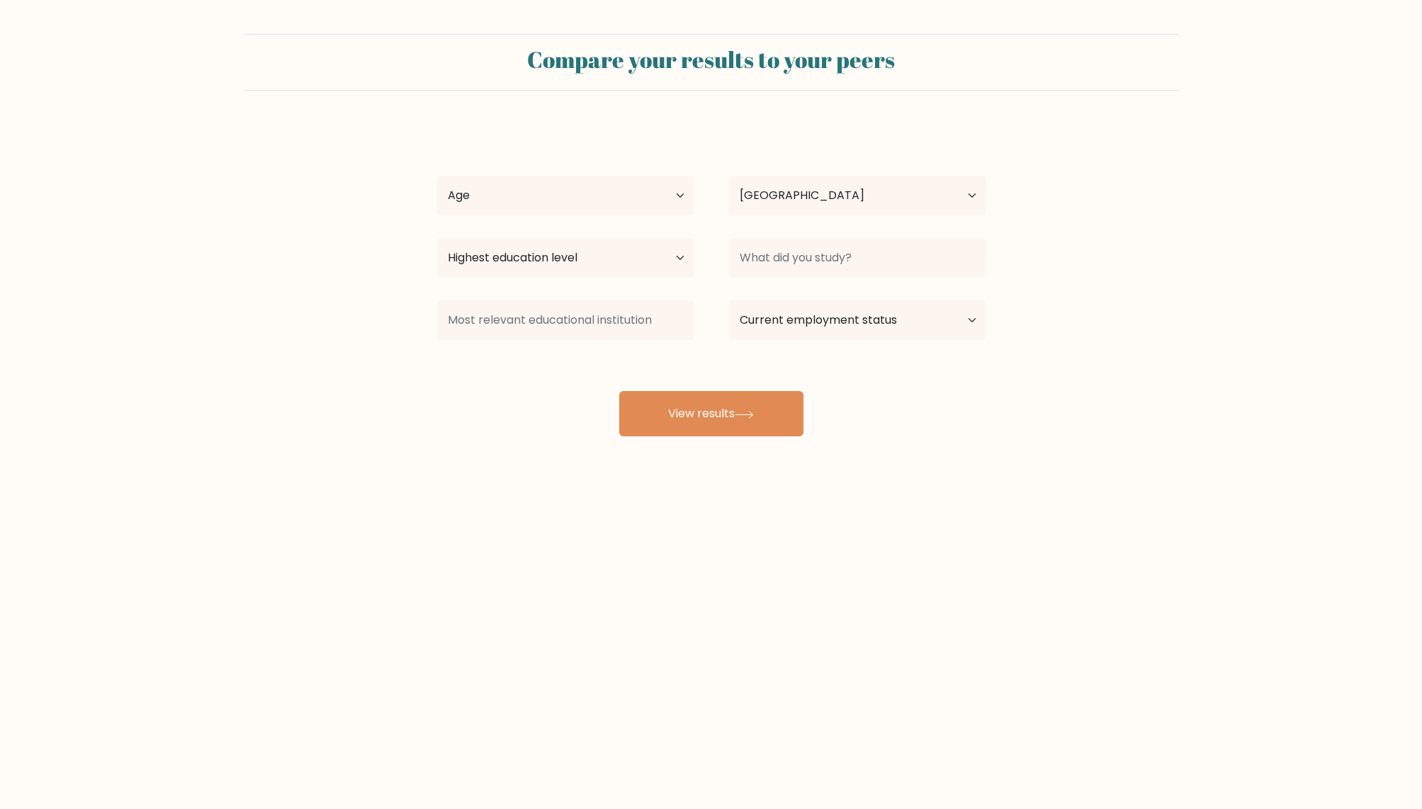
select select "AU"
select select "masters_degree"
click at [849, 259] on input at bounding box center [857, 258] width 258 height 40
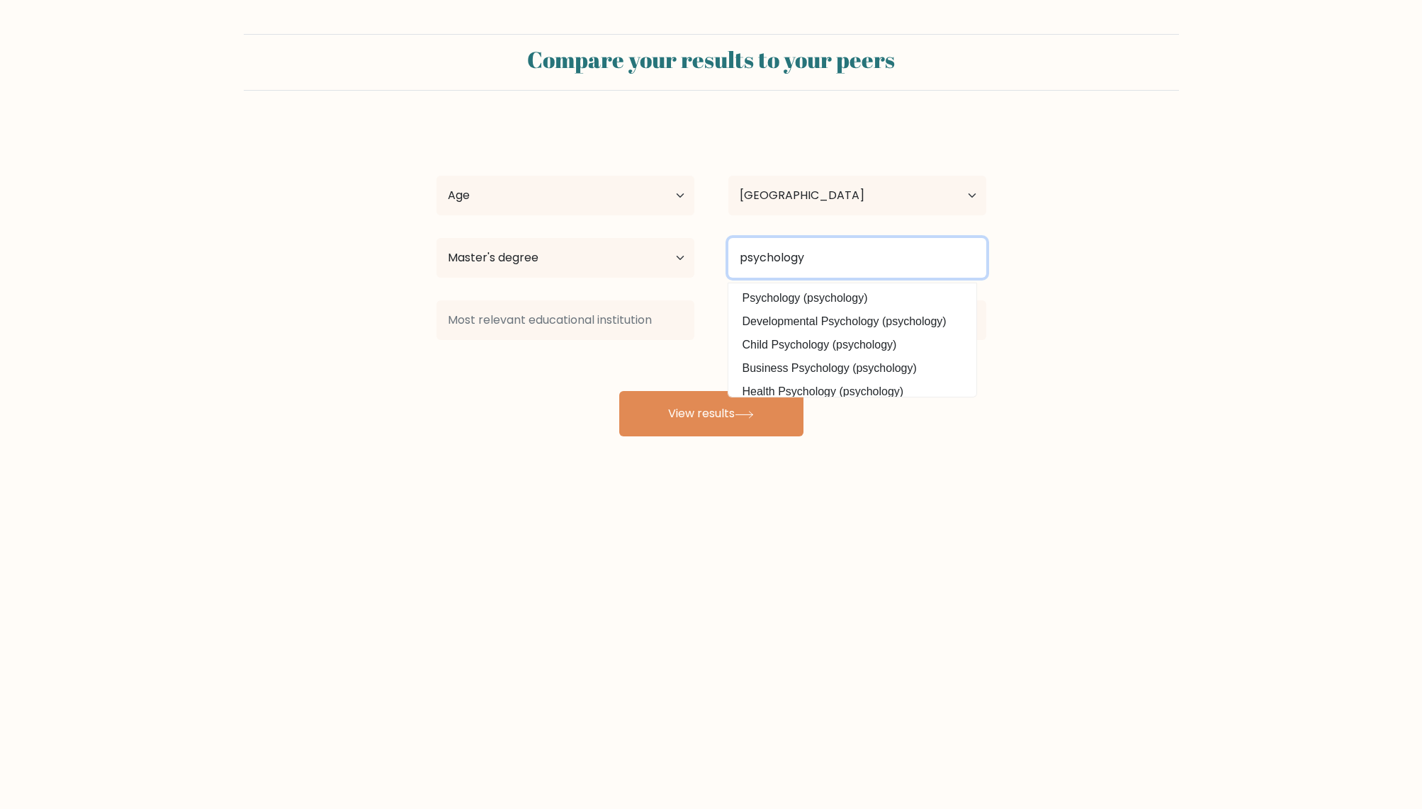
type input "psychology"
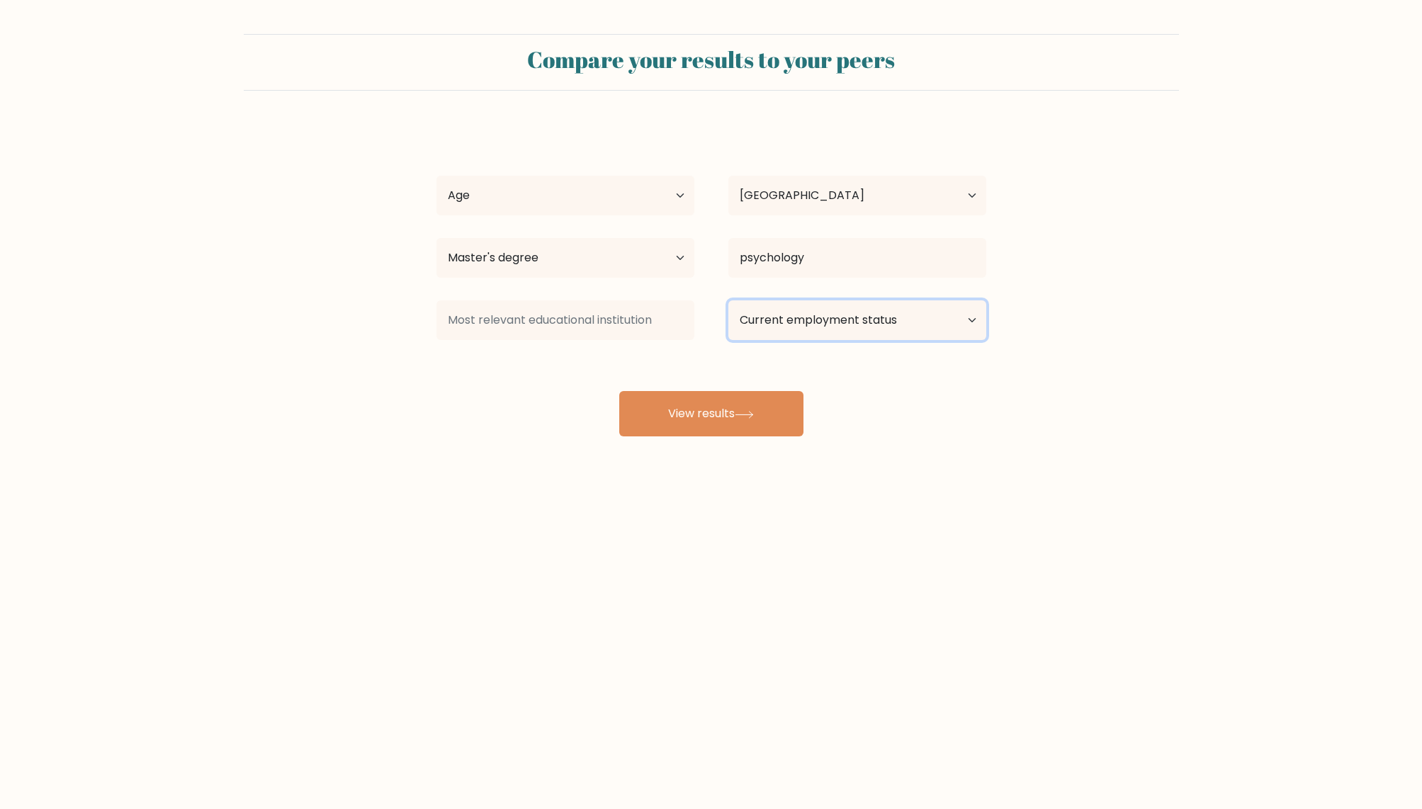
select select "employed"
click at [738, 441] on div "Compare your results to your peers n n Age Under 18 years old 18-24 years old 2…" at bounding box center [711, 268] width 1422 height 537
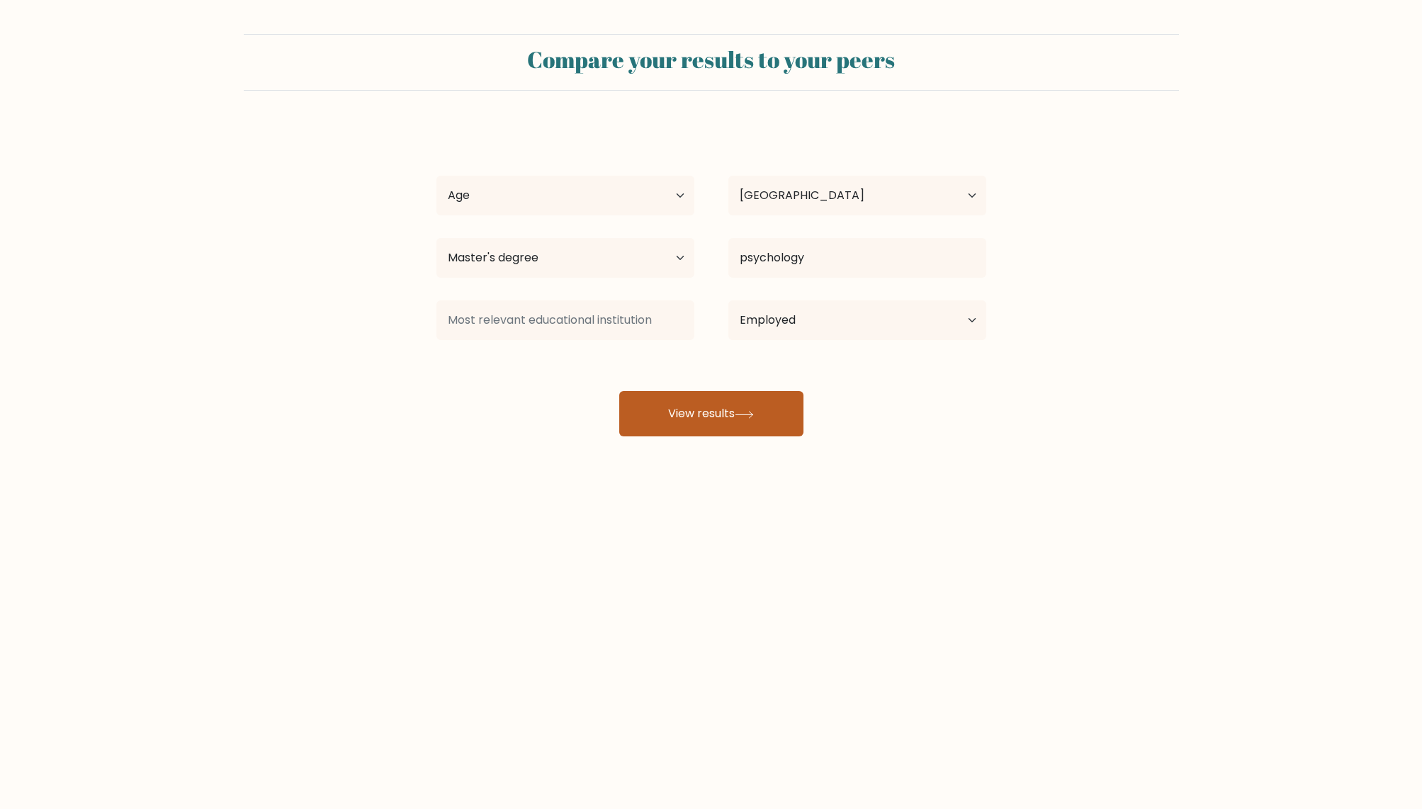
click at [736, 436] on div "n n Age Under 18 years old 18-24 years old 25-34 years old 35-44 years old 45-5…" at bounding box center [711, 281] width 567 height 312
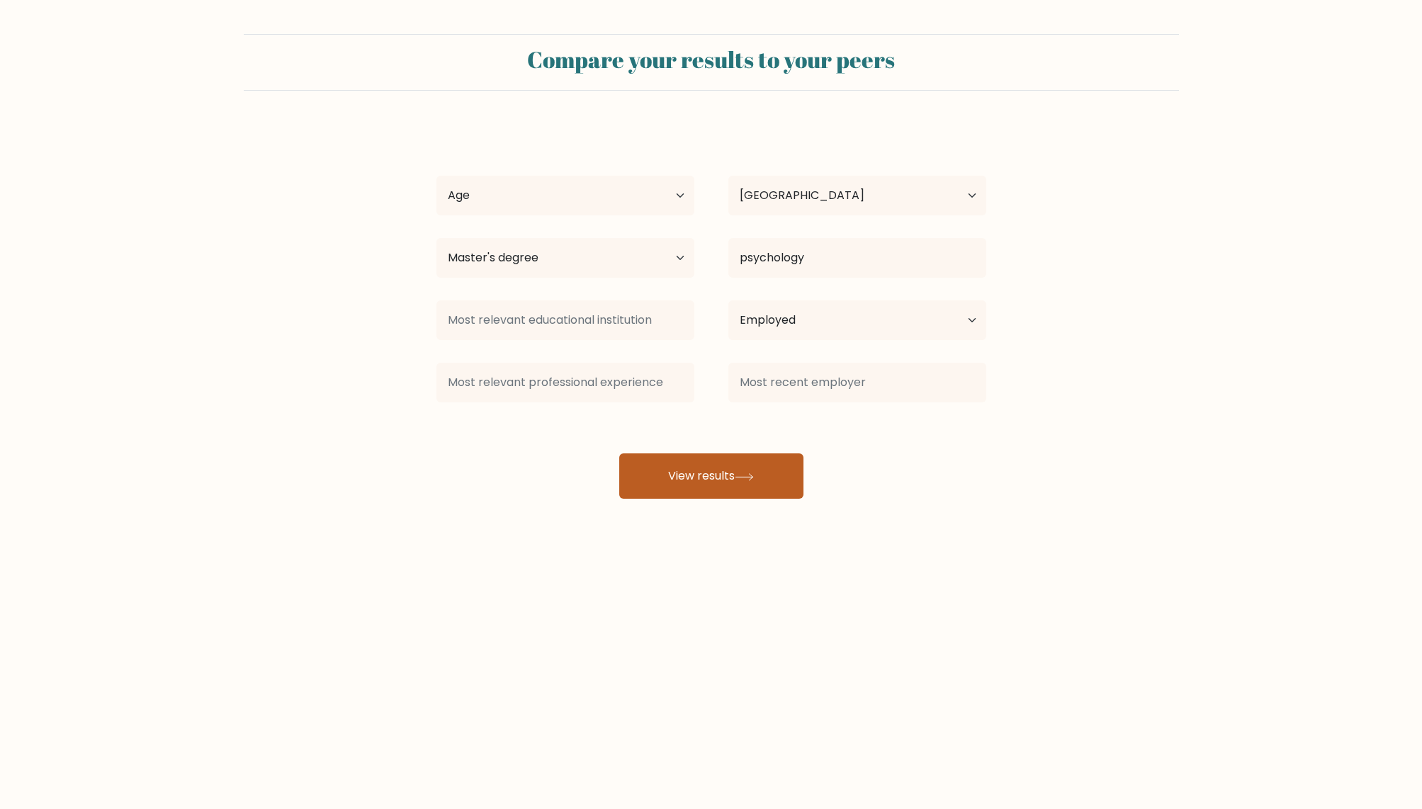
click at [771, 485] on button "View results" at bounding box center [711, 475] width 184 height 45
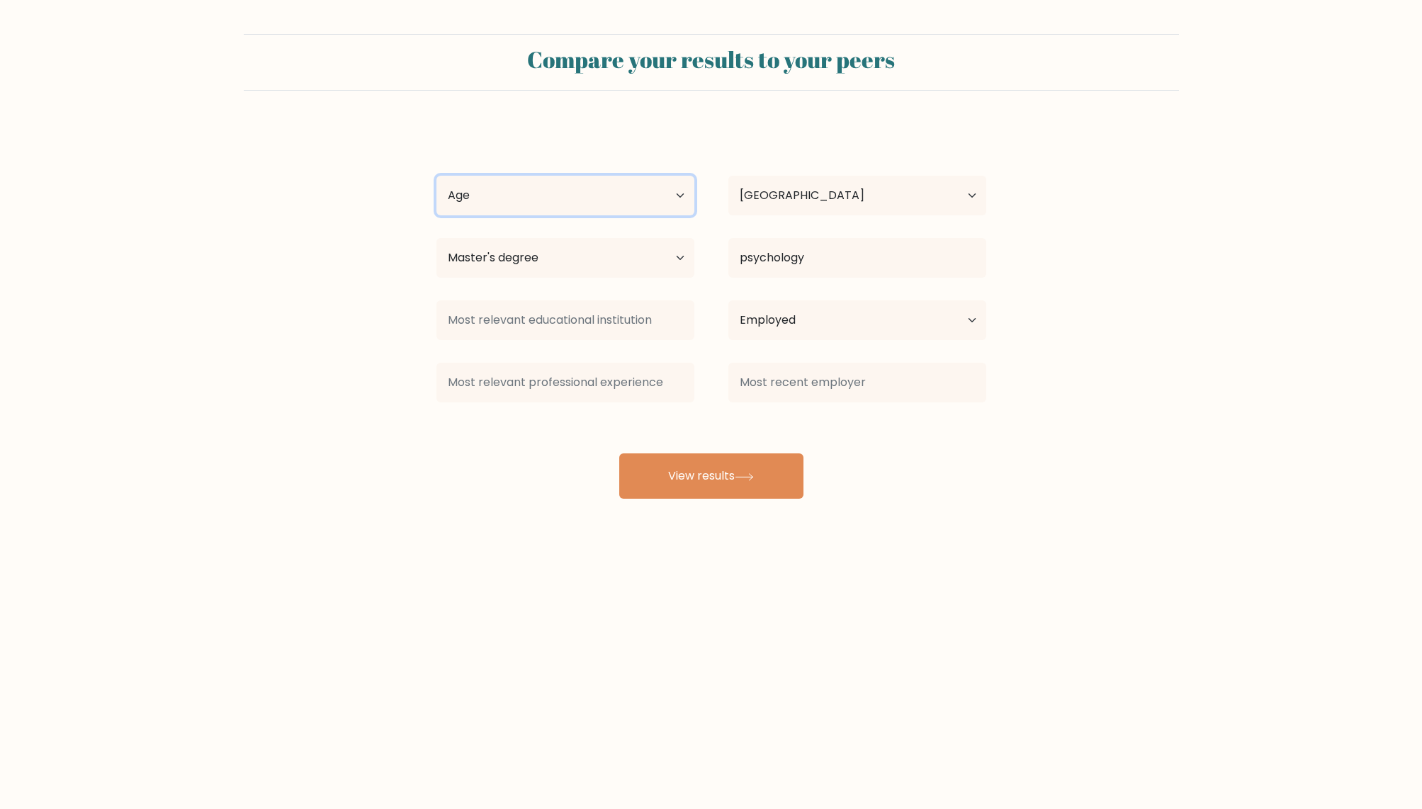
select select "25_34"
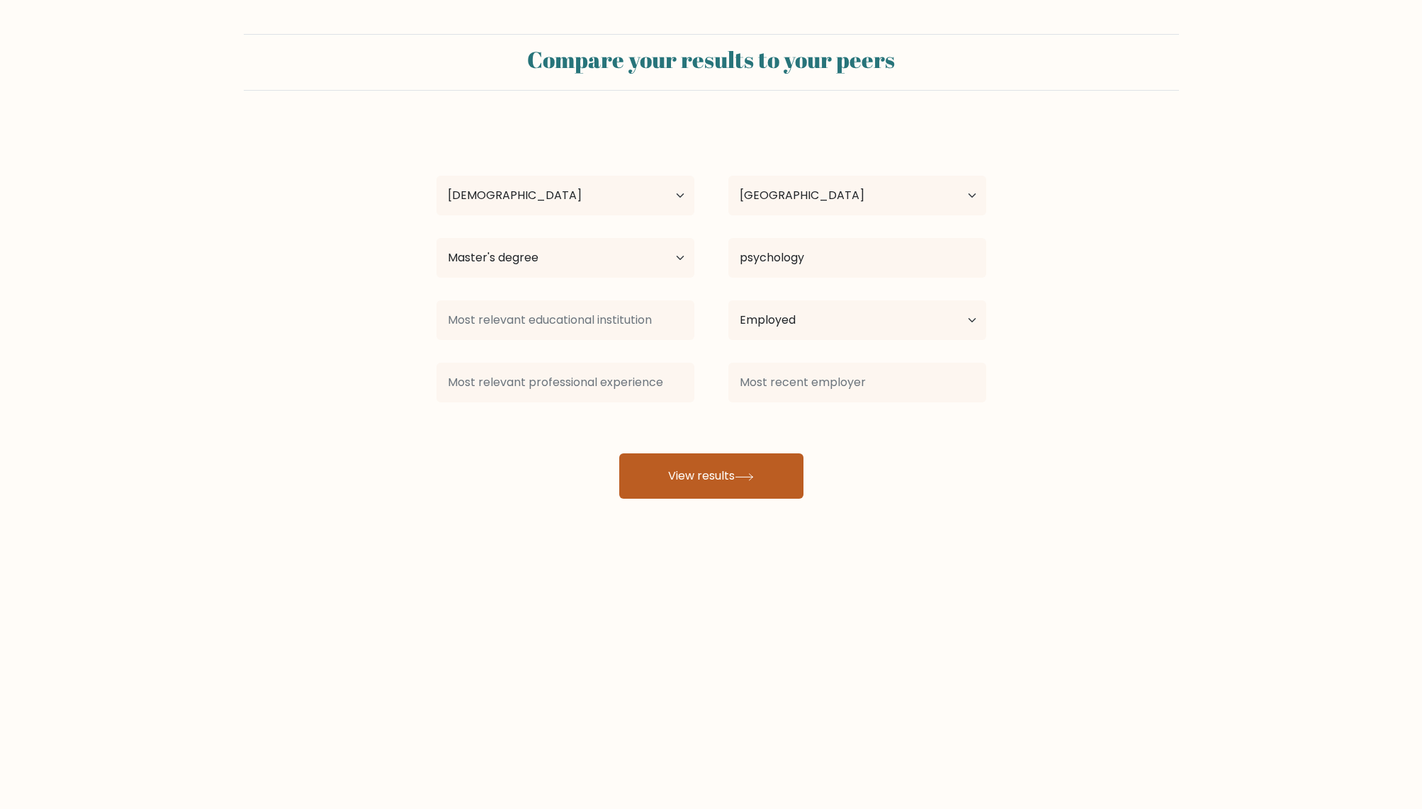
click at [723, 482] on button "View results" at bounding box center [711, 475] width 184 height 45
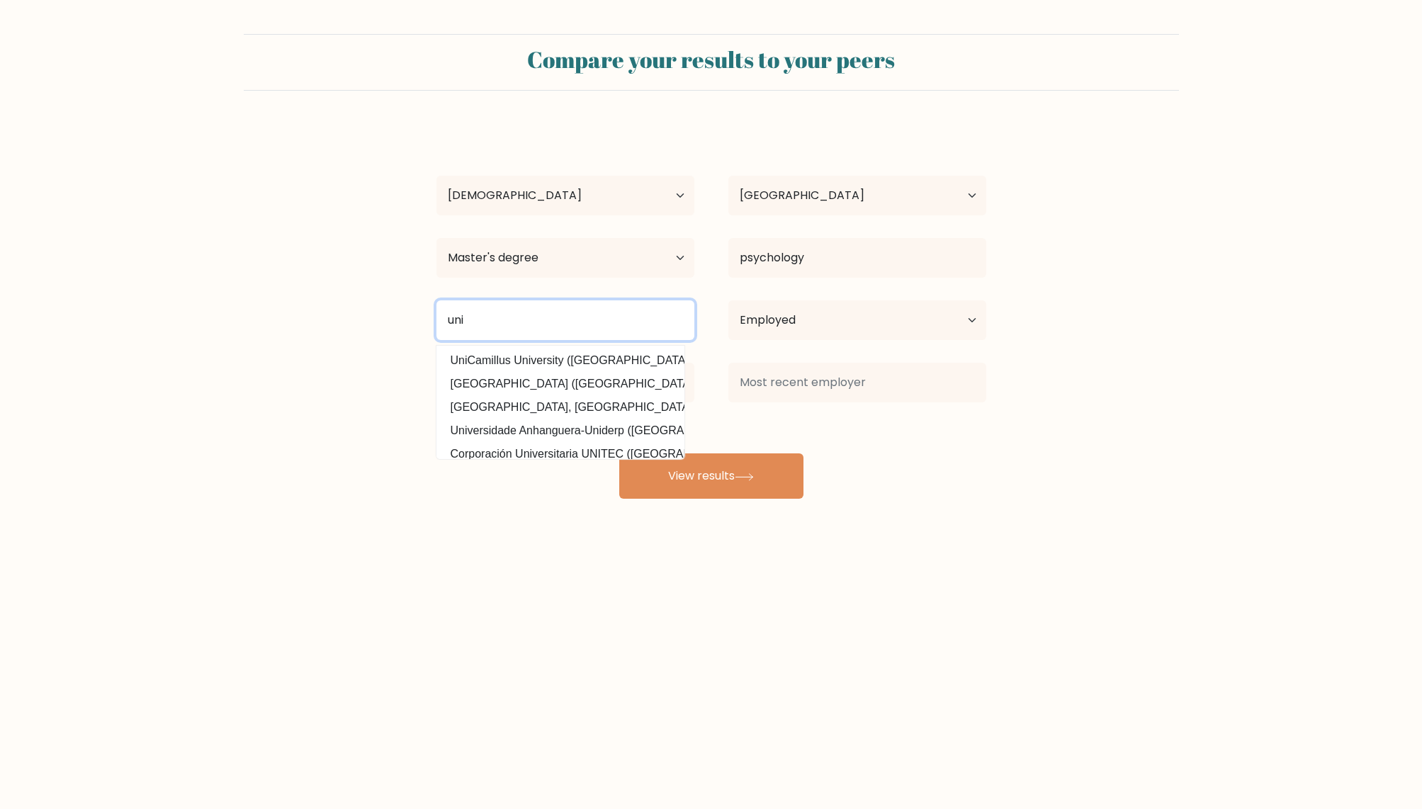
type input "uni"
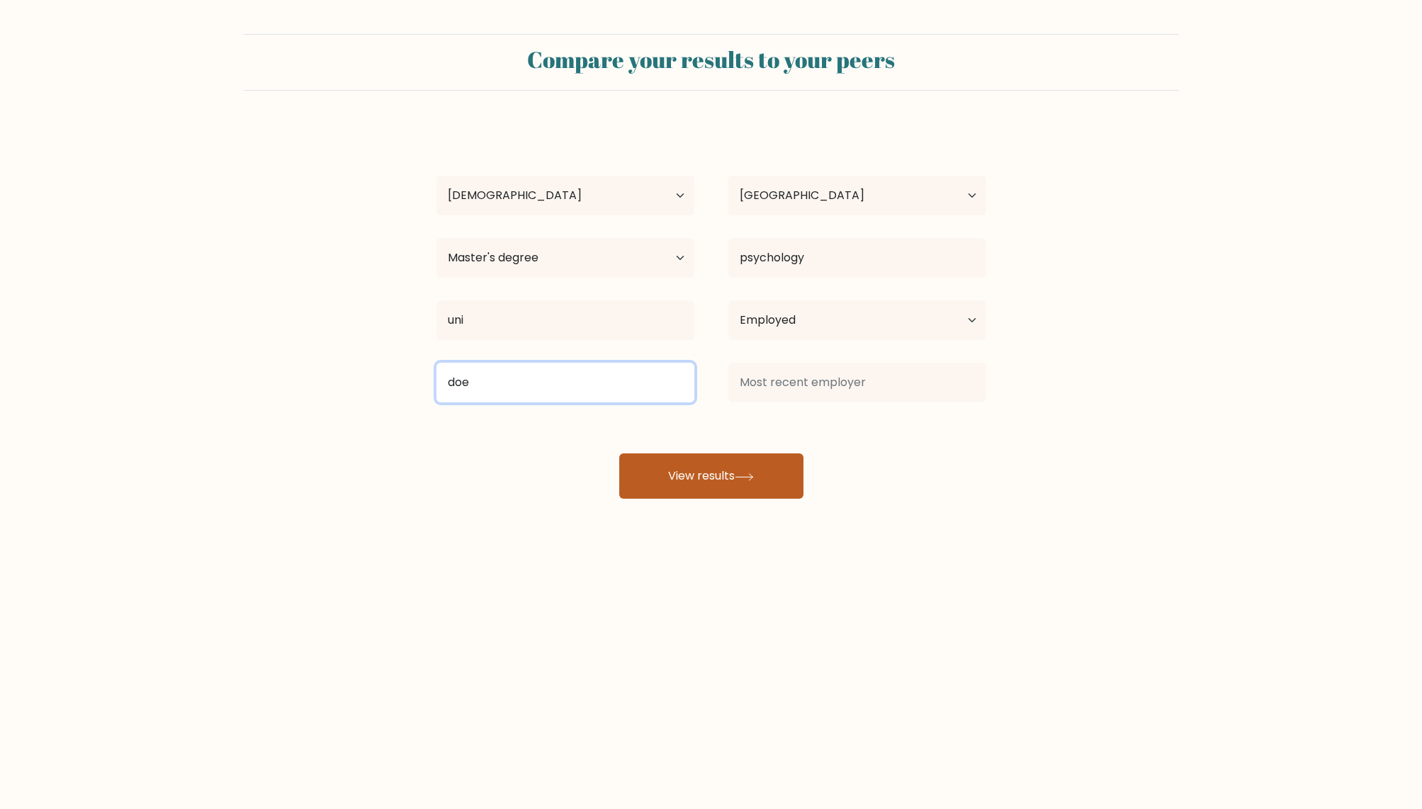
type input "doe"
click at [747, 480] on icon at bounding box center [744, 477] width 19 height 8
click at [522, 387] on input "doe" at bounding box center [565, 383] width 258 height 40
click at [541, 387] on input at bounding box center [565, 383] width 258 height 40
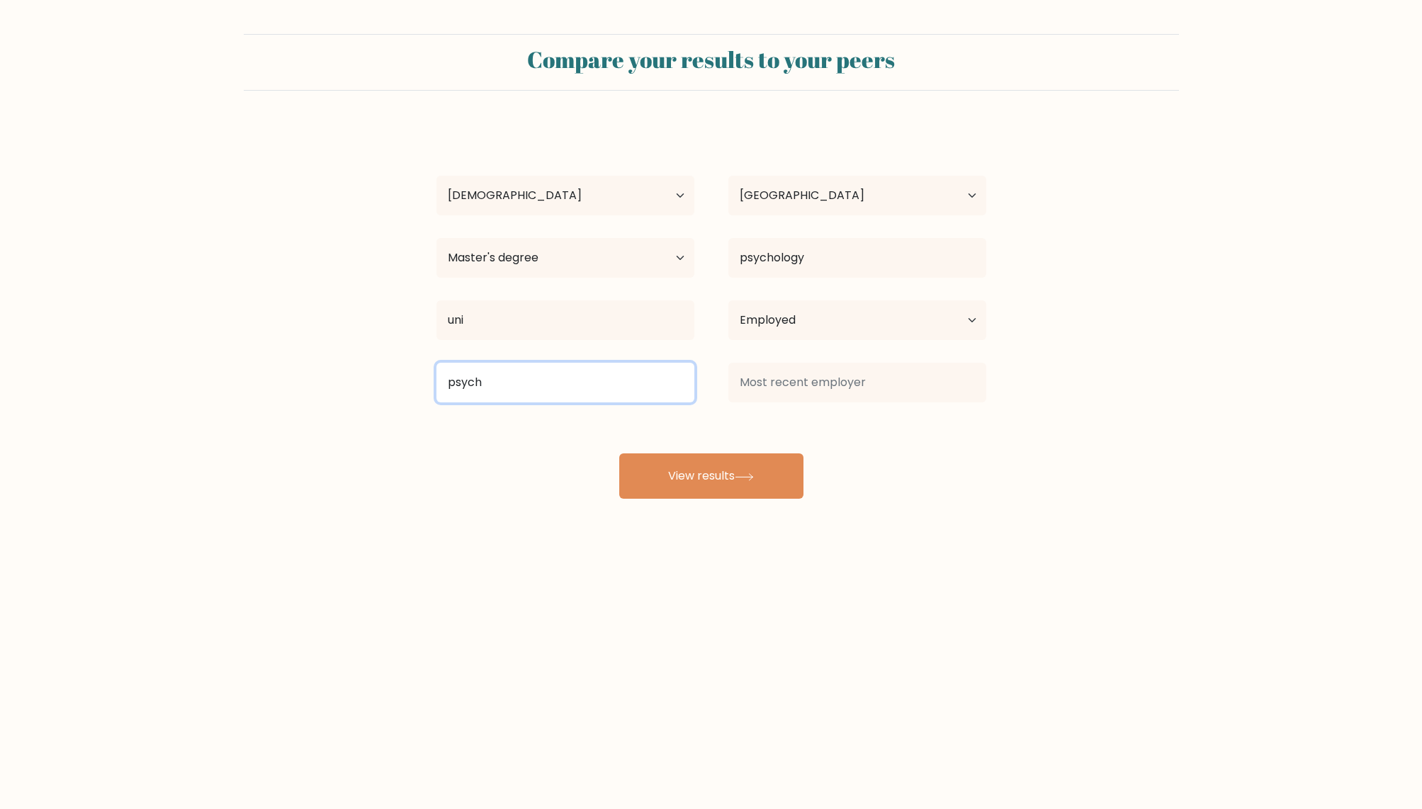
type input "psych"
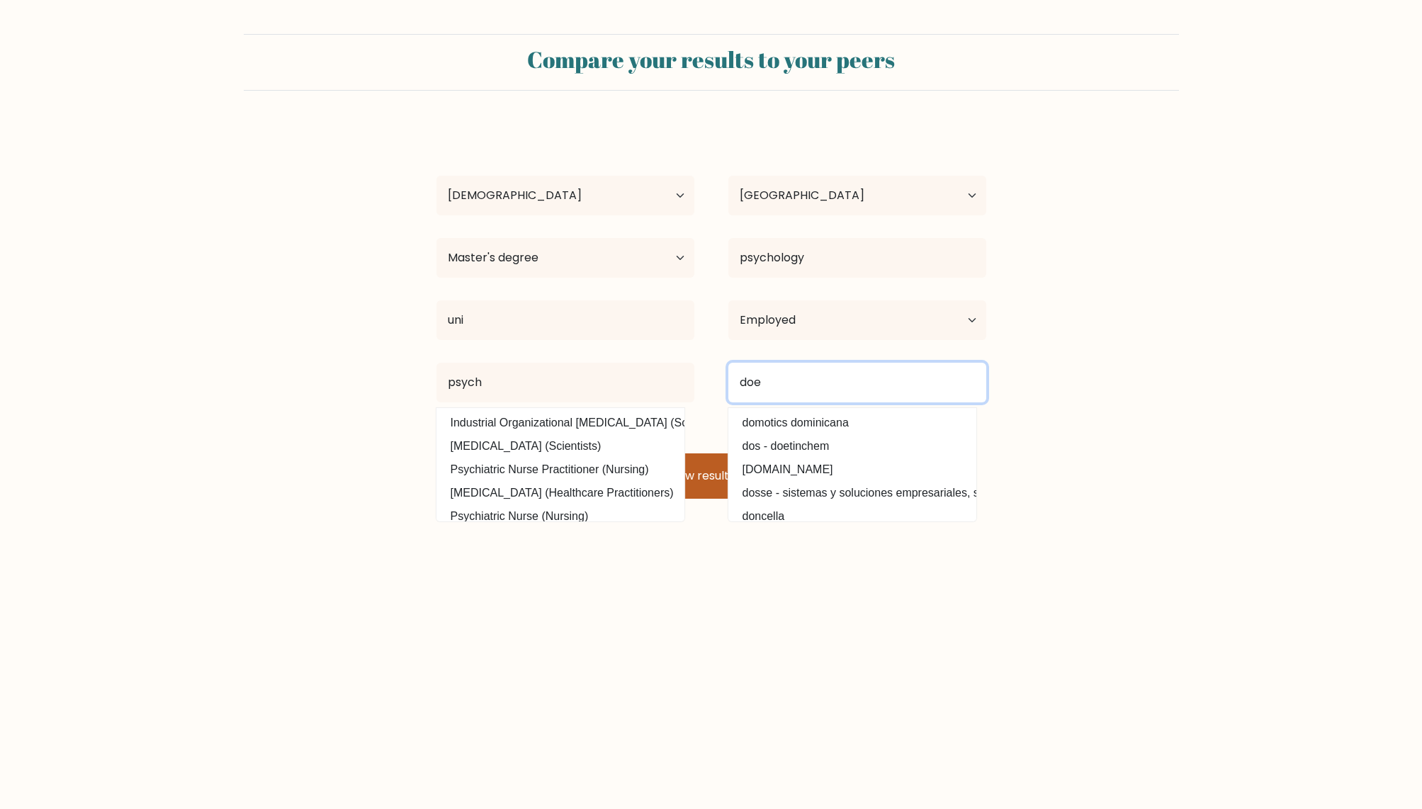
type input "doe"
click at [658, 473] on button "View results" at bounding box center [711, 475] width 184 height 45
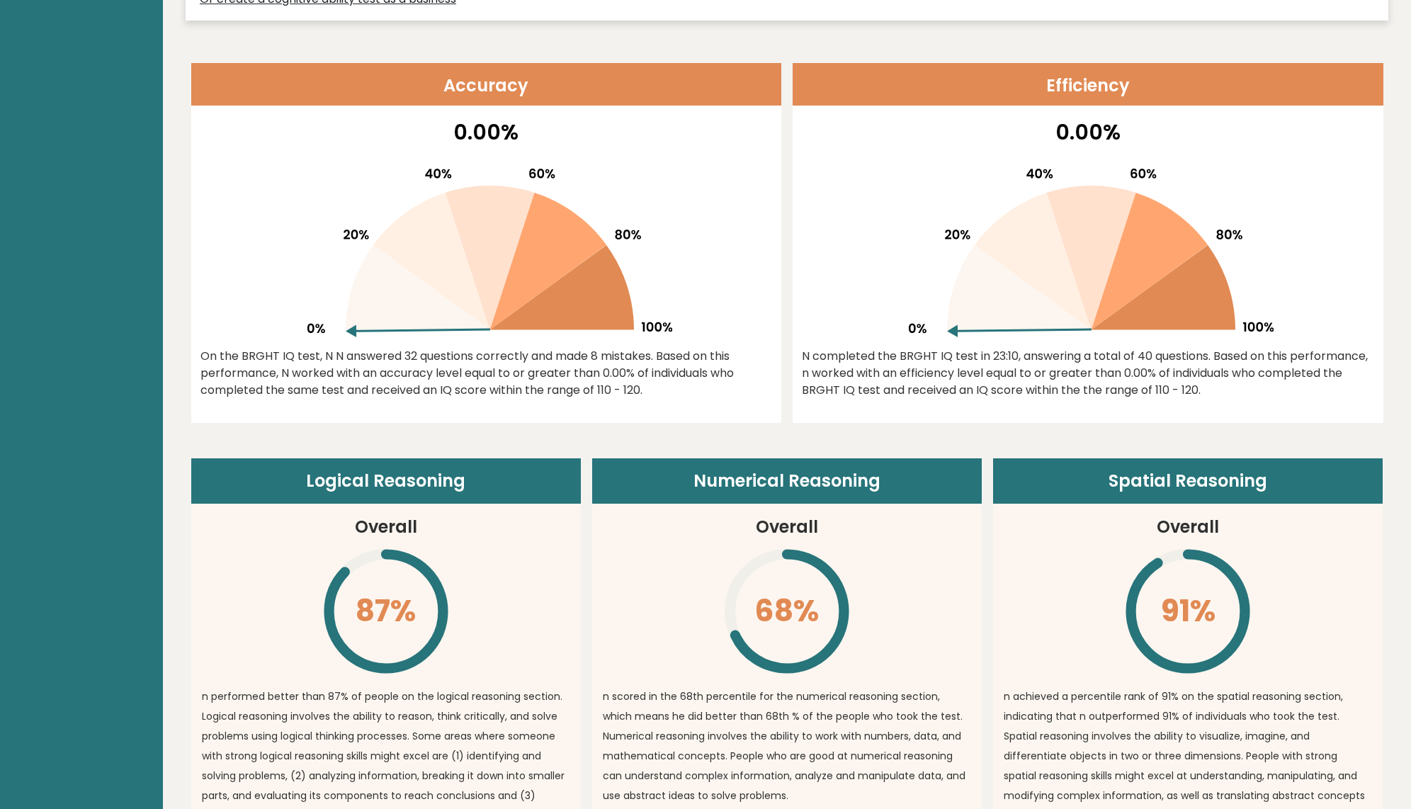
scroll to position [621, 0]
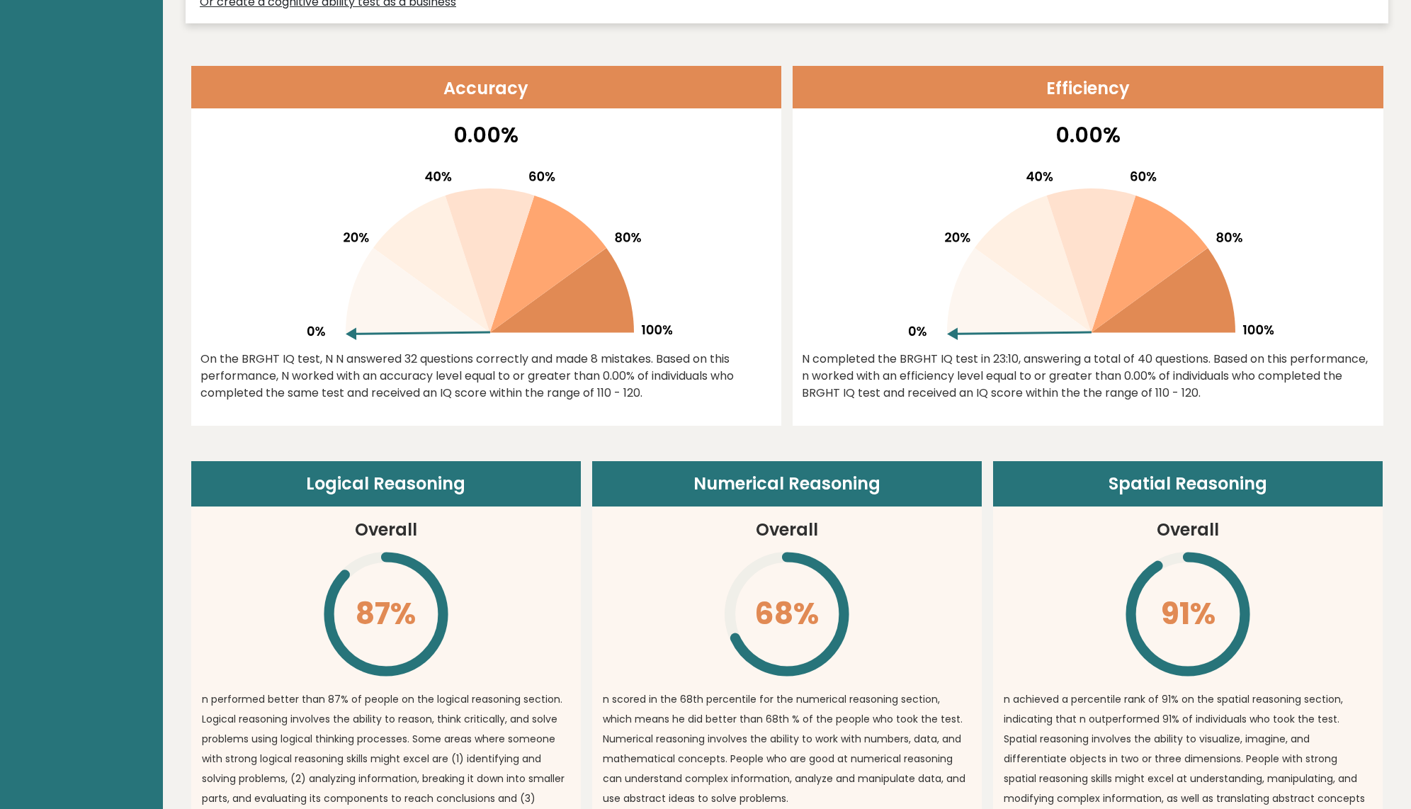
click at [390, 335] on icon at bounding box center [486, 249] width 372 height 181
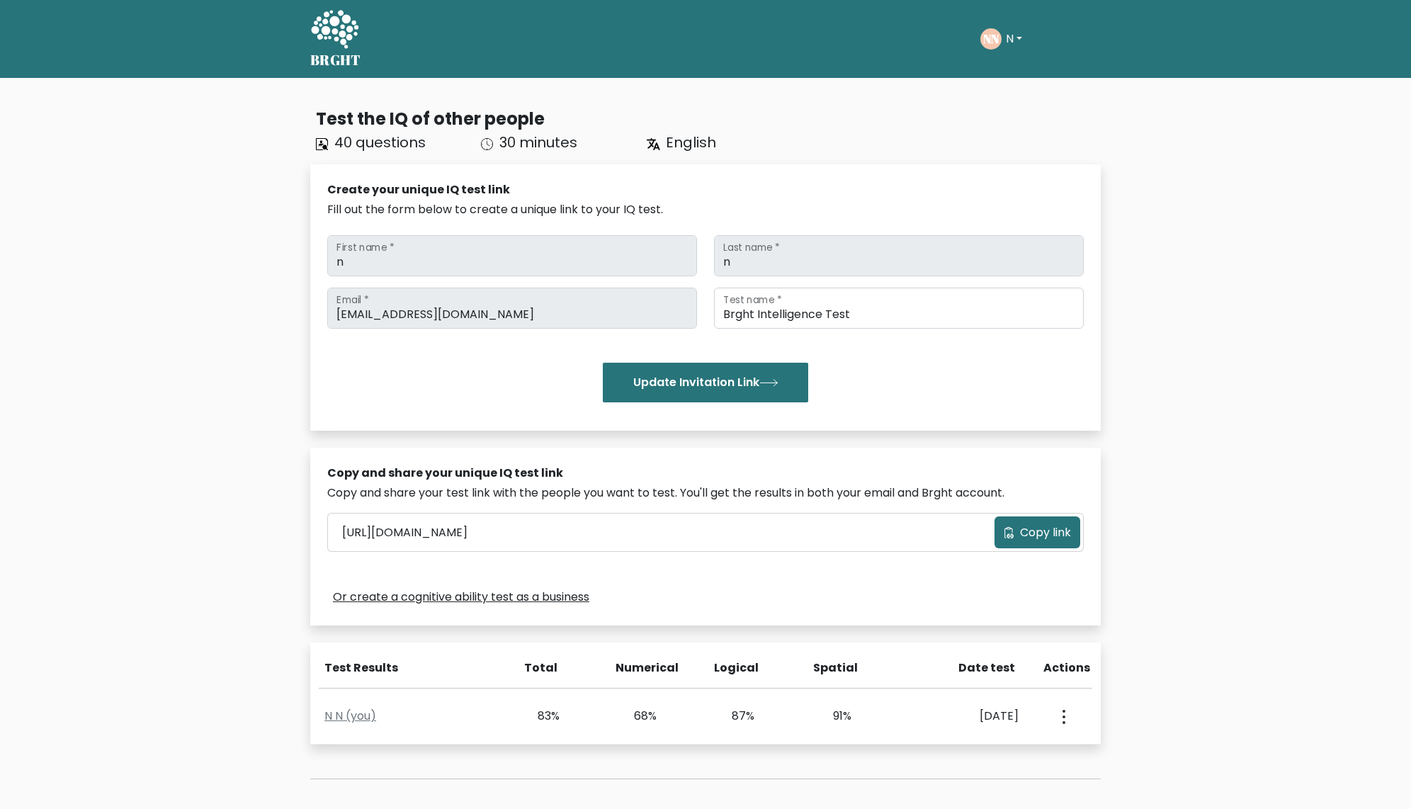
scroll to position [94, 0]
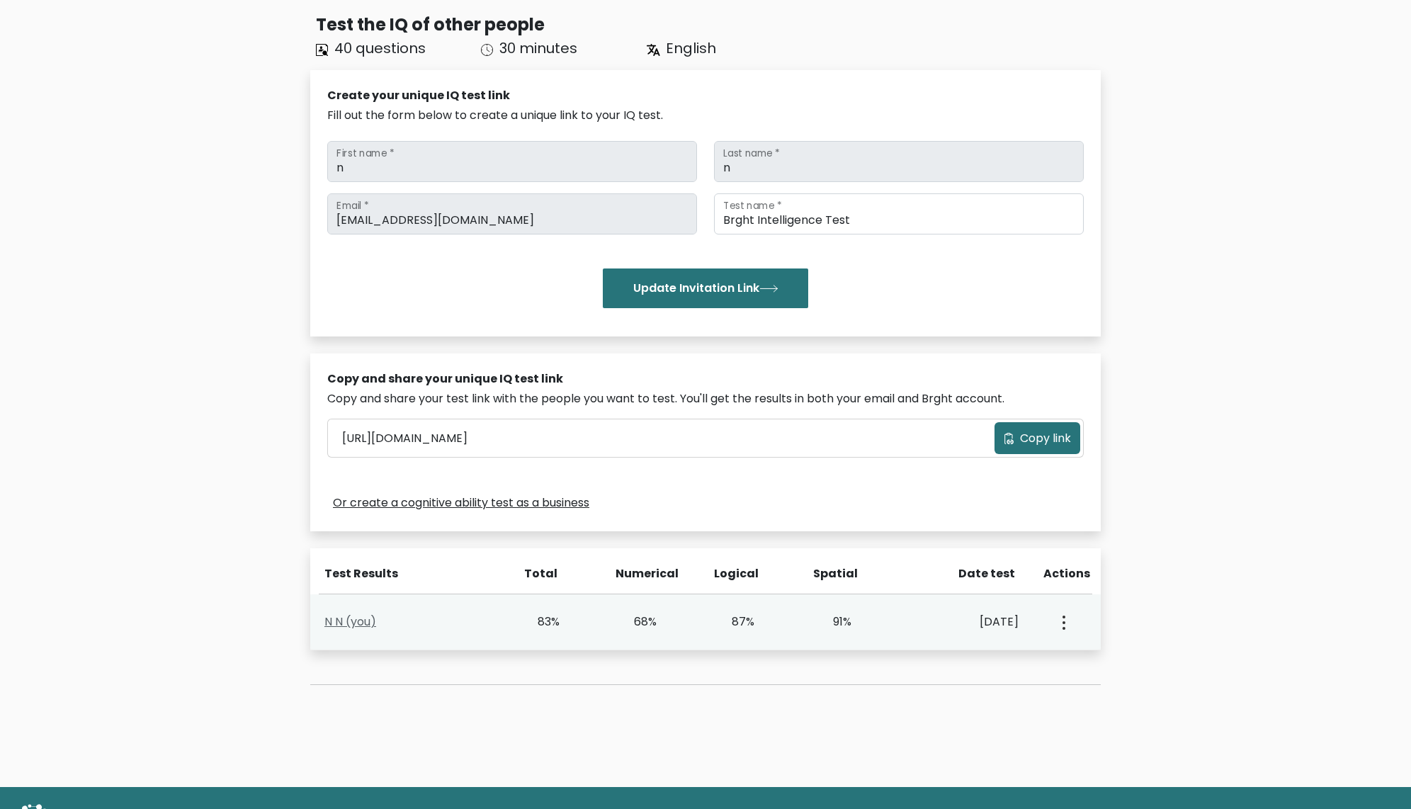
click at [334, 619] on link "N N (you)" at bounding box center [350, 621] width 52 height 16
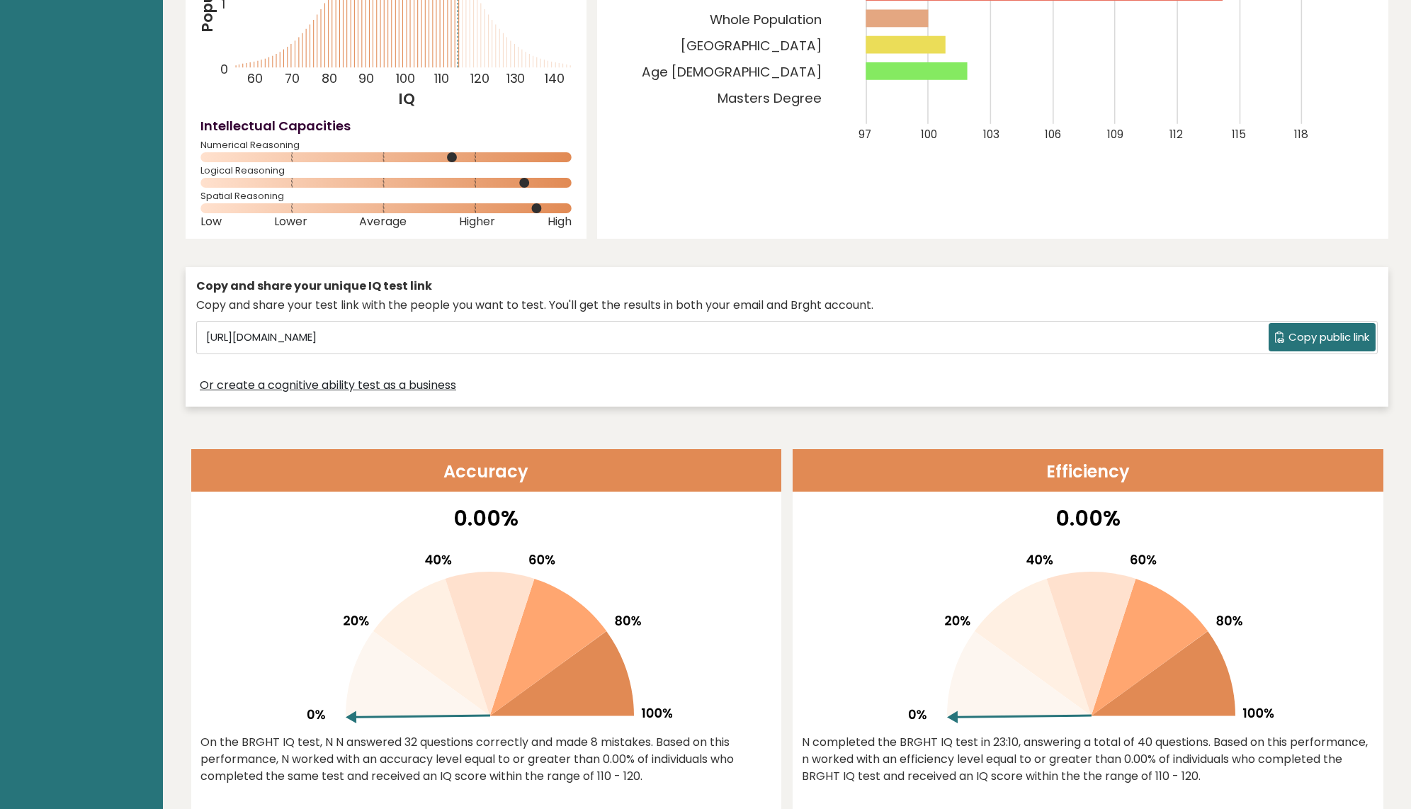
scroll to position [443, 0]
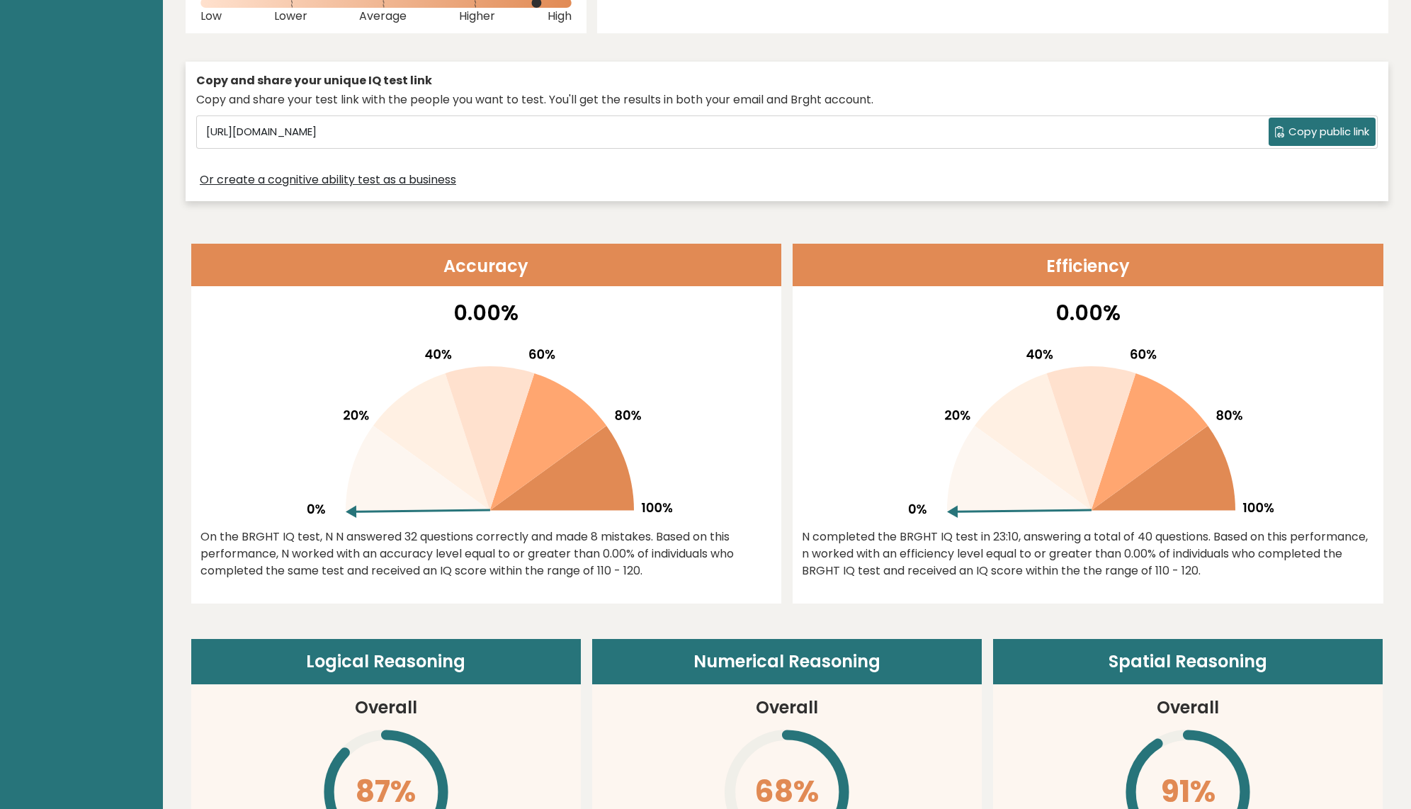
click at [468, 406] on icon at bounding box center [489, 438] width 89 height 145
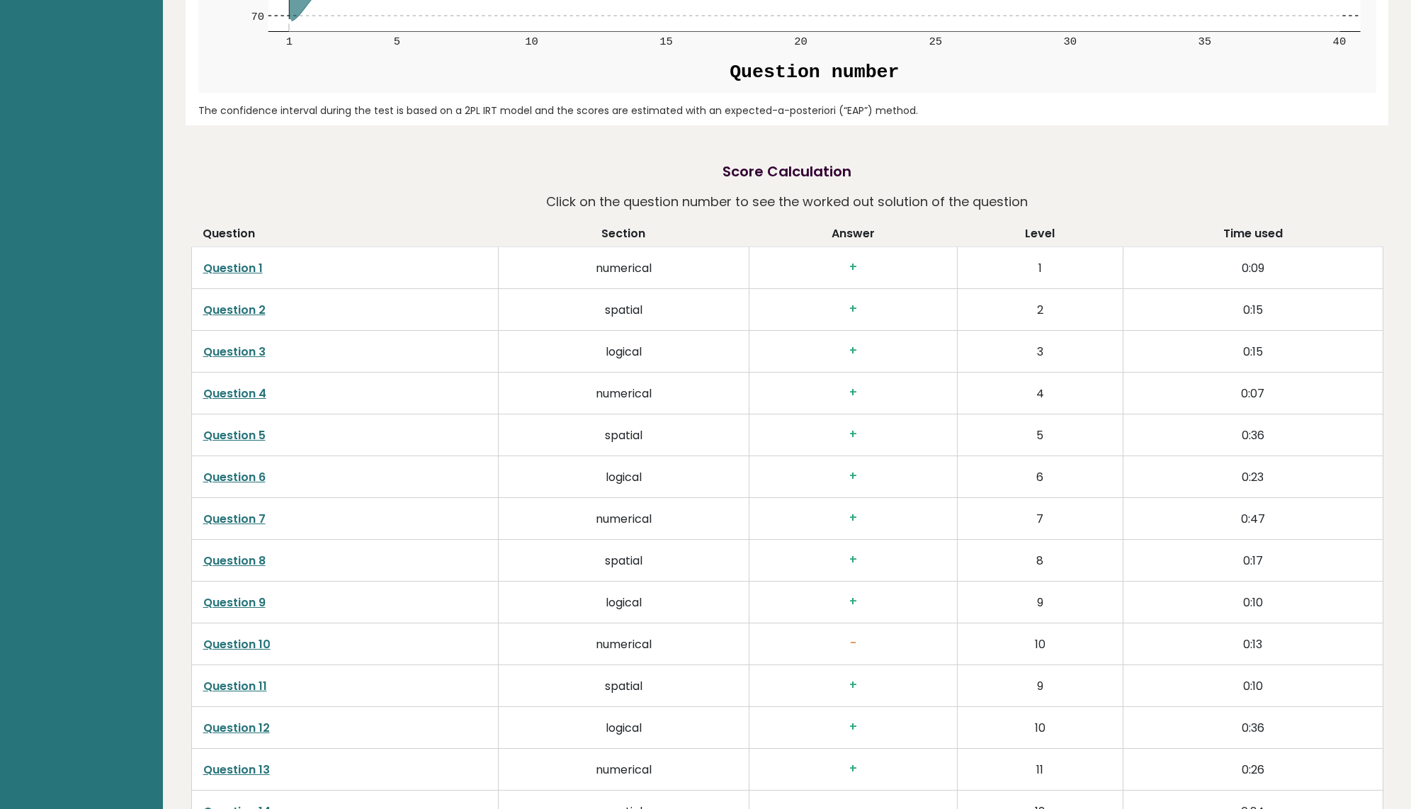
scroll to position [2343, 0]
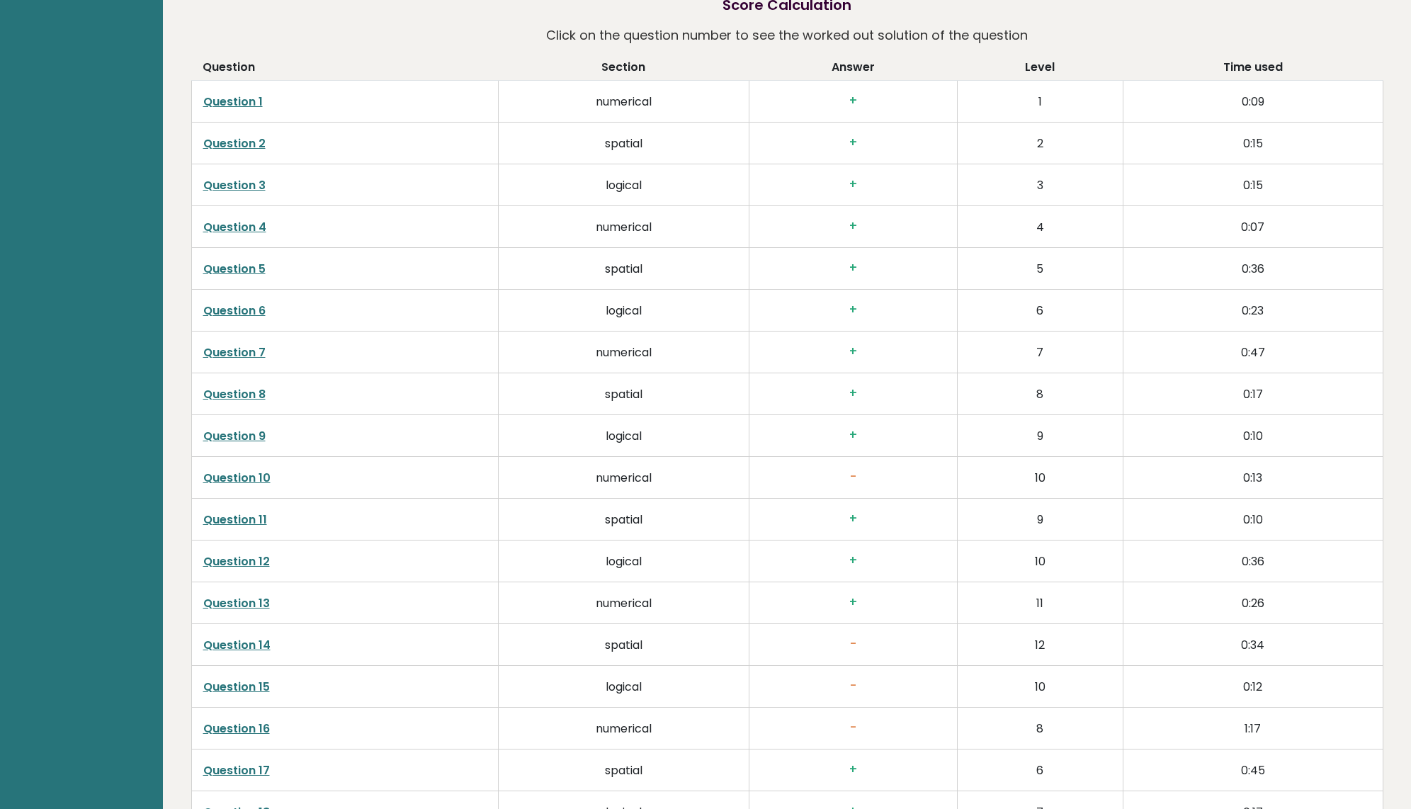
click at [854, 310] on h3 "+" at bounding box center [853, 309] width 185 height 15
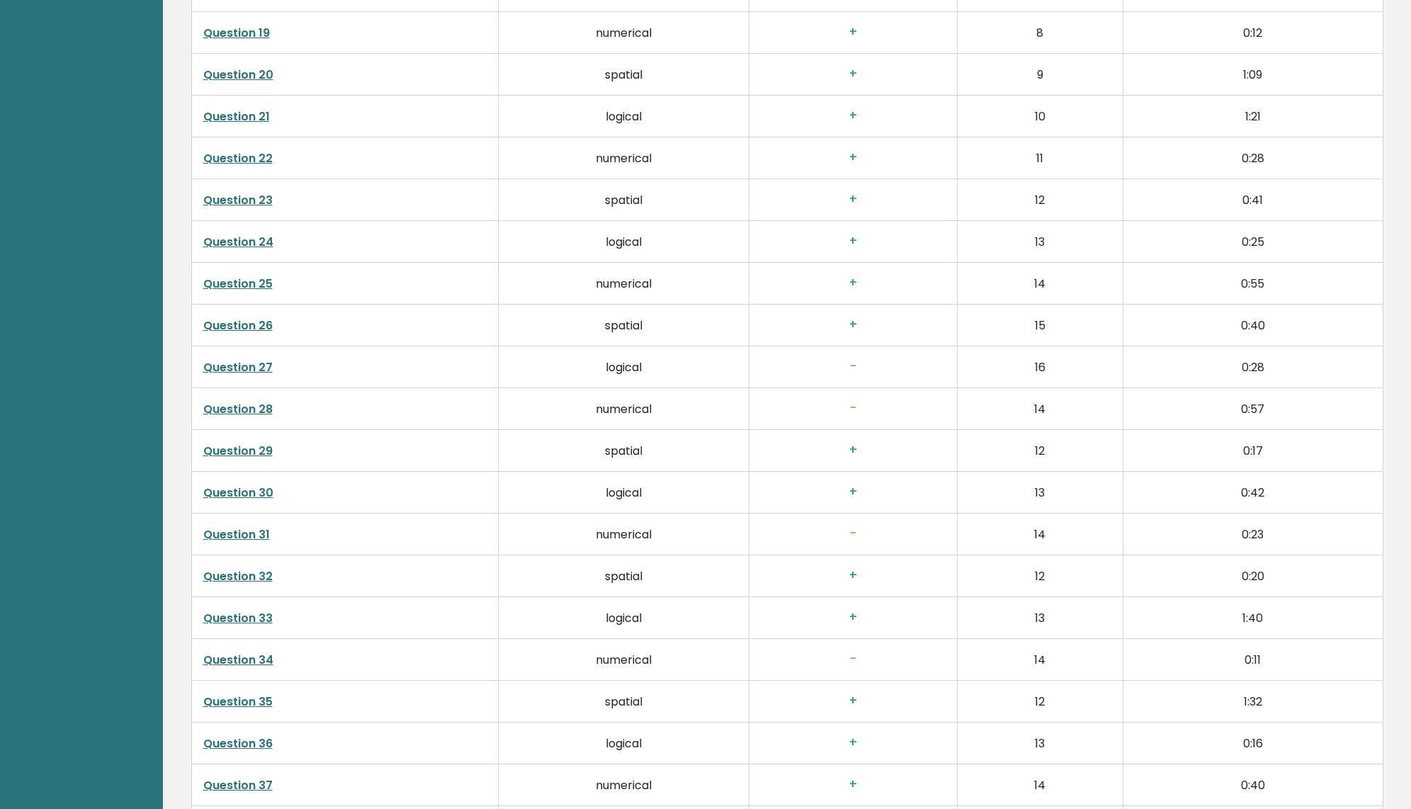
scroll to position [0, 0]
